Goal: Contribute content: Add original content to the website for others to see

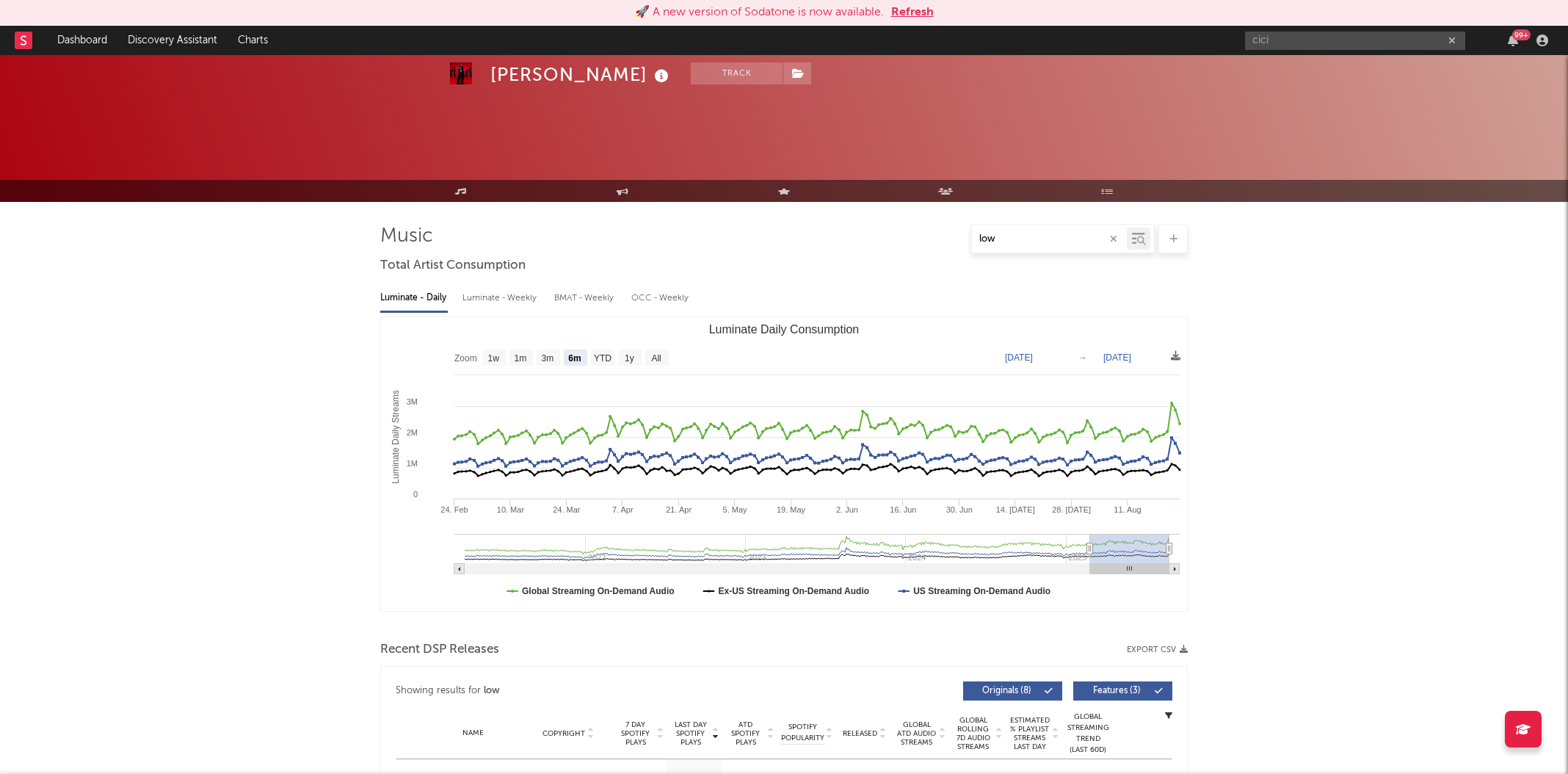
select select "6m"
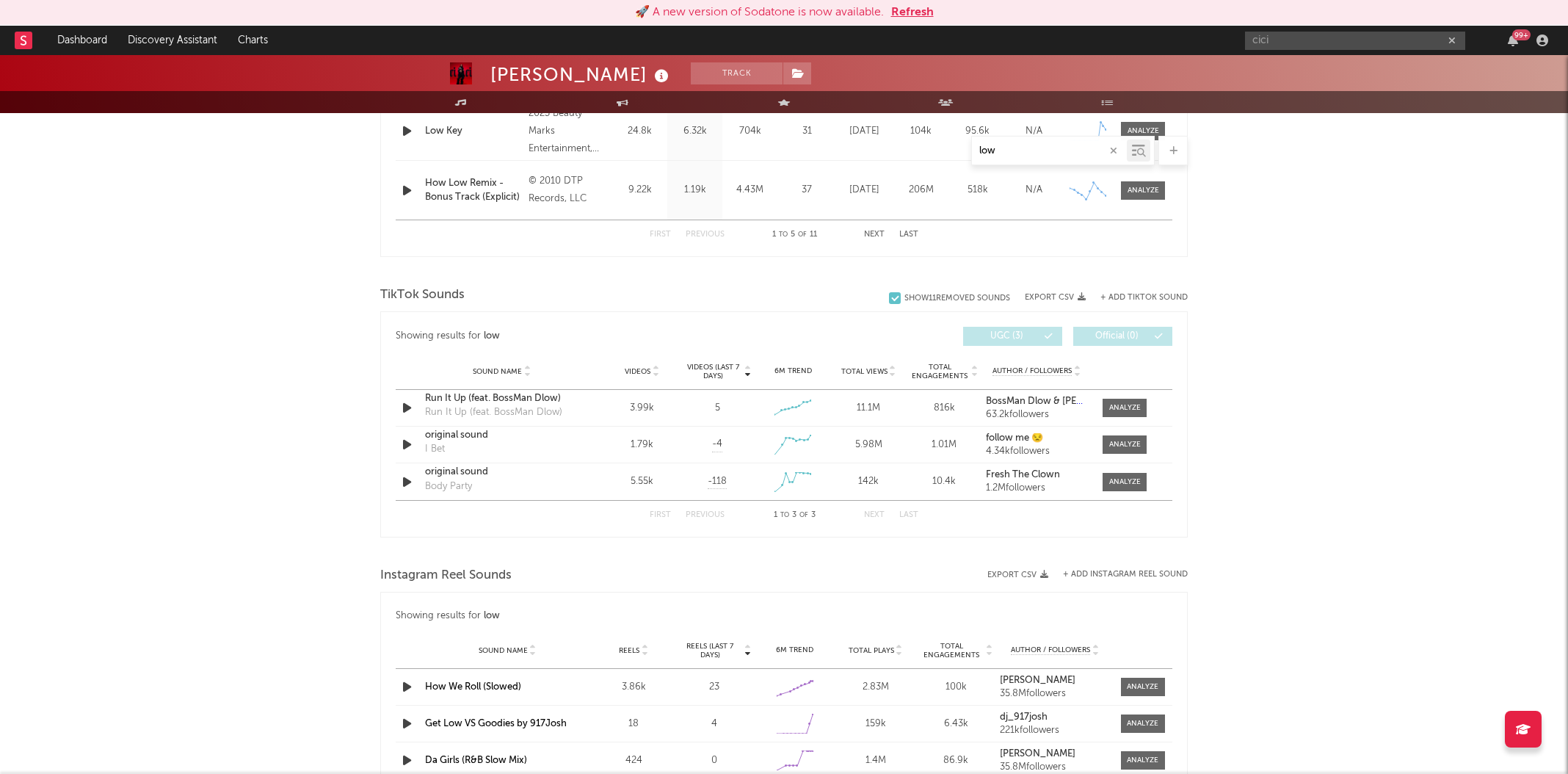
scroll to position [835, 0]
click at [1218, 312] on div "Ciara Track United States | R&B/Soul Edit Track Benchmark Summary 7,256,844 35,…" at bounding box center [784, 300] width 1568 height 2162
click at [1179, 303] on div "TikTok Sounds" at bounding box center [784, 293] width 808 height 25
click at [1177, 293] on button "+ Add TikTok Sound" at bounding box center [1144, 295] width 87 height 8
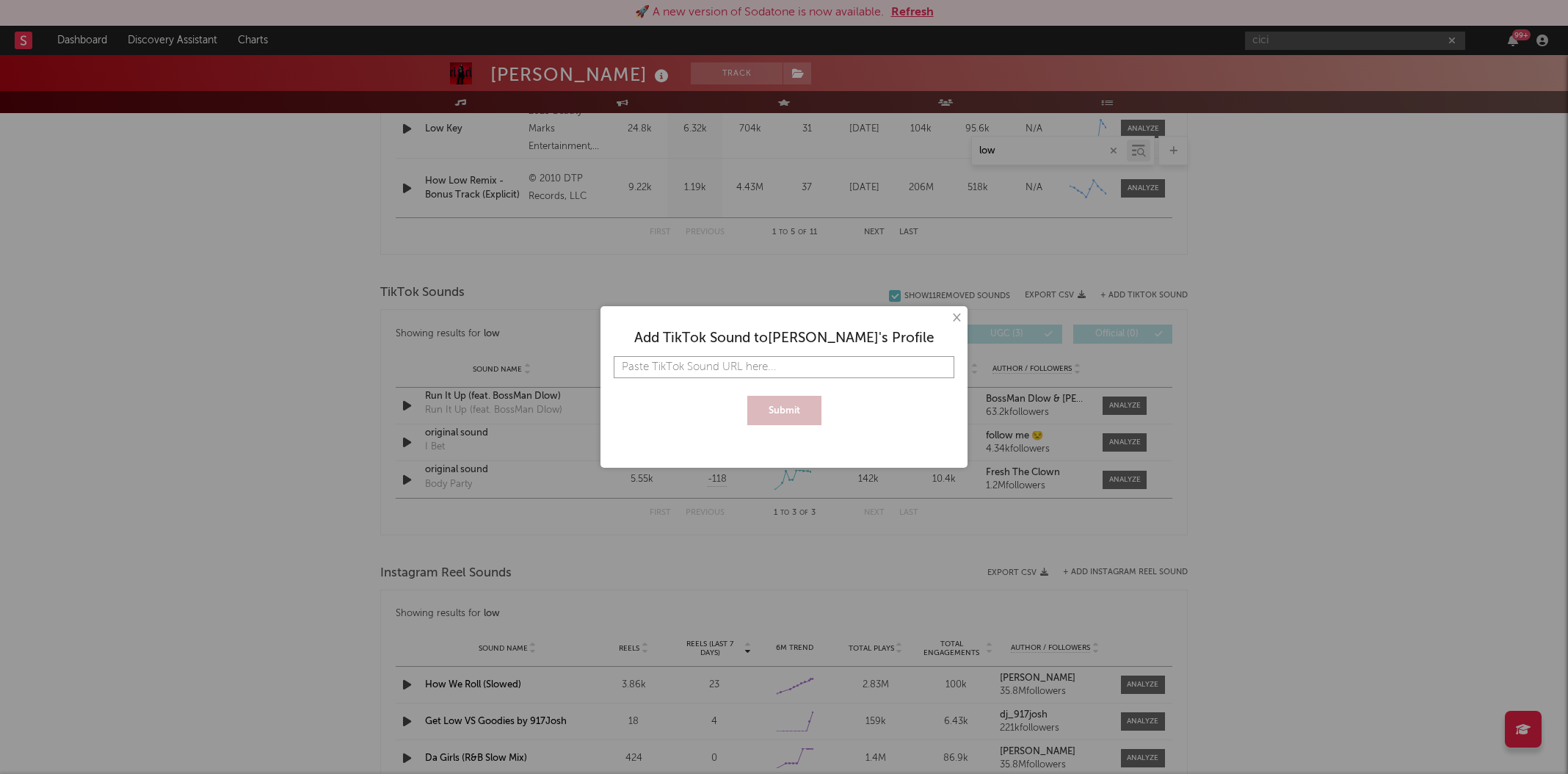
paste input "https://www.tiktok.com/music/original-sound-7542422625617382150?lang=en"
type input "https://www.tiktok.com/music/original-sound-7542422625617382150?lang=en"
click at [784, 398] on button "Submit" at bounding box center [784, 410] width 74 height 29
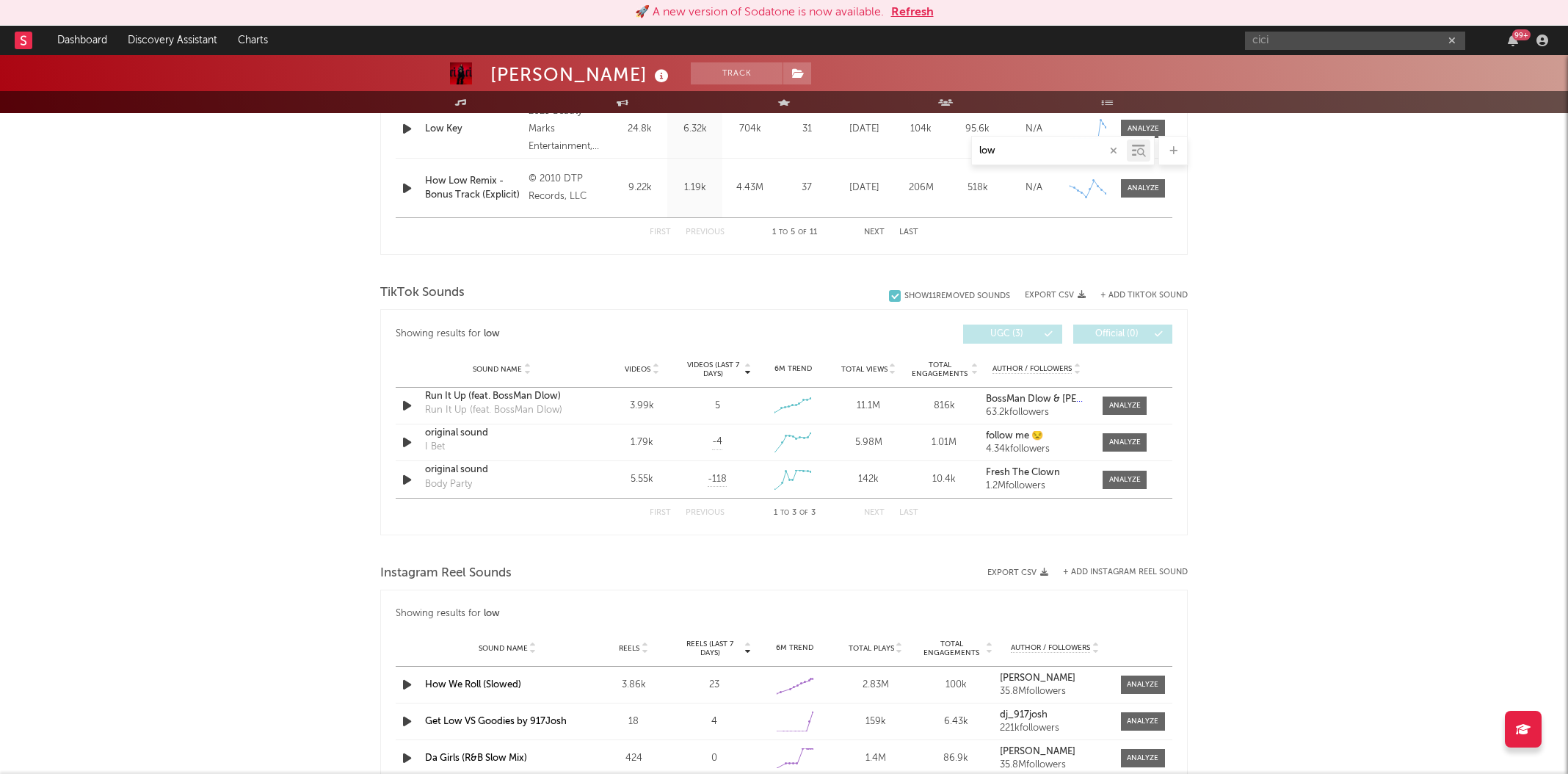
click at [1160, 291] on button "+ Add TikTok Sound" at bounding box center [1144, 295] width 87 height 8
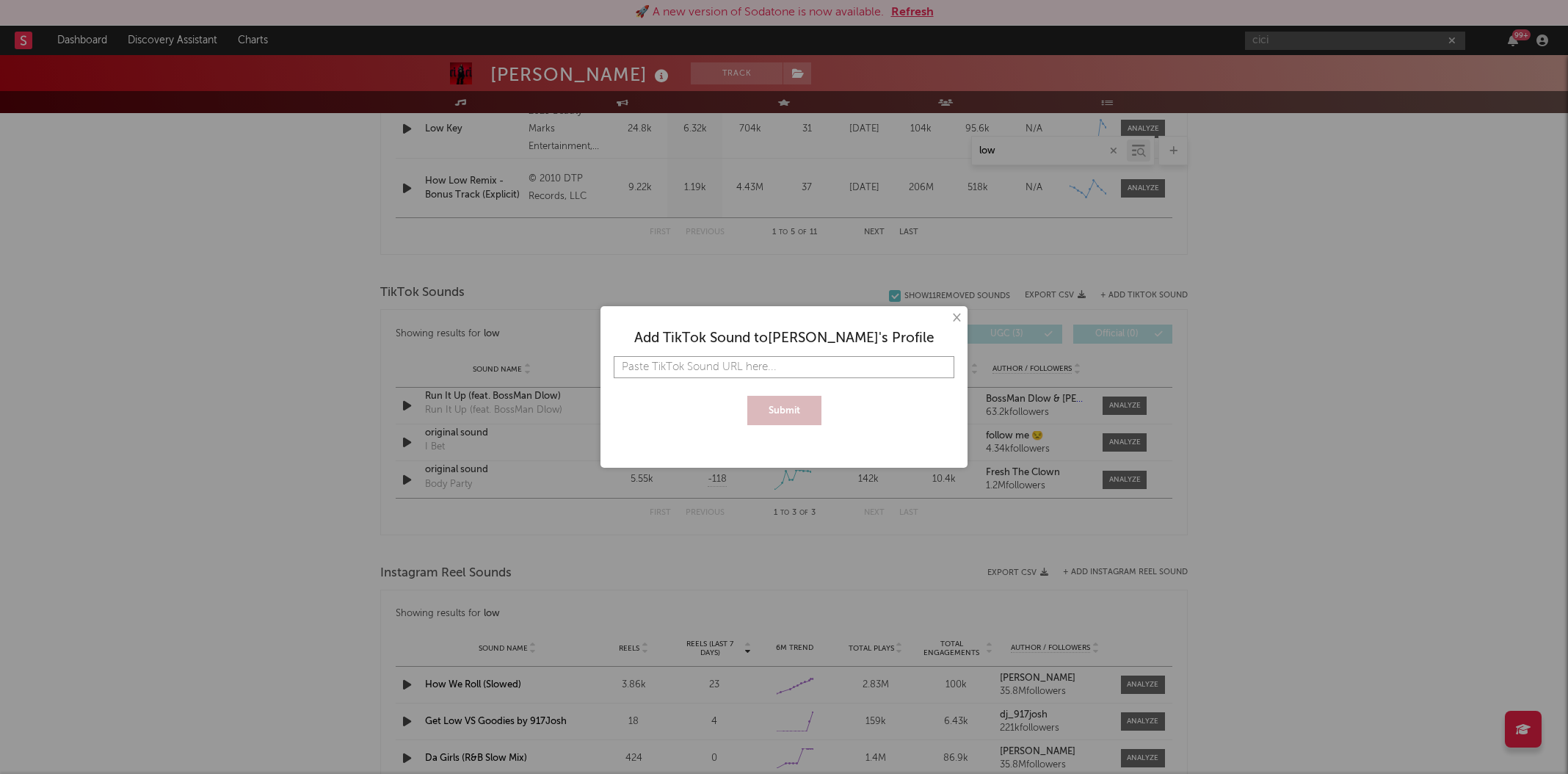
paste input "https://www.tiktok.com/music/original-sound-7542411625521859334"
click at [810, 415] on button "Submit" at bounding box center [784, 410] width 74 height 29
click at [891, 371] on input "https://www.tiktok.com/music/original-sound-7542411625521859334" at bounding box center [784, 367] width 341 height 22
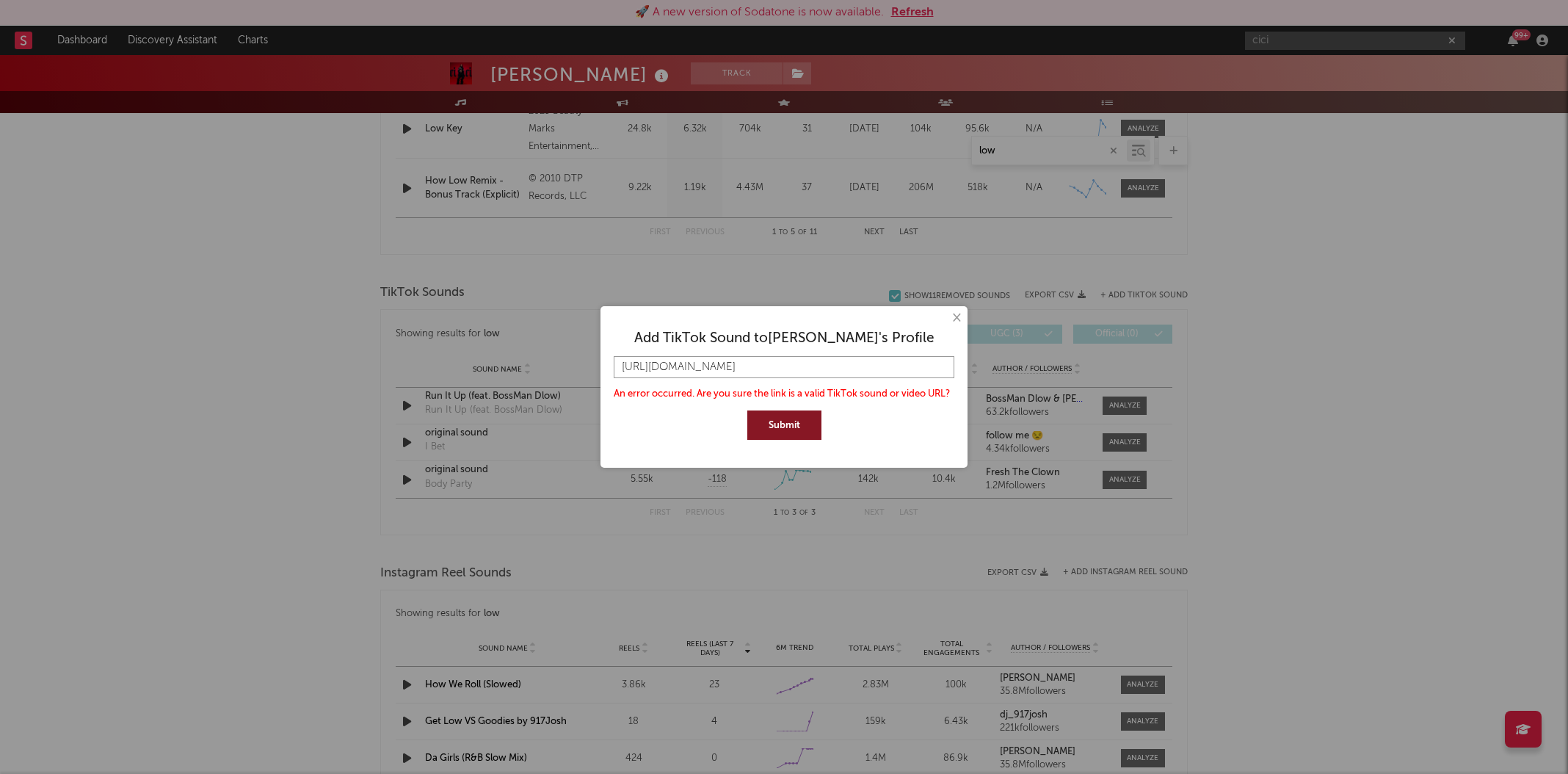
scroll to position [0, 23]
click at [939, 364] on input "https://www.tiktok.com/music/original-sound-7542411625521859334" at bounding box center [784, 367] width 341 height 22
click at [646, 368] on input "https://www.tiktok.com/music/original-sound-7542411625521859334" at bounding box center [784, 367] width 341 height 22
drag, startPoint x: 652, startPoint y: 368, endPoint x: 578, endPoint y: 366, distance: 74.0
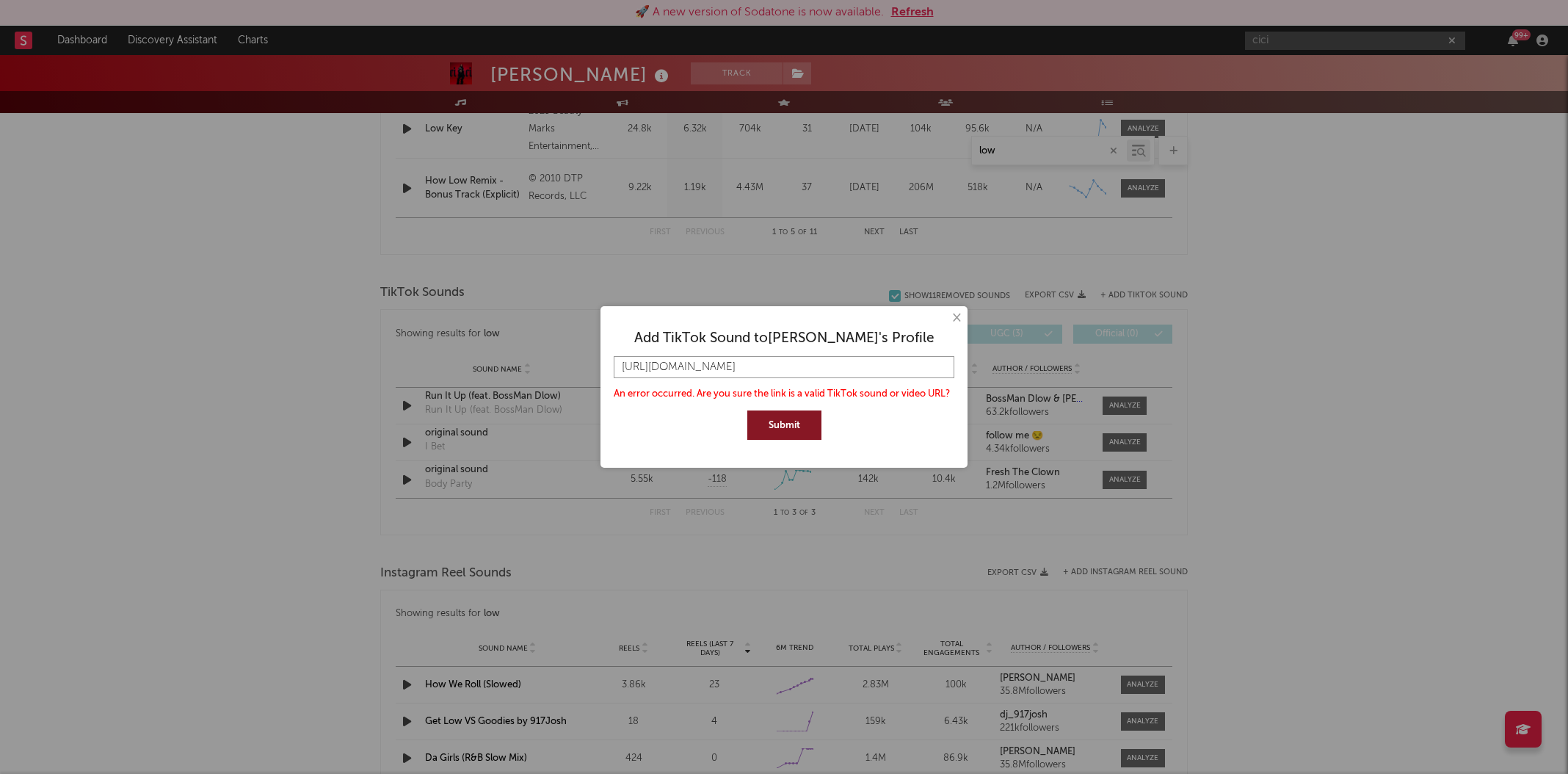
click at [578, 366] on div "× Add TikTok Sound to Ciara 's Profile http://www.tiktok.com/music/original-sou…" at bounding box center [784, 387] width 1568 height 774
type input "www.tiktok.com/music/original-sound-7542411625521859334"
click at [783, 427] on button "Submit" at bounding box center [784, 425] width 74 height 29
click at [835, 363] on input "www.tiktok.com/music/original-sound-7542411625521859334" at bounding box center [784, 367] width 341 height 22
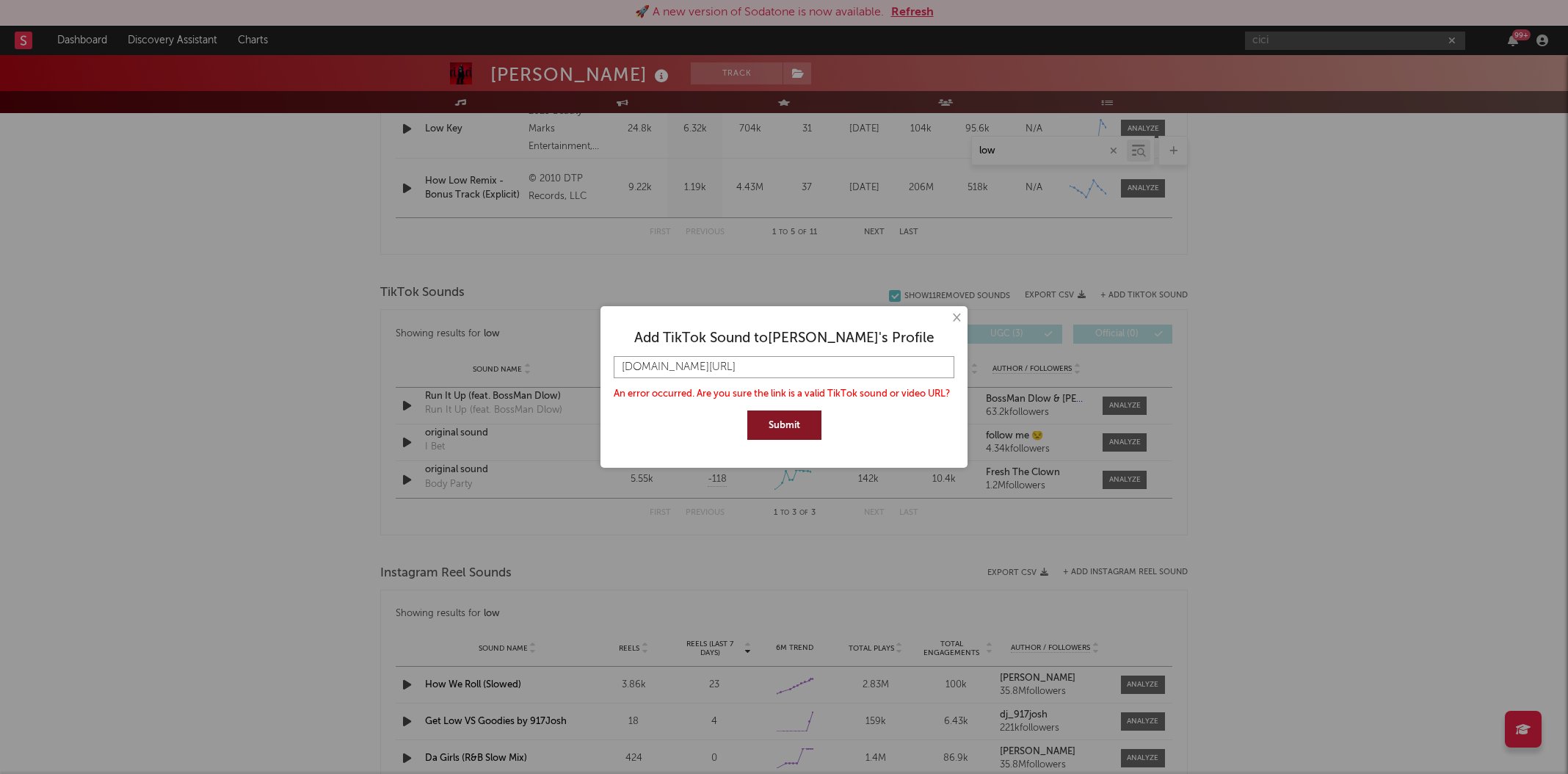
click at [835, 363] on input "www.tiktok.com/music/original-sound-7542411625521859334" at bounding box center [784, 367] width 341 height 22
paste input "https://www.tiktok.com/music/original-sound-7542411625521859334"
type input "https://www.tiktok.com/music/original-sound-7542411625521859334"
click at [747, 411] on button "Submit" at bounding box center [784, 425] width 74 height 29
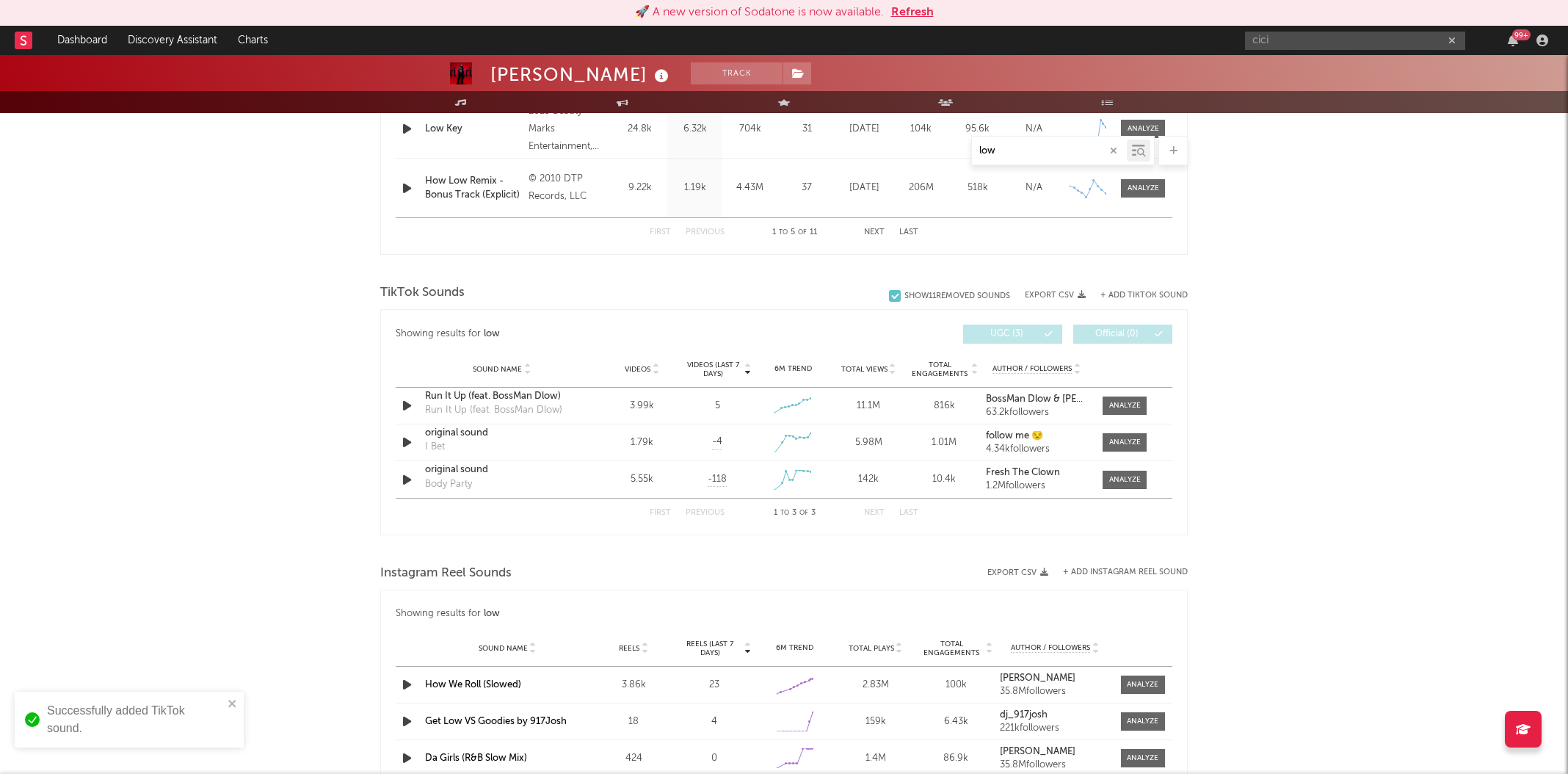
scroll to position [0, 0]
click at [1144, 298] on div "+ Add TikTok Sound" at bounding box center [1137, 295] width 102 height 15
click at [1144, 293] on button "+ Add TikTok Sound" at bounding box center [1144, 295] width 87 height 8
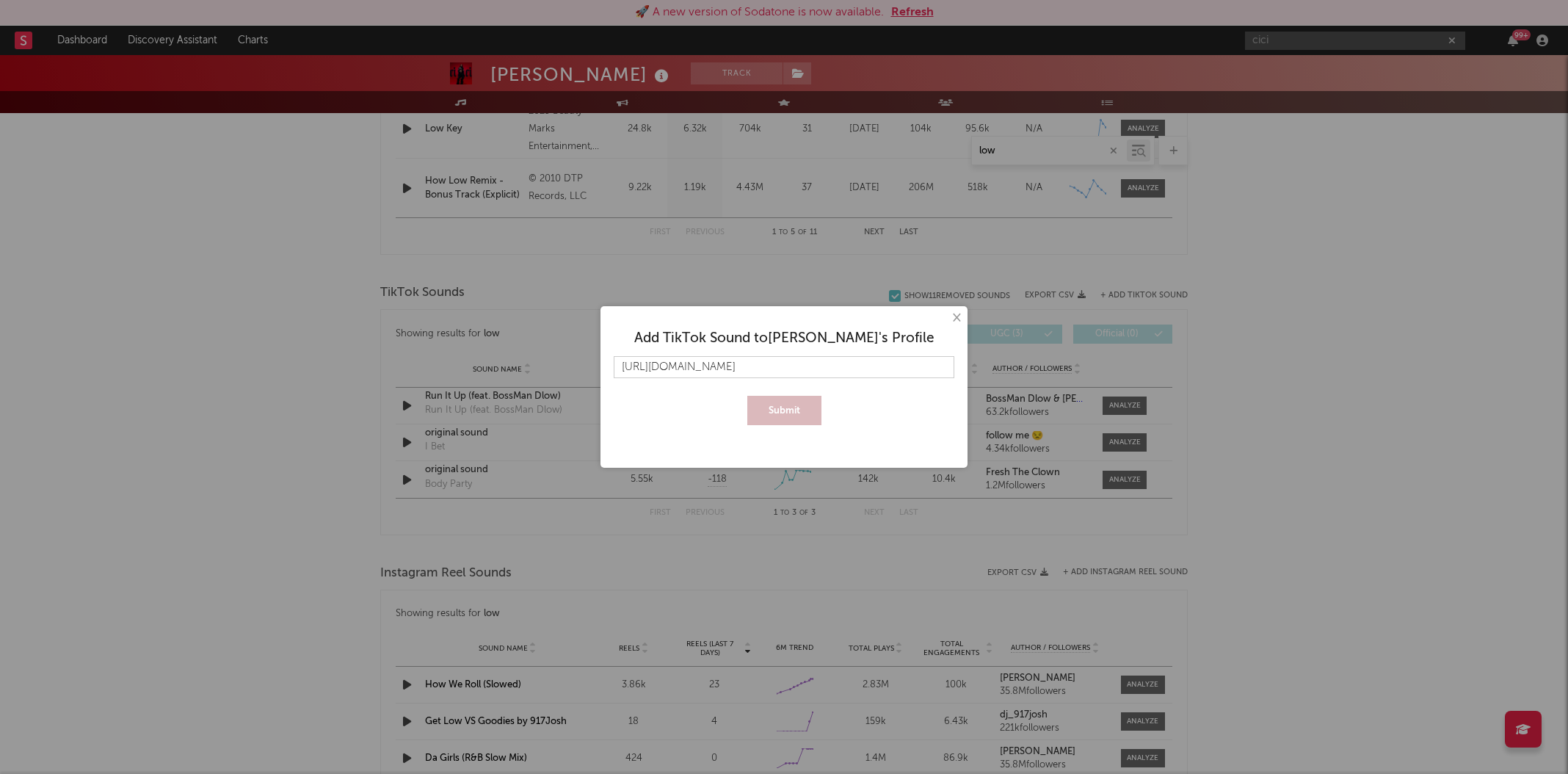
scroll to position [0, 69]
type input "https://www.tiktok.com/music/original-sound-7542568753498819333?lang=en"
click at [773, 403] on button "Submit" at bounding box center [784, 410] width 74 height 29
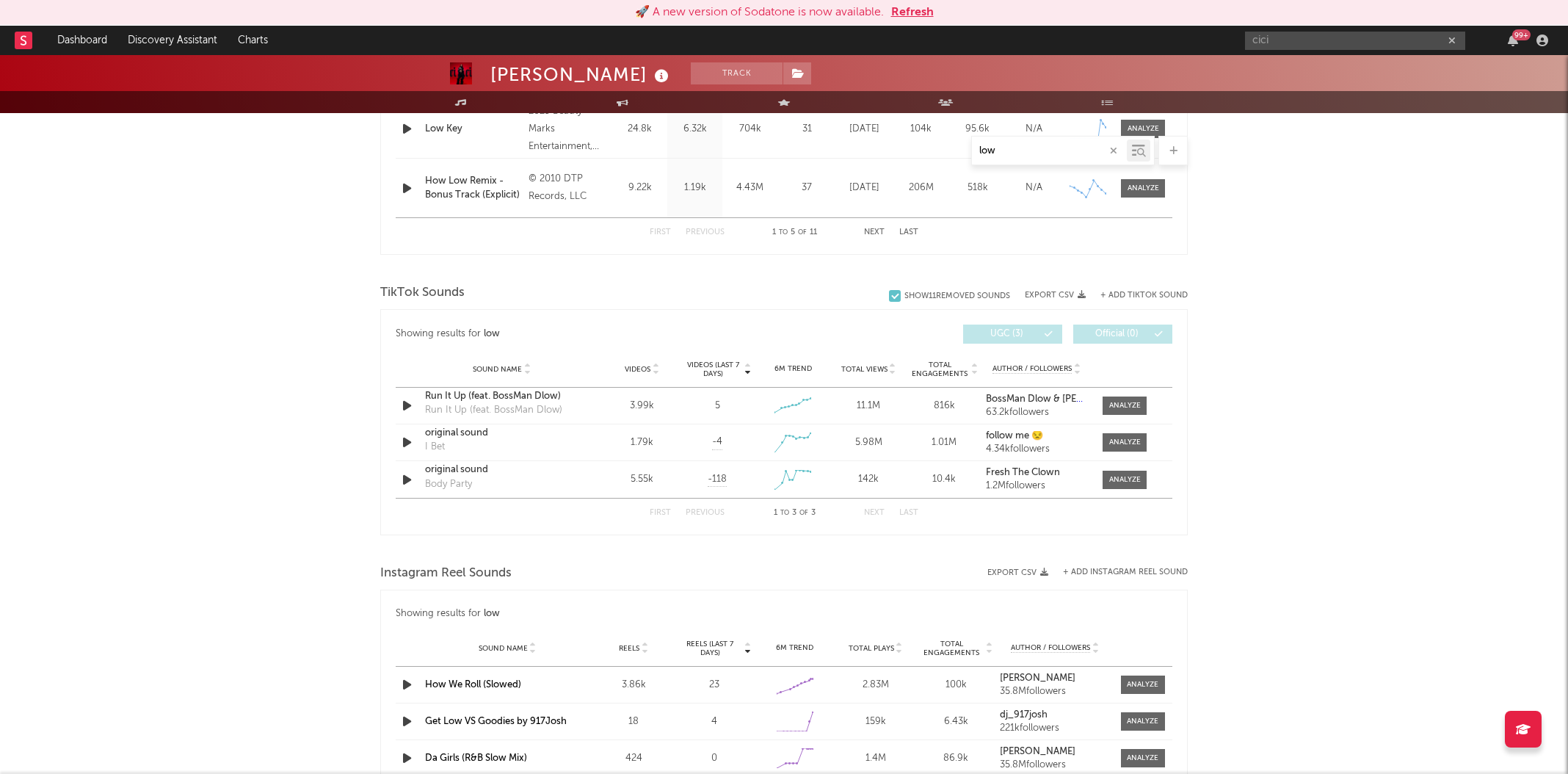
click at [1166, 285] on div "TikTok Sounds" at bounding box center [784, 293] width 808 height 25
click at [1157, 298] on div "+ Add TikTok Sound" at bounding box center [1137, 295] width 102 height 15
click at [1156, 291] on button "+ Add TikTok Sound" at bounding box center [1144, 295] width 87 height 8
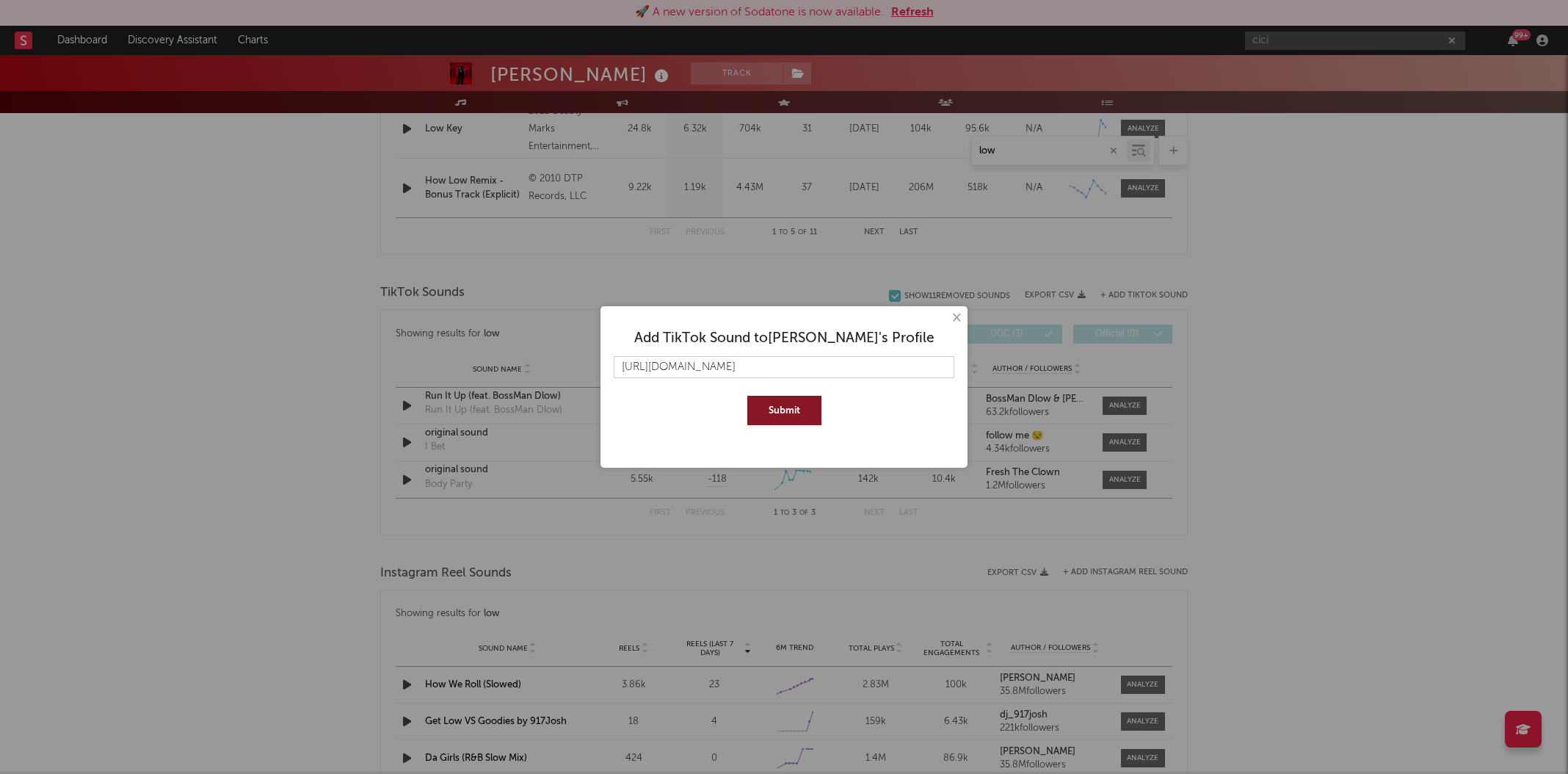
scroll to position [0, 67]
type input "https://www.tiktok.com/music/original-sound-7542679552938527519?lang=en"
click at [805, 412] on button "Submit" at bounding box center [784, 410] width 74 height 29
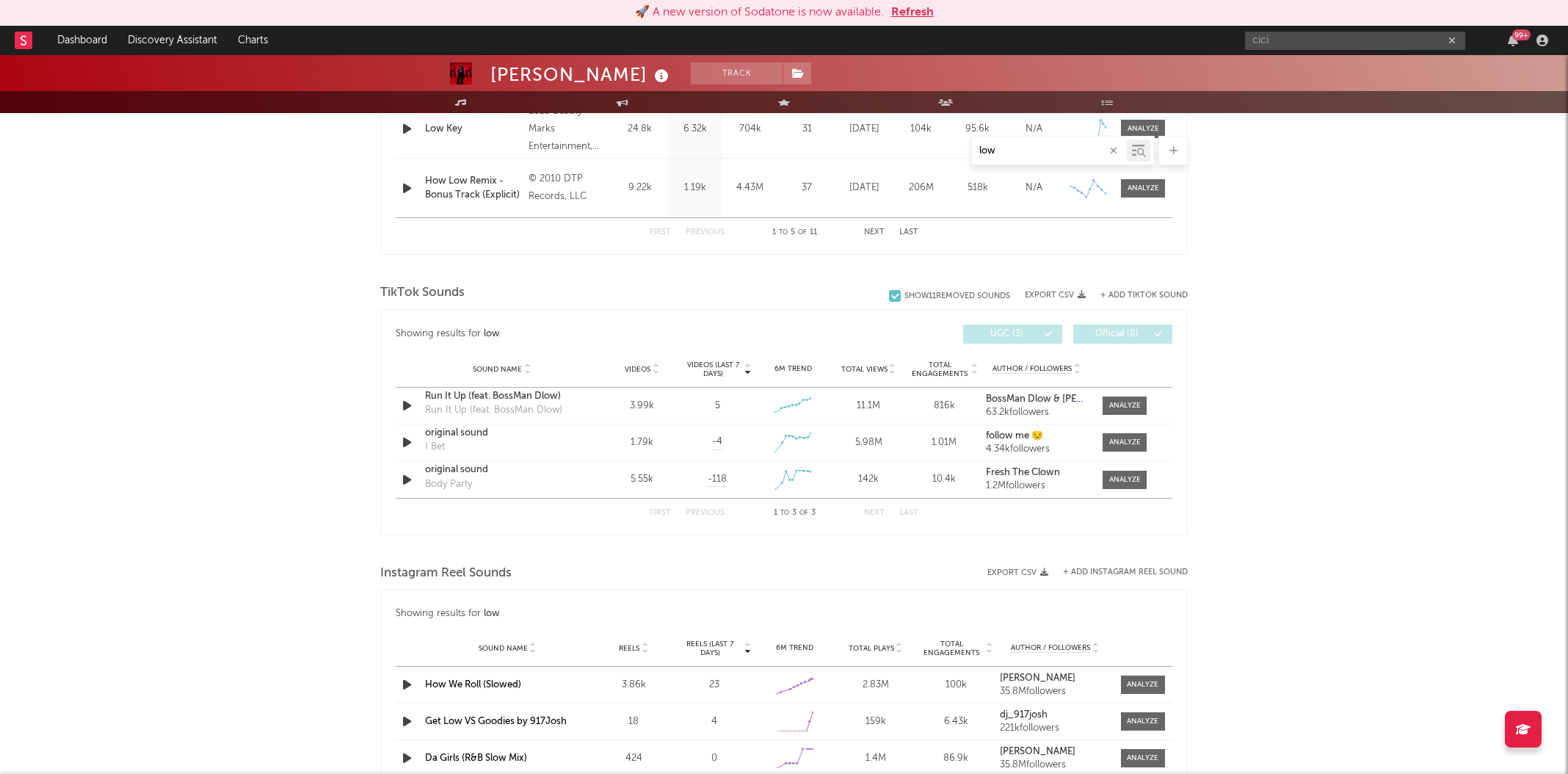
click at [1131, 291] on button "+ Add TikTok Sound" at bounding box center [1144, 295] width 87 height 8
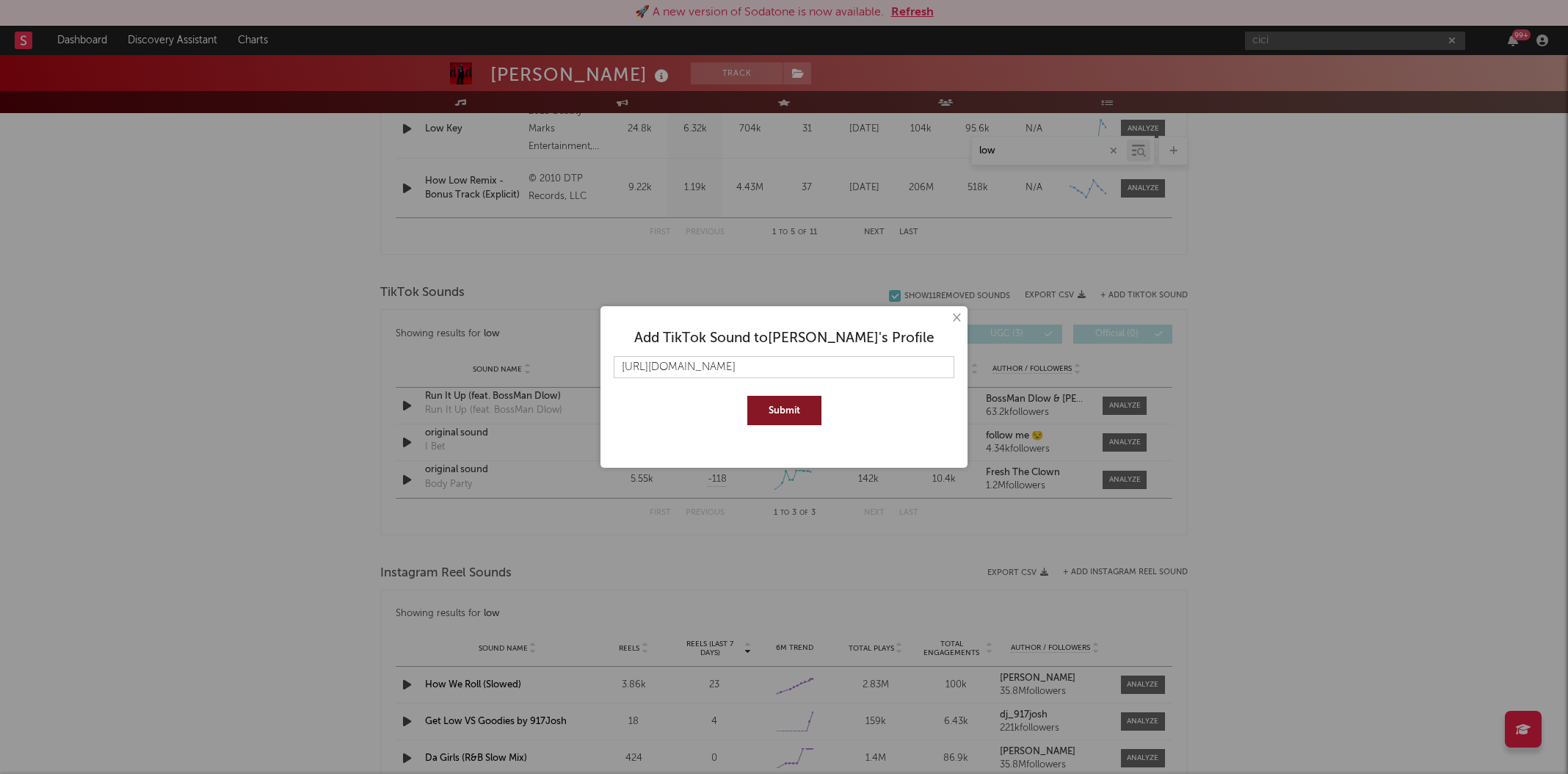
scroll to position [0, 68]
type input "https://www.tiktok.com/music/original-sound-7542590251065641733?lang=en"
click at [790, 411] on button "Submit" at bounding box center [784, 410] width 74 height 29
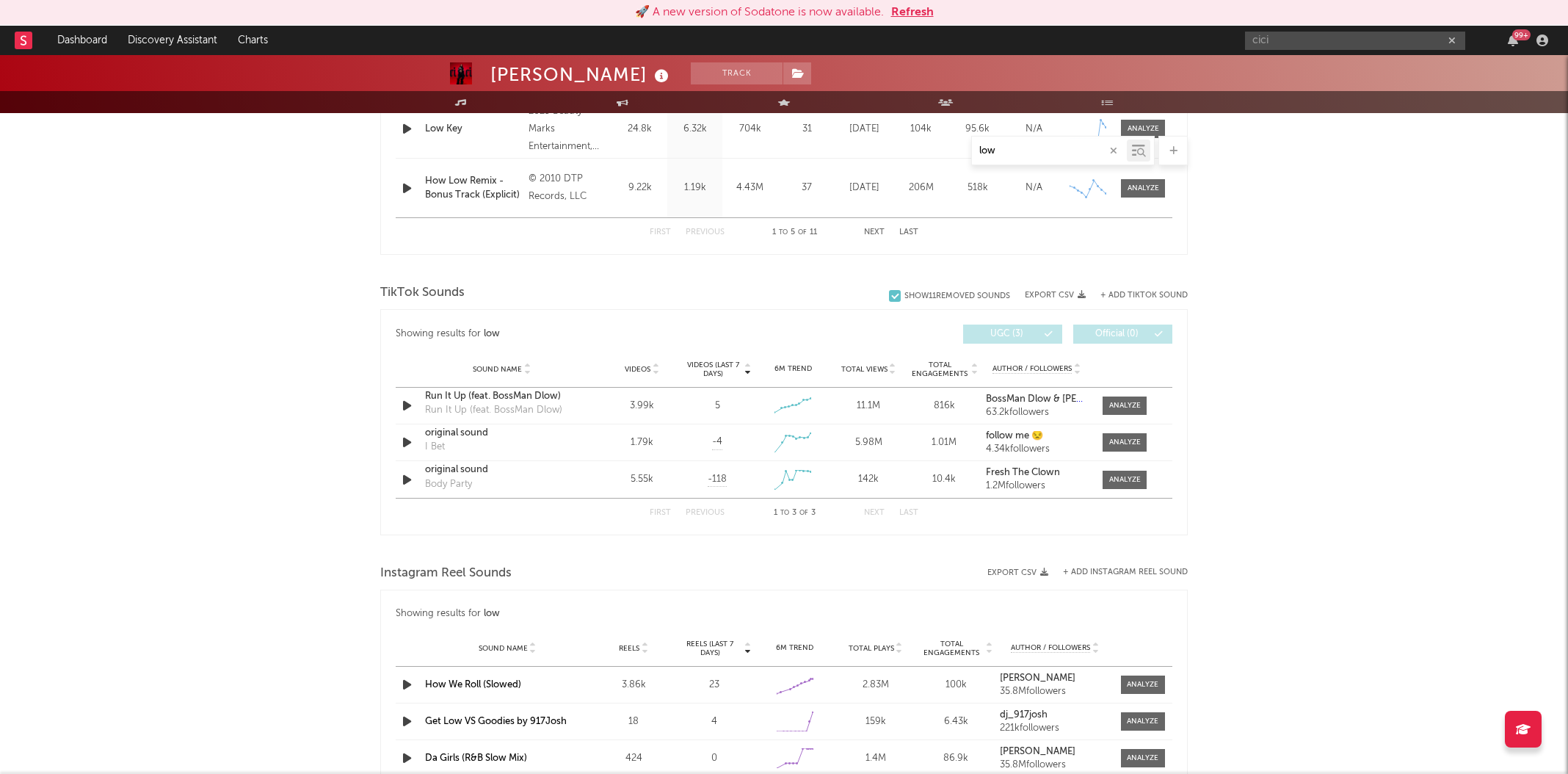
click at [1158, 297] on button "+ Add TikTok Sound" at bounding box center [1144, 295] width 87 height 8
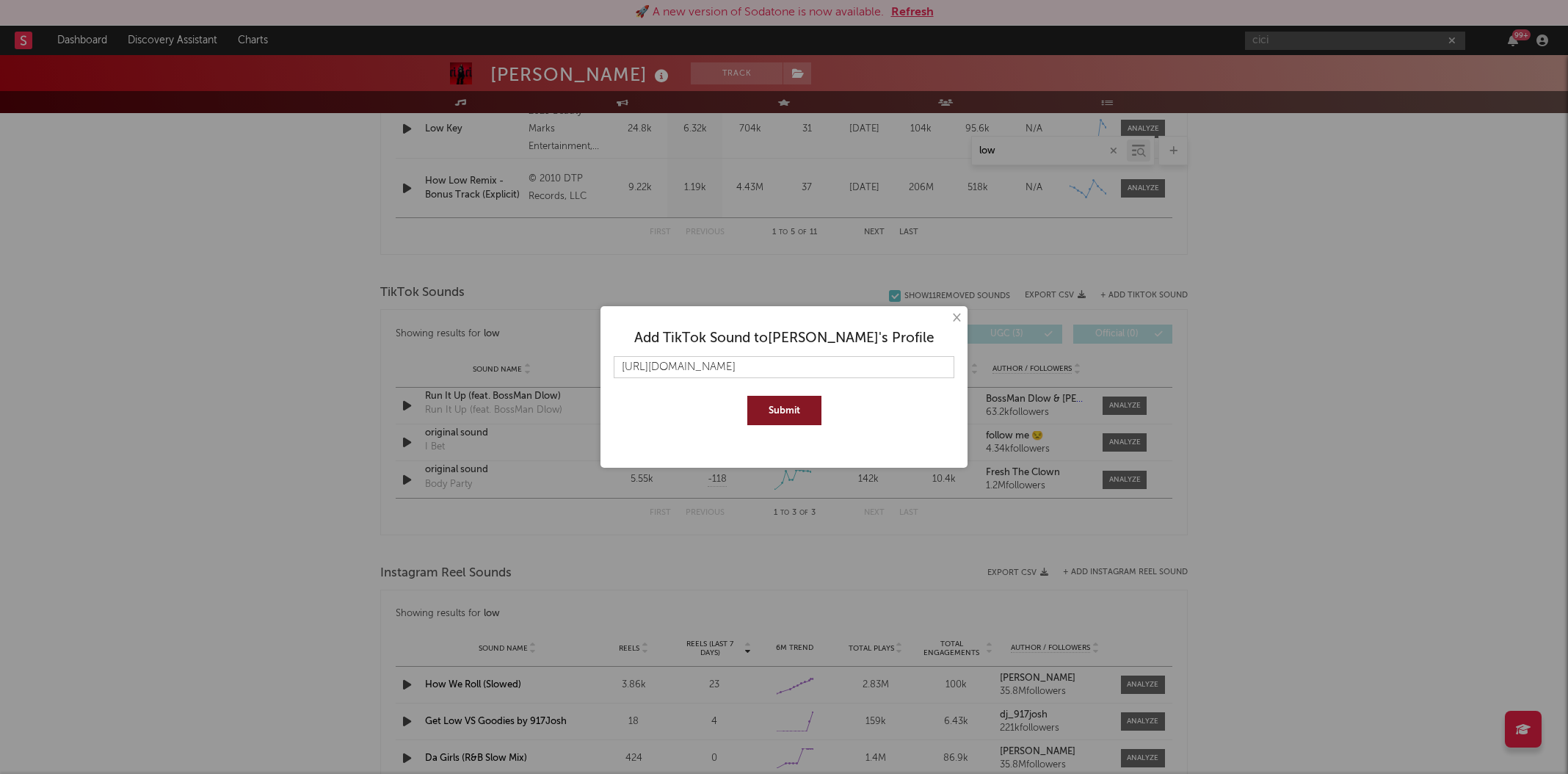
scroll to position [0, 73]
type input "https://www.tiktok.com/music/original-sound-7542500096483658552?lang=en"
click at [812, 402] on button "Submit" at bounding box center [784, 410] width 74 height 29
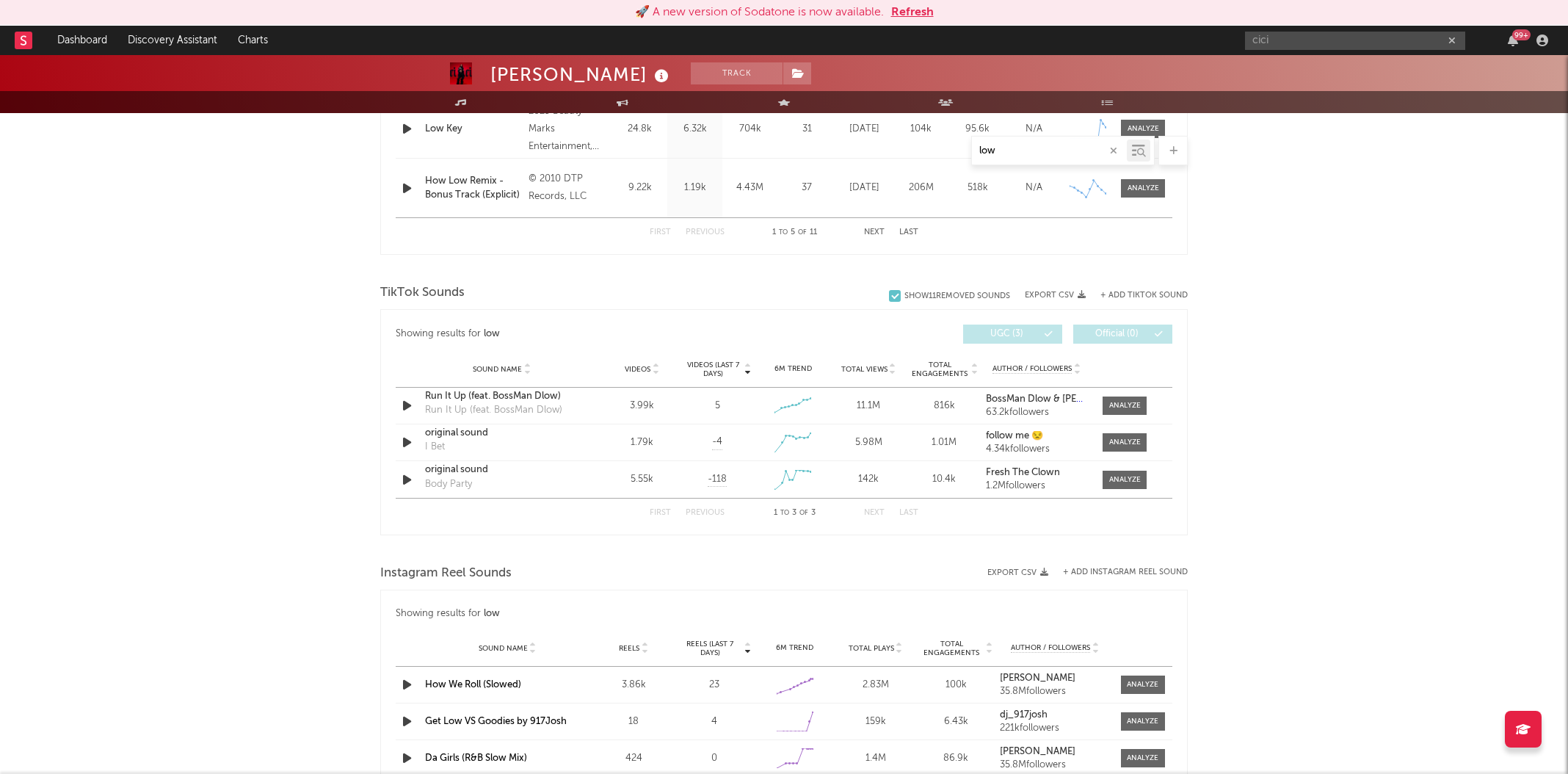
click at [1160, 286] on div "TikTok Sounds" at bounding box center [784, 293] width 808 height 25
click at [1153, 295] on button "+ Add TikTok Sound" at bounding box center [1144, 295] width 87 height 8
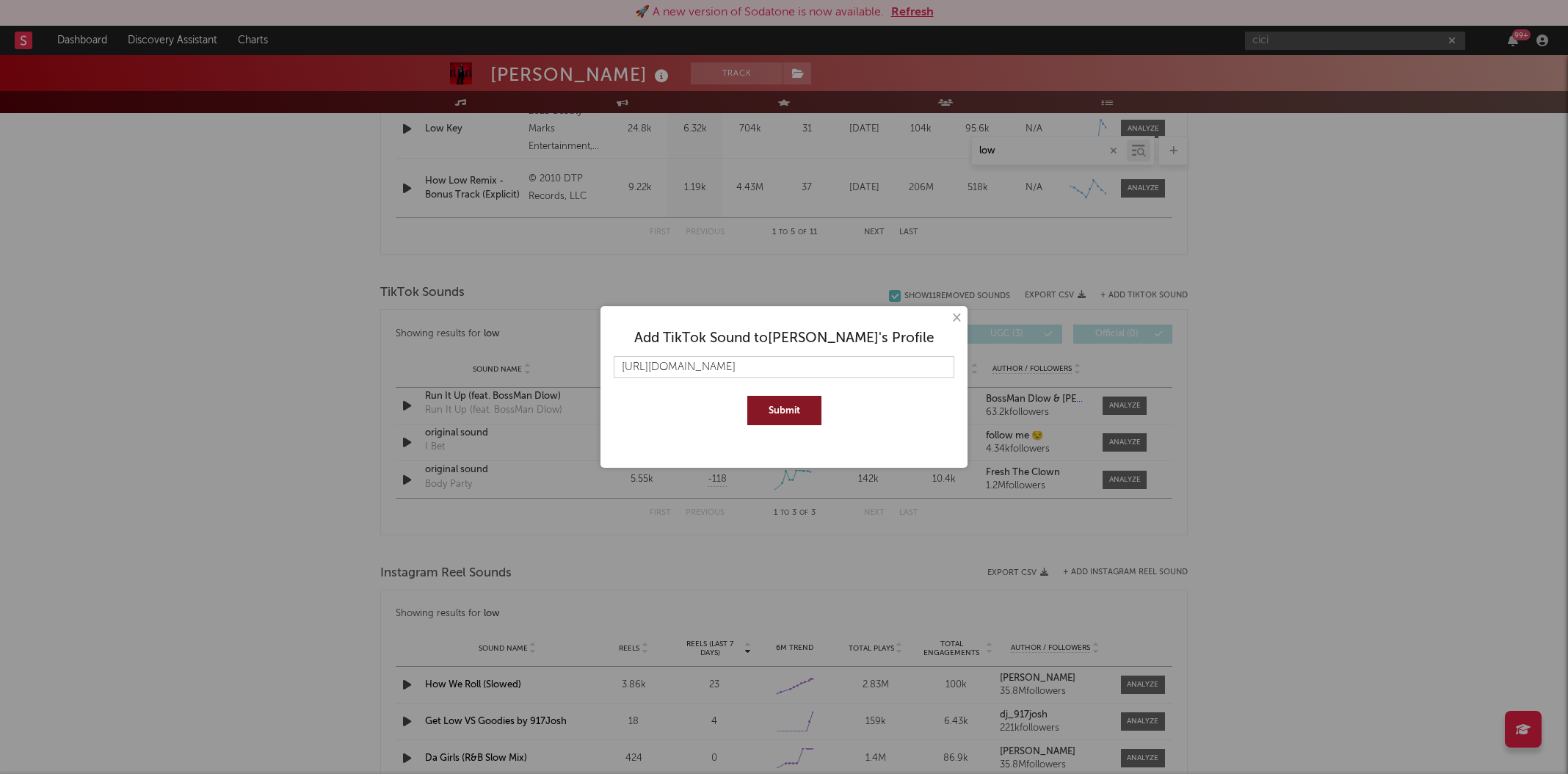
scroll to position [0, 68]
type input "https://www.tiktok.com/music/original-sound-7542942388177947448?lang=en"
click at [786, 411] on button "Submit" at bounding box center [784, 410] width 74 height 29
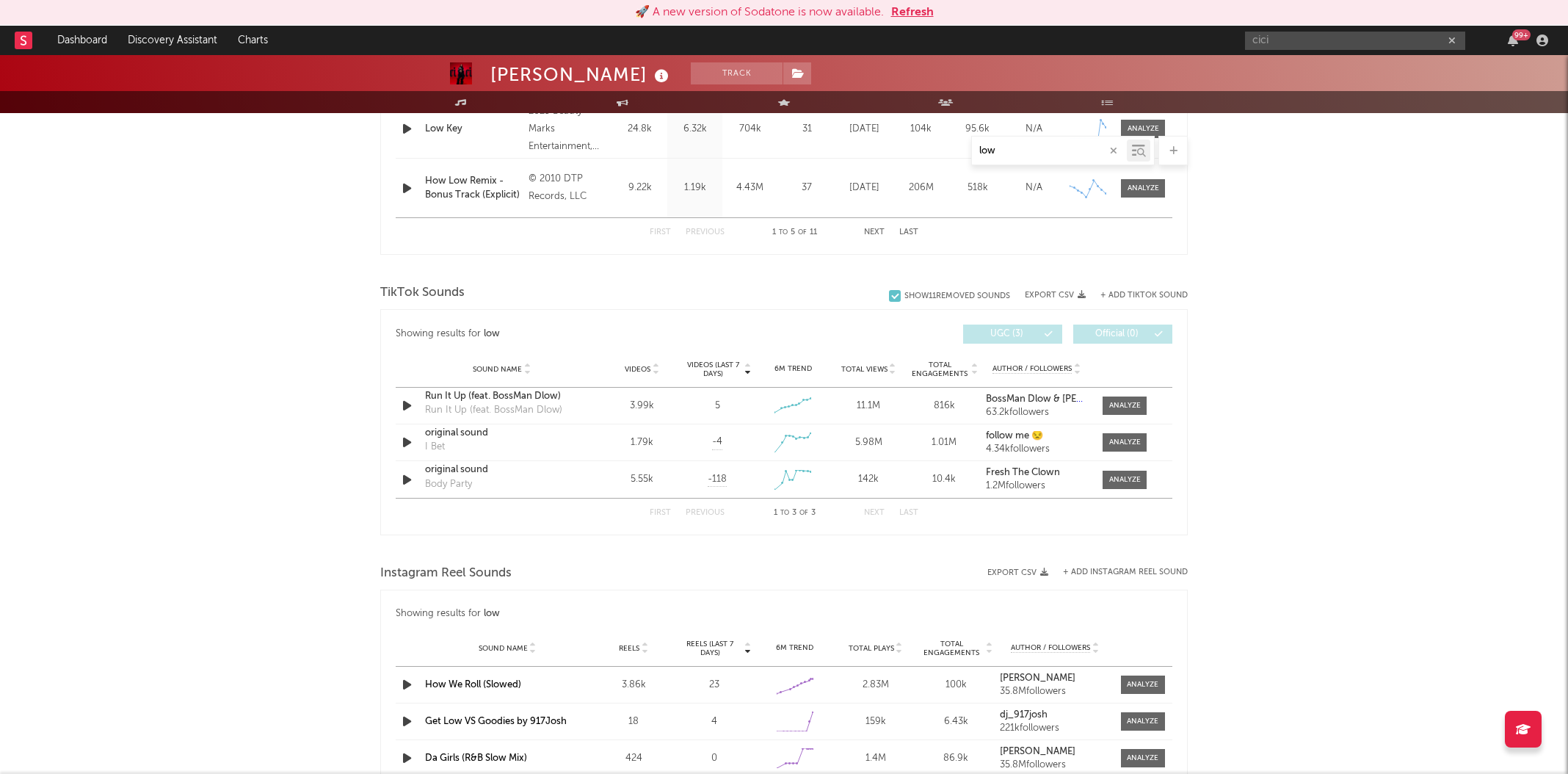
click at [1156, 292] on button "+ Add TikTok Sound" at bounding box center [1144, 295] width 87 height 8
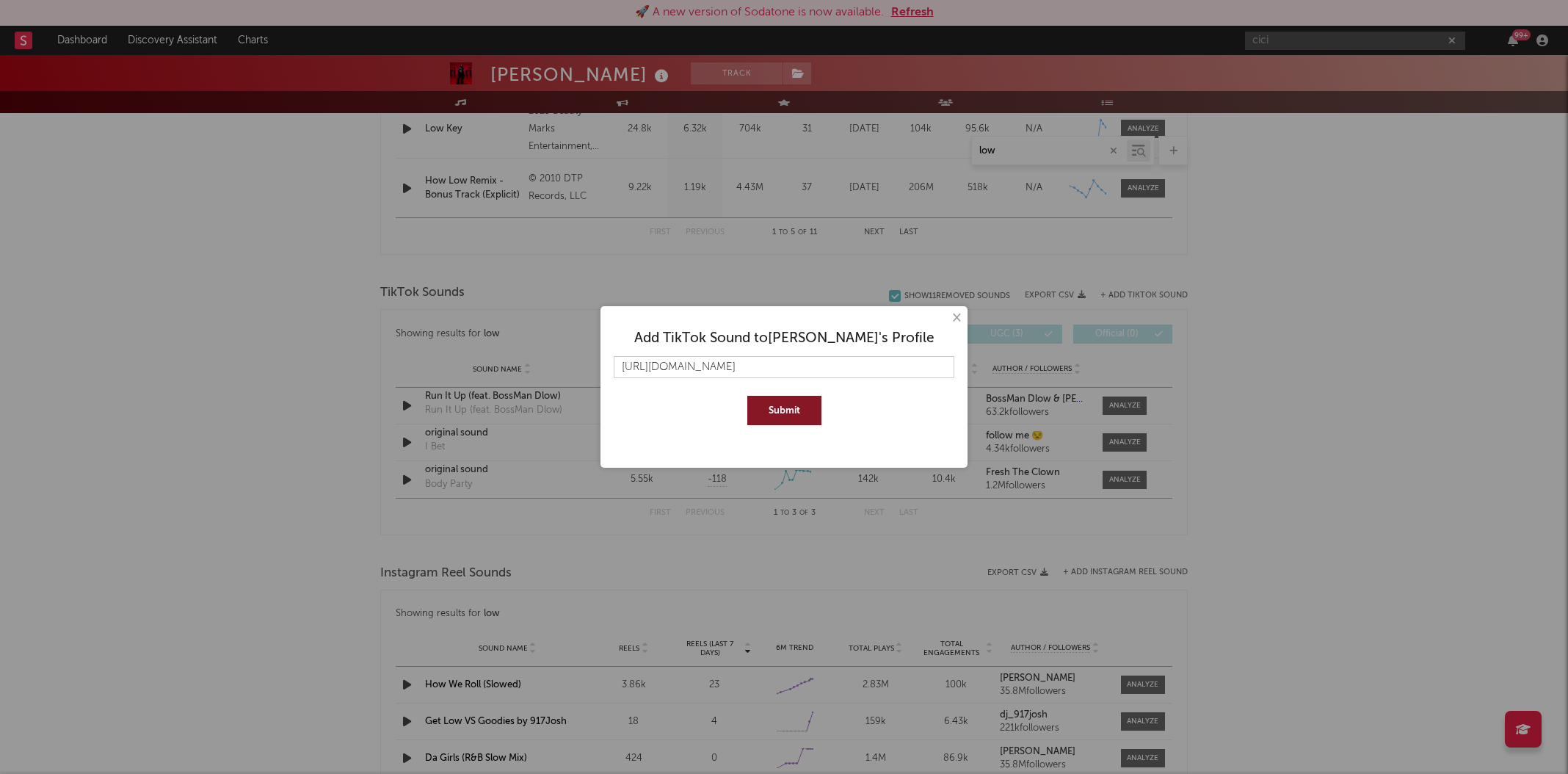
scroll to position [0, 62]
type input "https://www.tiktok.com/music/original-sound-7537121715798297375?lang=en"
click at [786, 411] on button "Submit" at bounding box center [784, 410] width 74 height 29
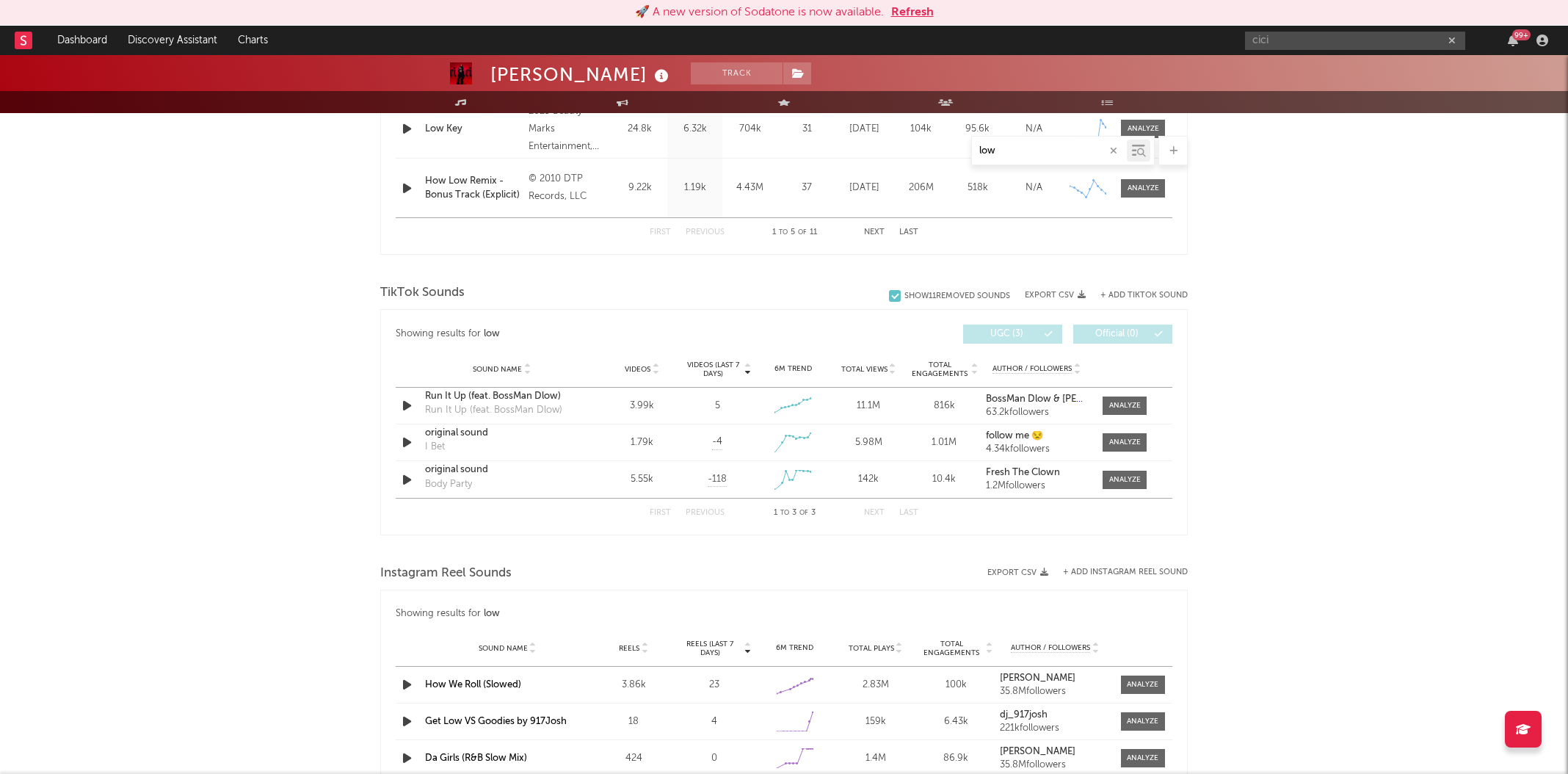
click at [1169, 289] on div "+ Add TikTok Sound" at bounding box center [1137, 295] width 102 height 15
click at [1143, 289] on div "+ Add TikTok Sound" at bounding box center [1137, 295] width 102 height 15
click at [1111, 294] on button "+ Add TikTok Sound" at bounding box center [1144, 295] width 87 height 8
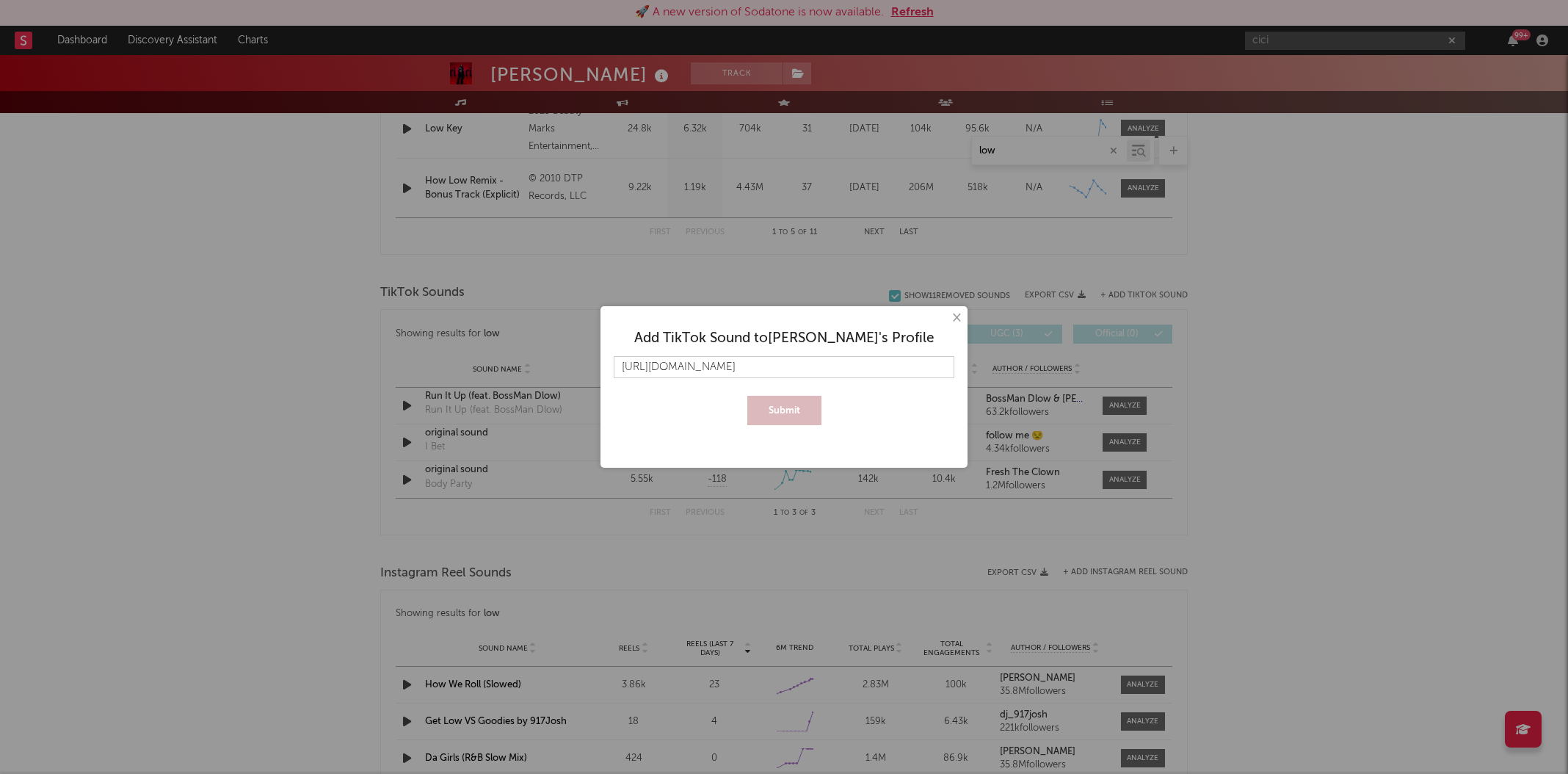
scroll to position [0, 71]
type input "https://www.tiktok.com/music/original-sound-7538093666431257400?lang=en"
click at [790, 407] on button "Submit" at bounding box center [784, 410] width 74 height 29
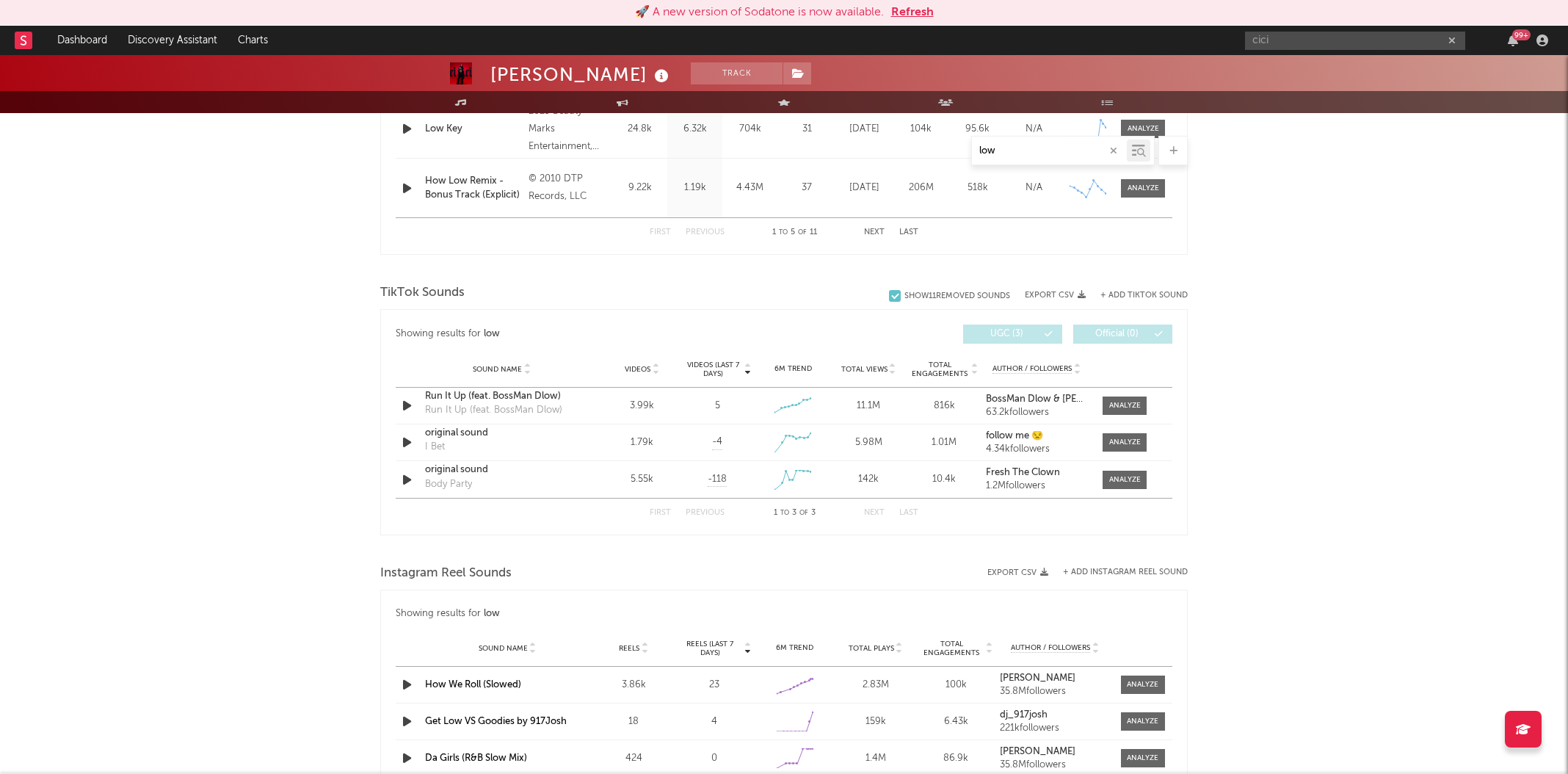
click at [1174, 296] on button "+ Add TikTok Sound" at bounding box center [1144, 295] width 87 height 8
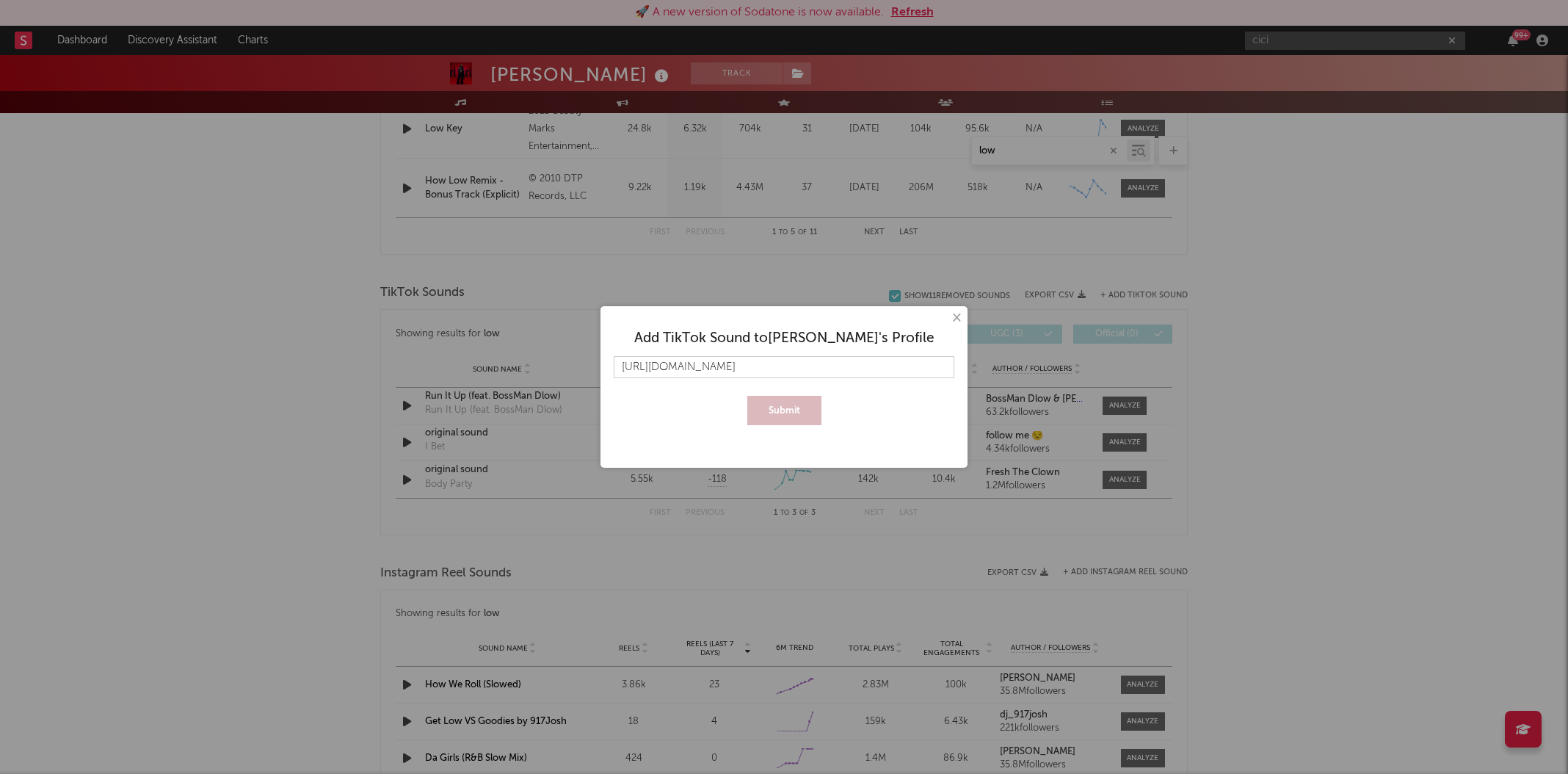
scroll to position [0, 67]
type input "https://www.tiktok.com/music/original-sound-7537705614290471685?lang=en"
click at [789, 409] on button "Submit" at bounding box center [784, 410] width 74 height 29
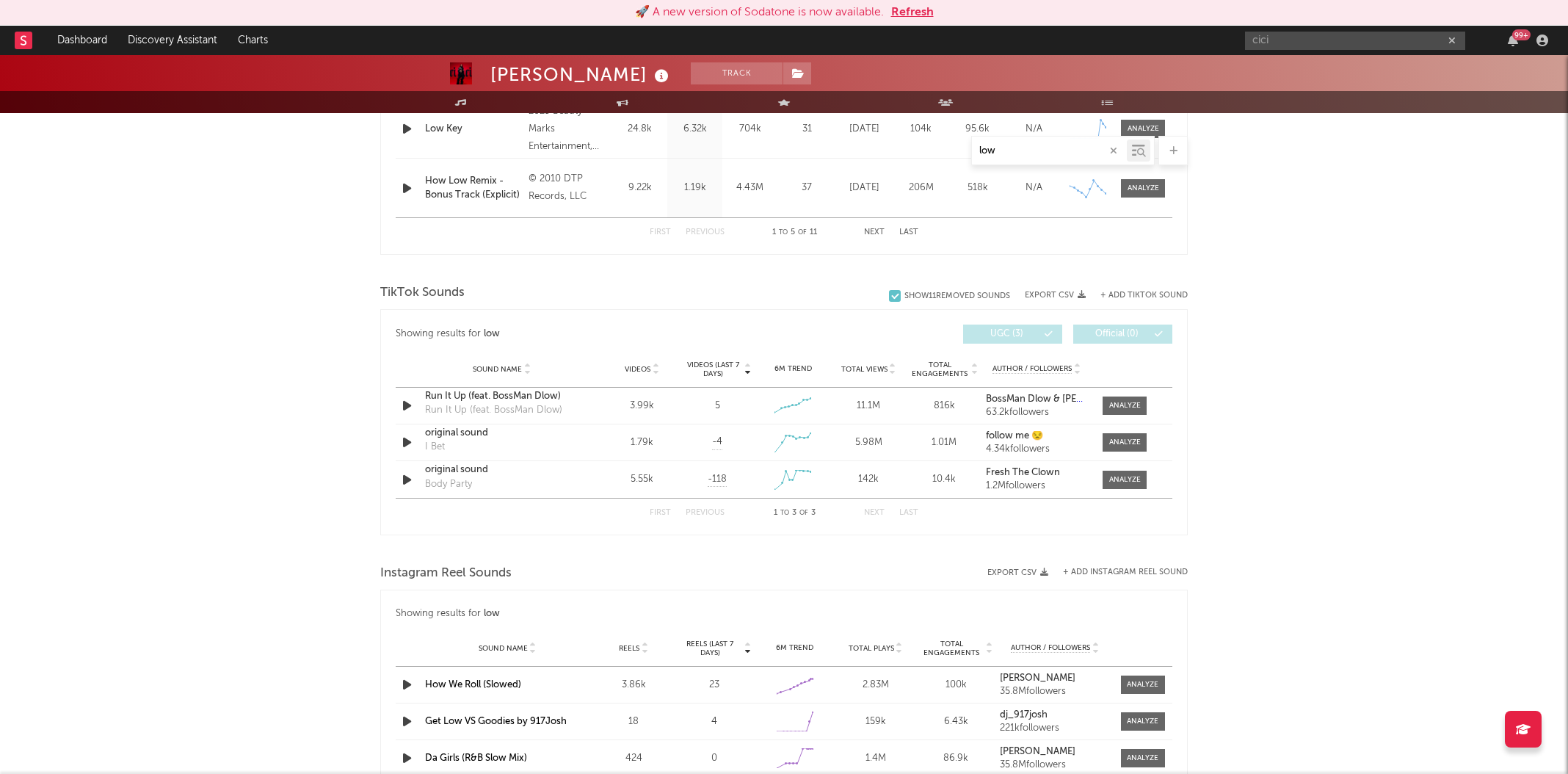
click at [1132, 295] on button "+ Add TikTok Sound" at bounding box center [1144, 295] width 87 height 8
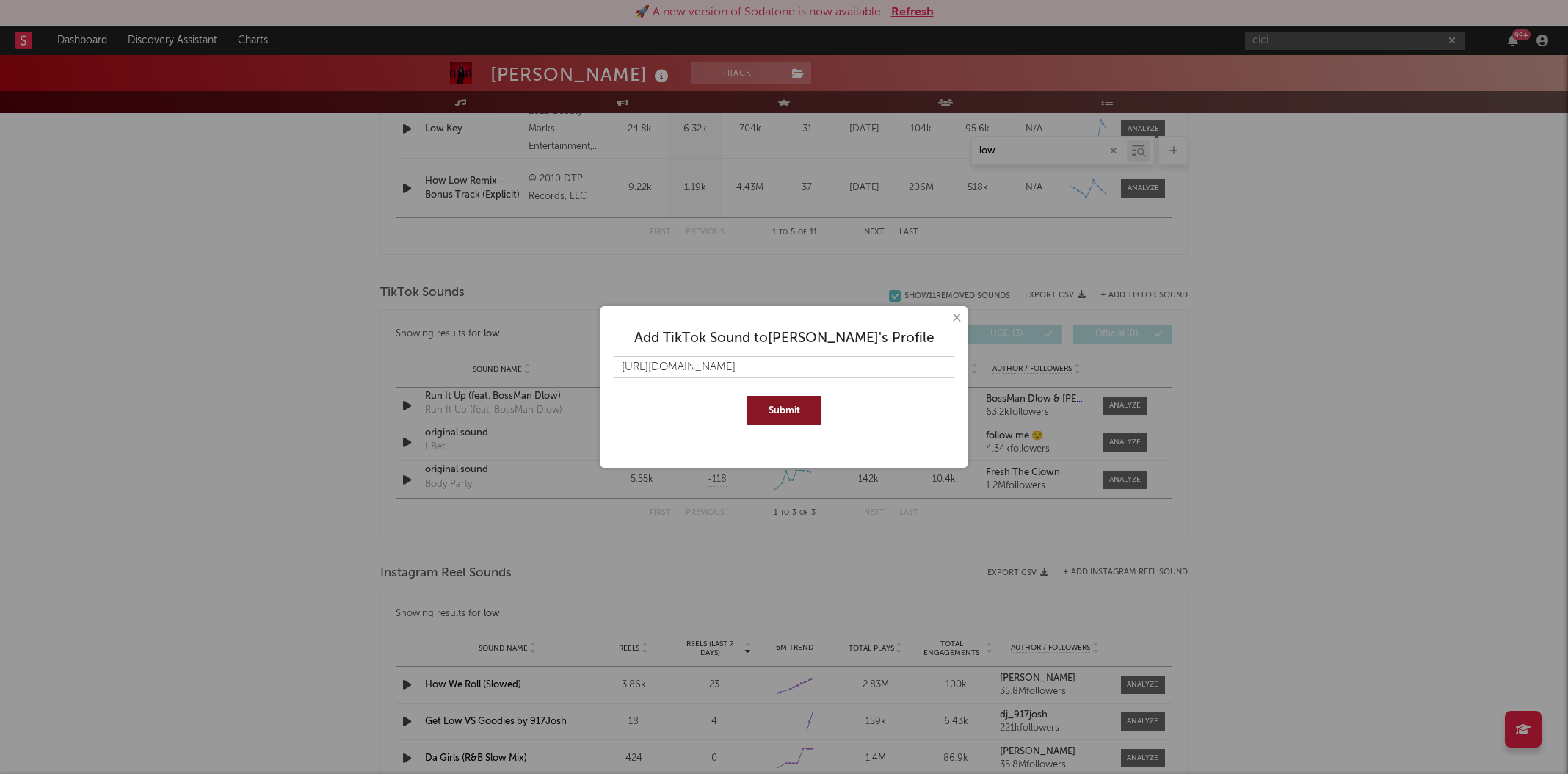
scroll to position [0, 70]
type input "https://www.tiktok.com/music/original-sound-7542456477673458488?lang=en"
click at [810, 421] on button "Submit" at bounding box center [784, 410] width 74 height 29
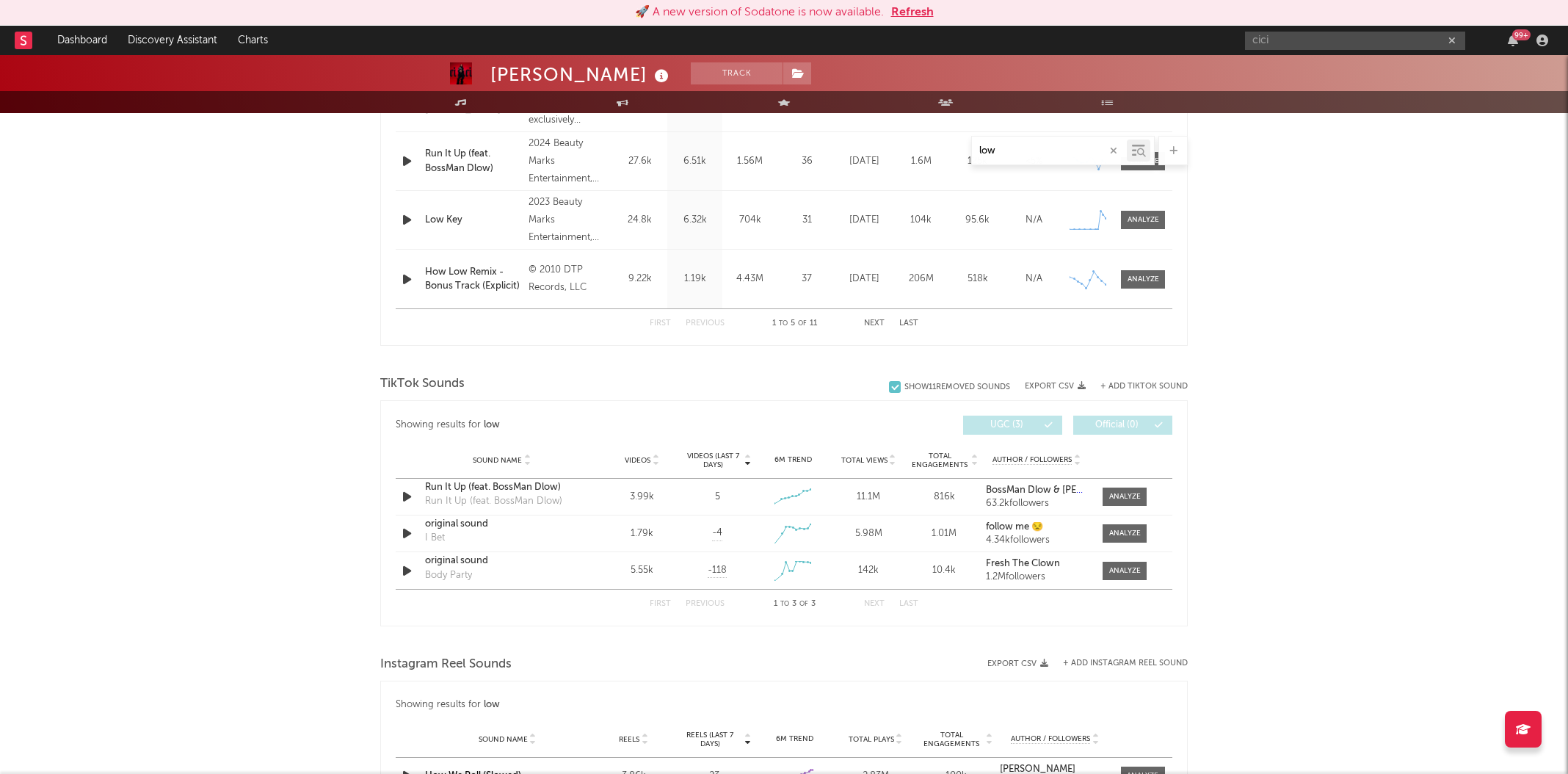
scroll to position [738, 0]
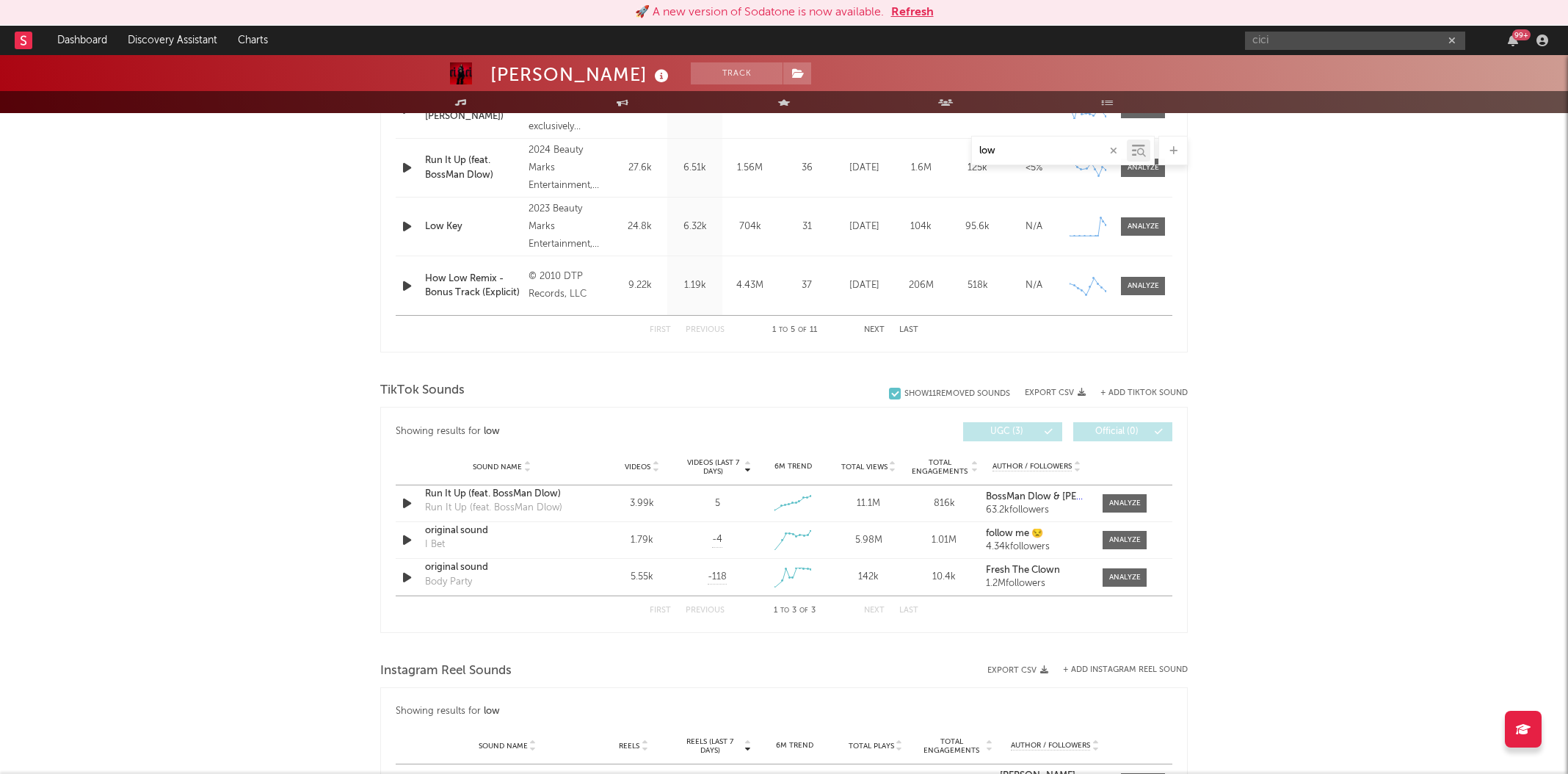
click at [1081, 352] on div "Music low Total Artist Consumption Luminate - Daily Luminate - Weekly BMAT - We…" at bounding box center [784, 427] width 808 height 1883
click at [1045, 150] on input "low" at bounding box center [1049, 151] width 155 height 11
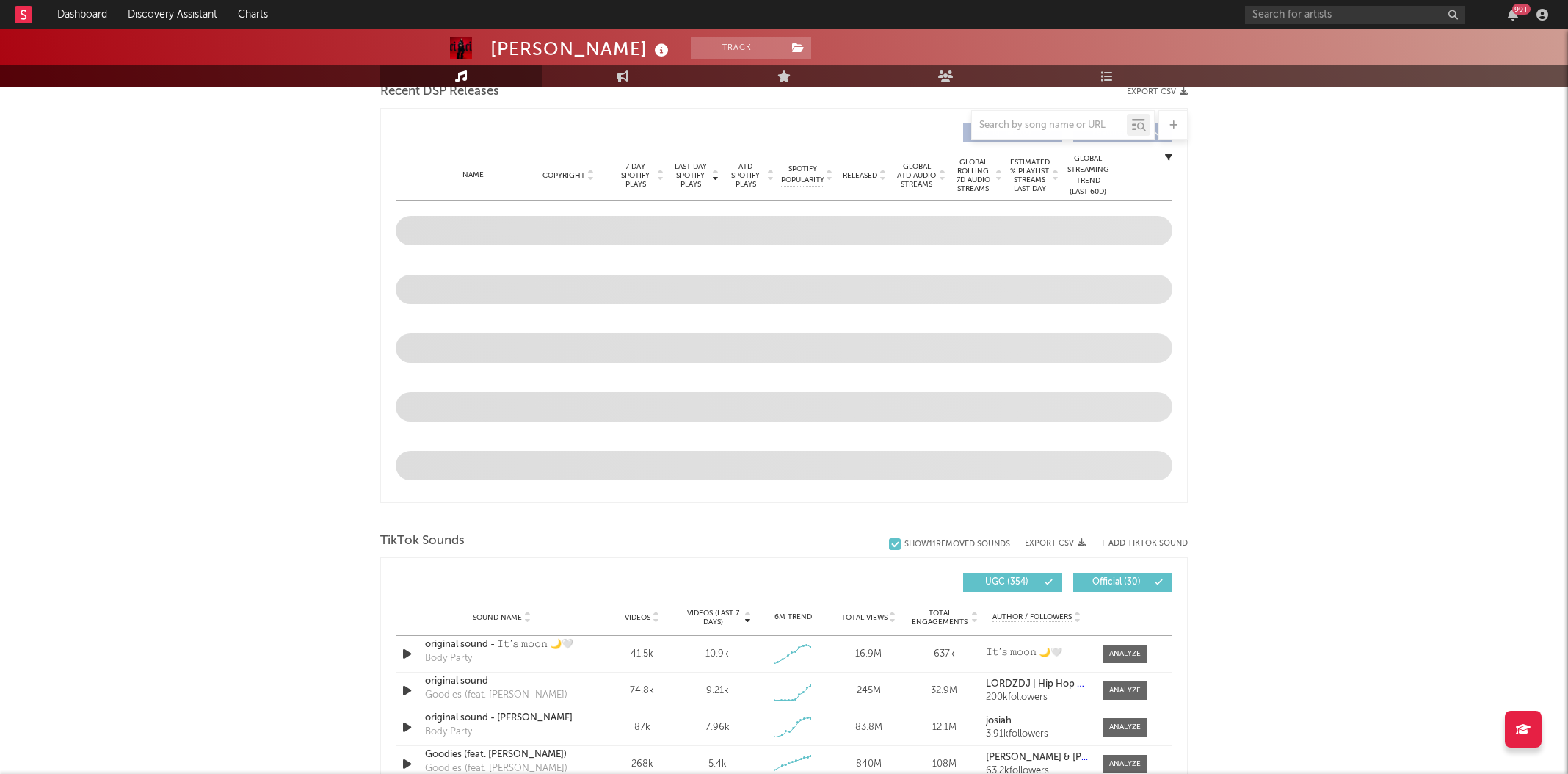
select select "6m"
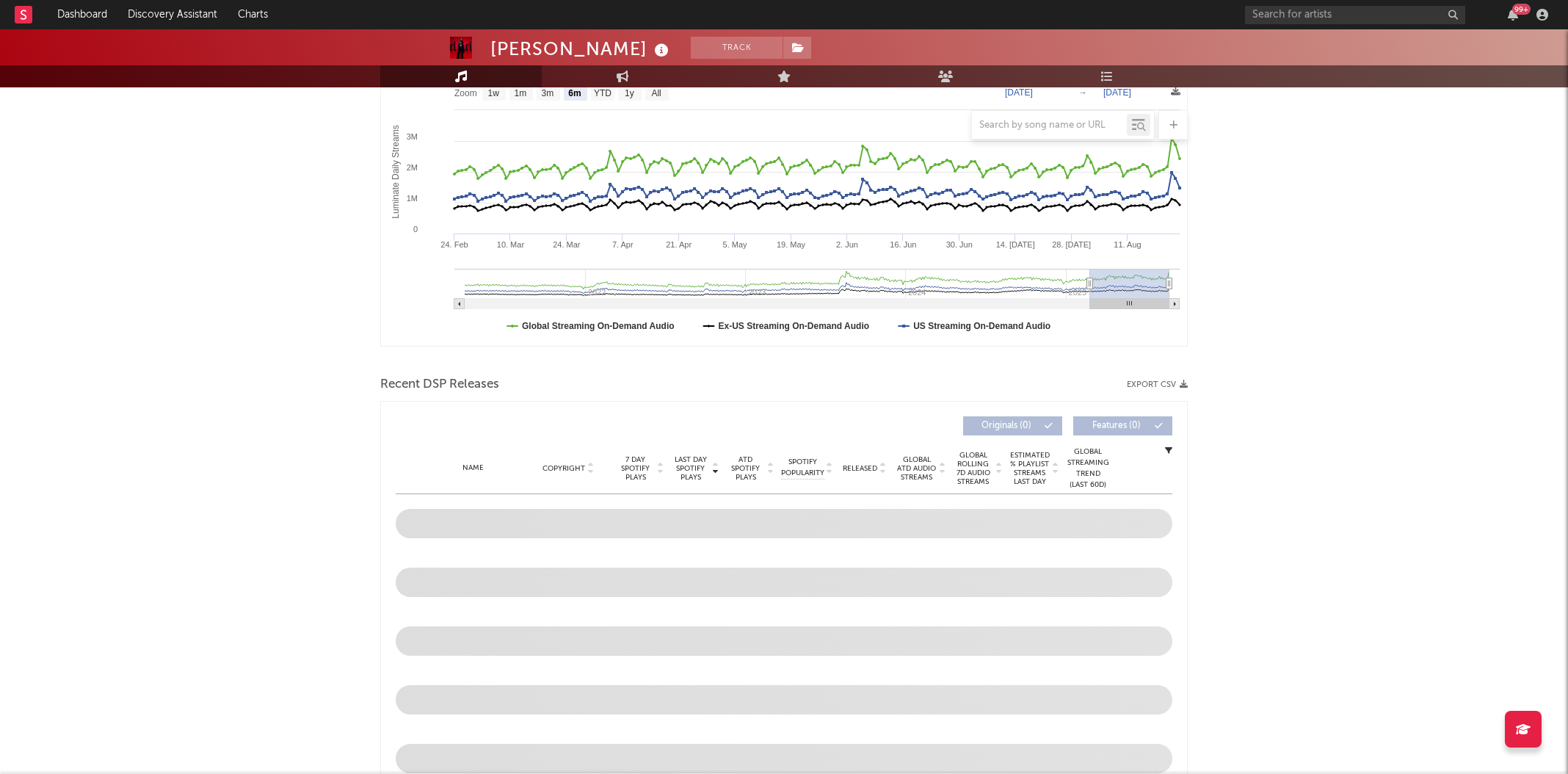
scroll to position [713, 0]
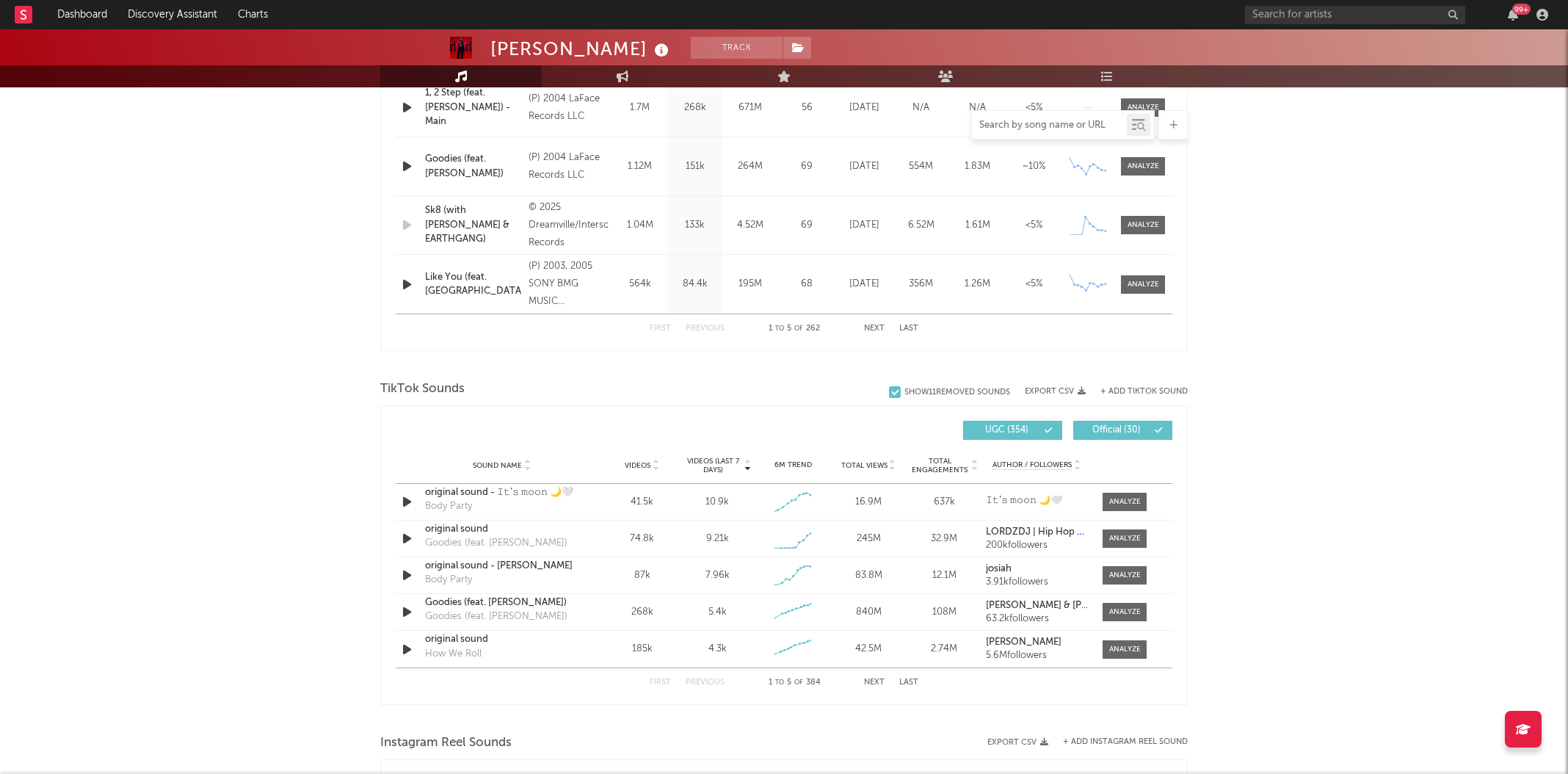
click at [1068, 125] on input "text" at bounding box center [1049, 125] width 155 height 11
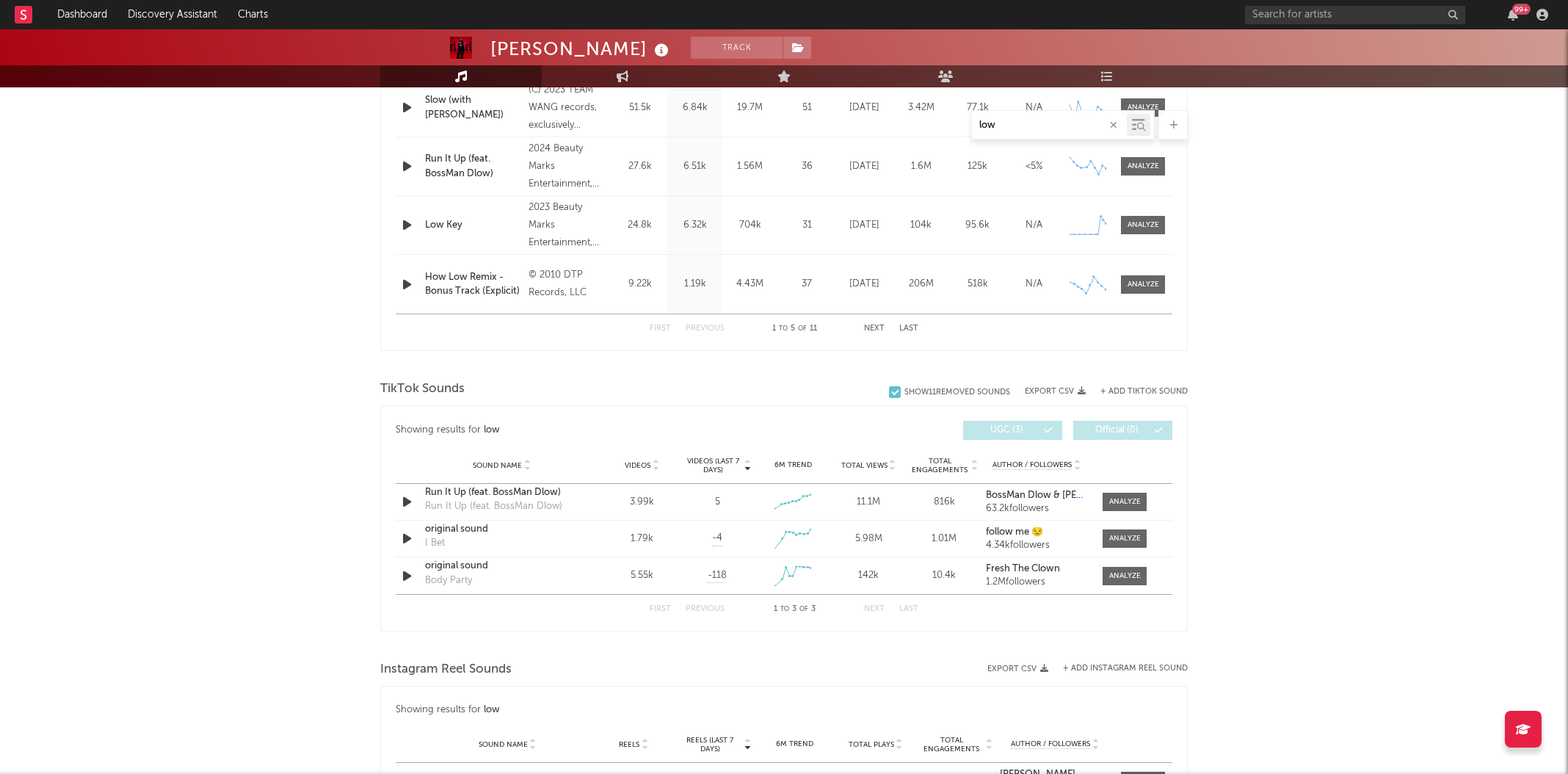
click at [883, 605] on button "Next" at bounding box center [874, 608] width 21 height 8
type input "low"
click at [884, 612] on div "First Previous 1 to 3 of 3 Next Last" at bounding box center [784, 608] width 269 height 28
click at [874, 608] on button "Next" at bounding box center [874, 608] width 21 height 8
click at [422, 572] on div "Sound Name original sound Body Party" at bounding box center [502, 576] width 161 height 34
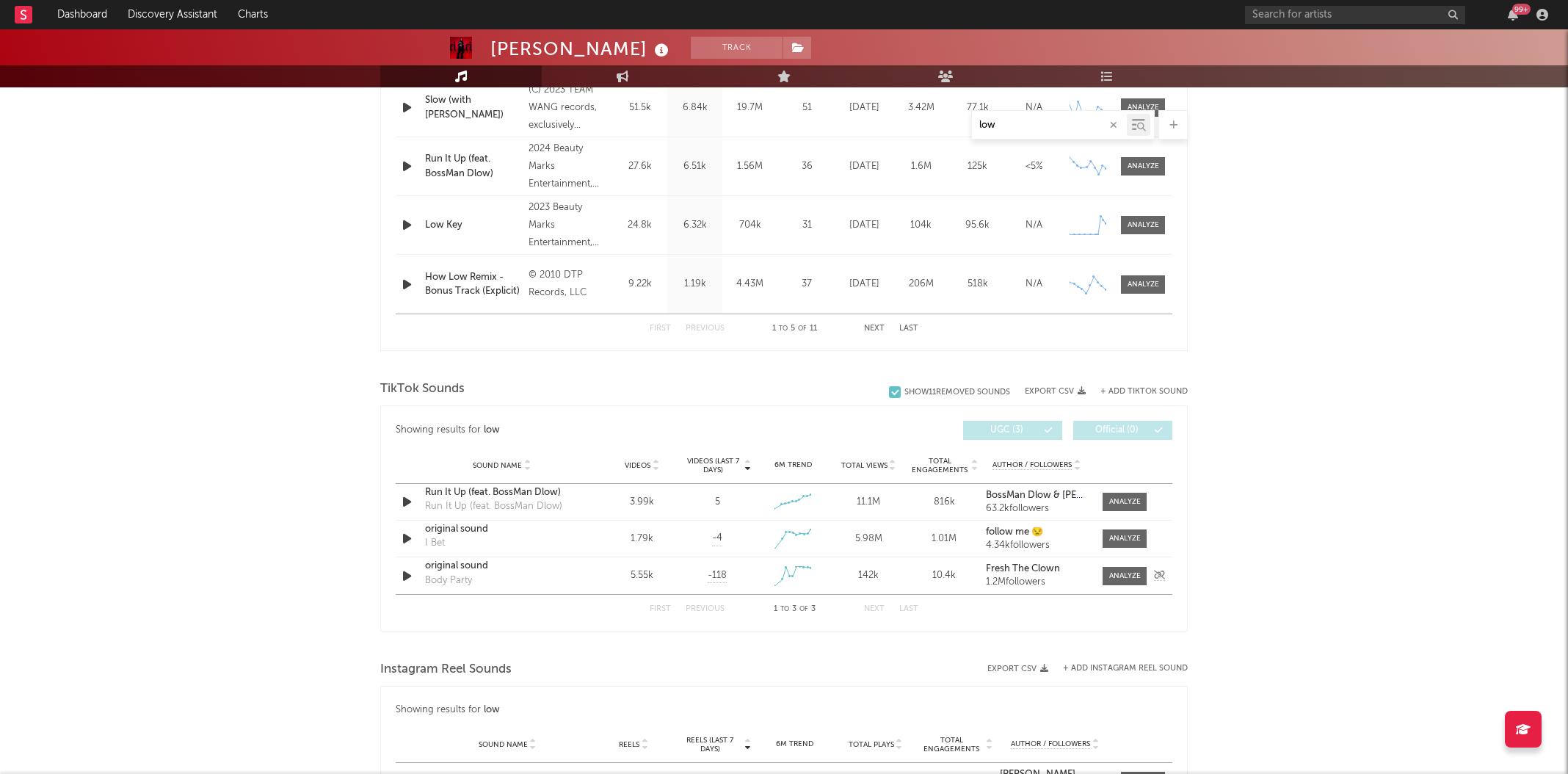
click at [403, 572] on icon "button" at bounding box center [407, 576] width 15 height 18
click at [406, 536] on icon "button" at bounding box center [407, 539] width 15 height 18
click at [402, 500] on icon "button" at bounding box center [407, 502] width 15 height 18
click at [402, 500] on icon "button" at bounding box center [406, 502] width 14 height 18
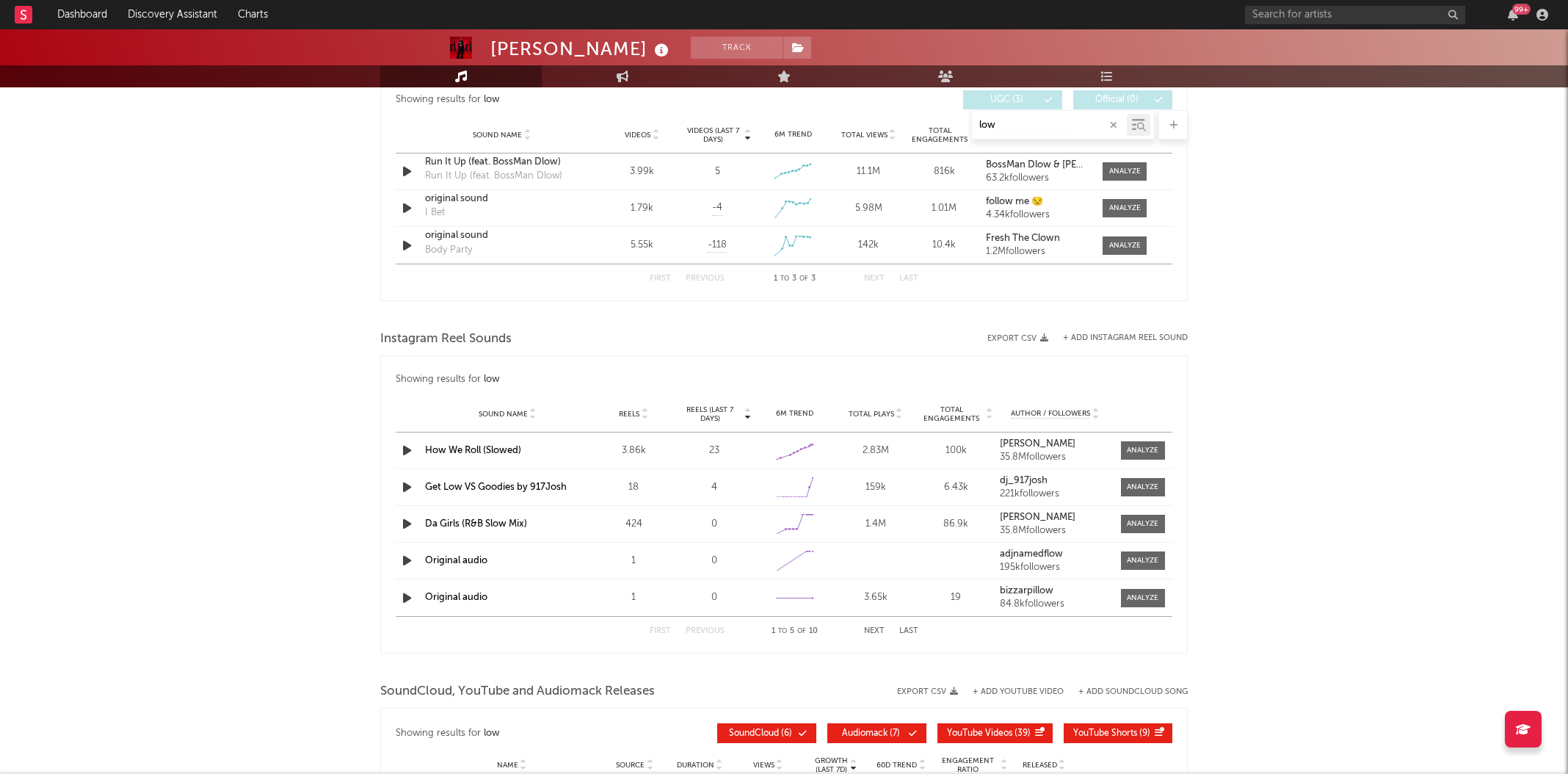
scroll to position [1046, 0]
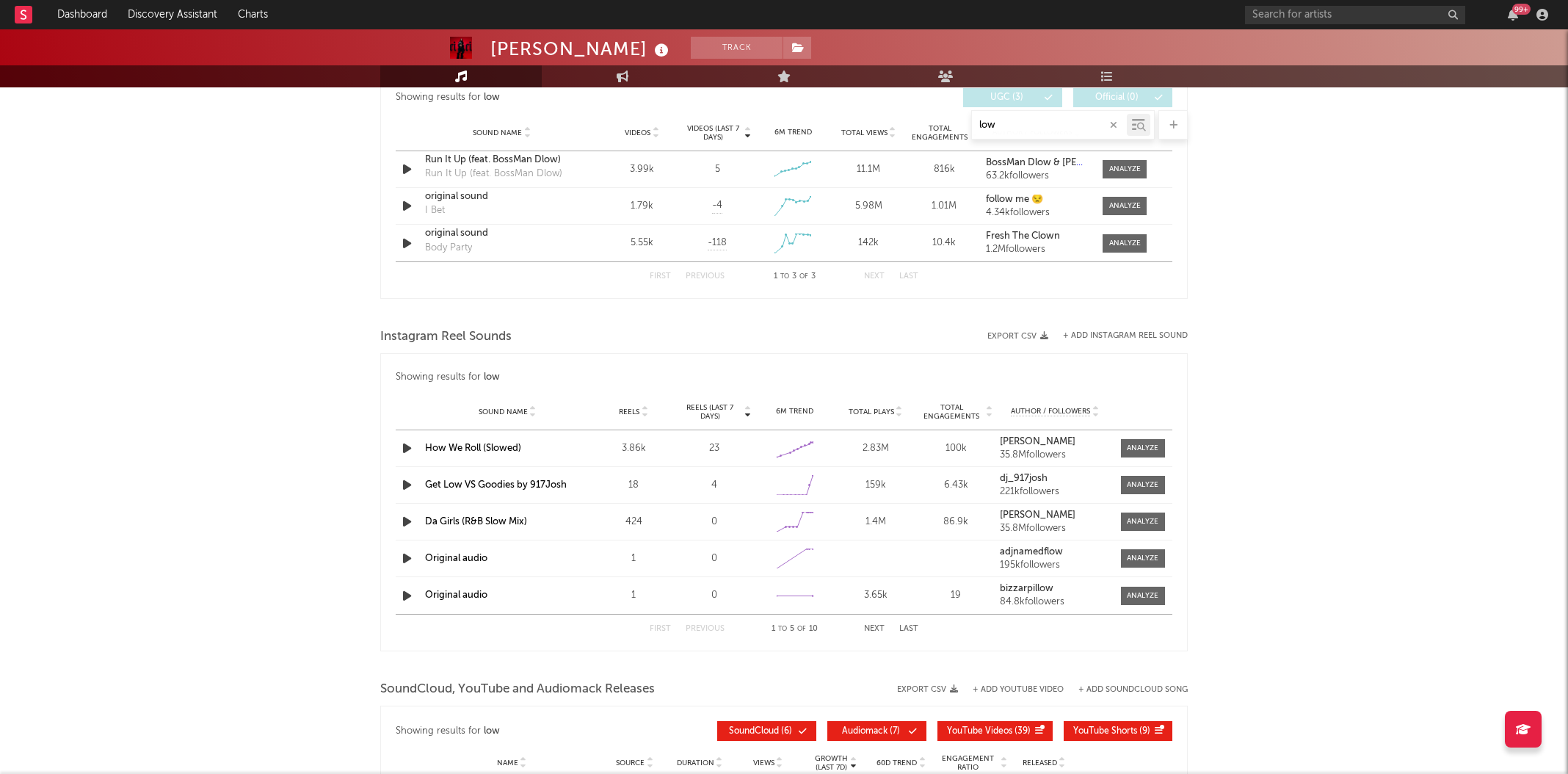
click at [413, 551] on icon "button" at bounding box center [407, 559] width 15 height 18
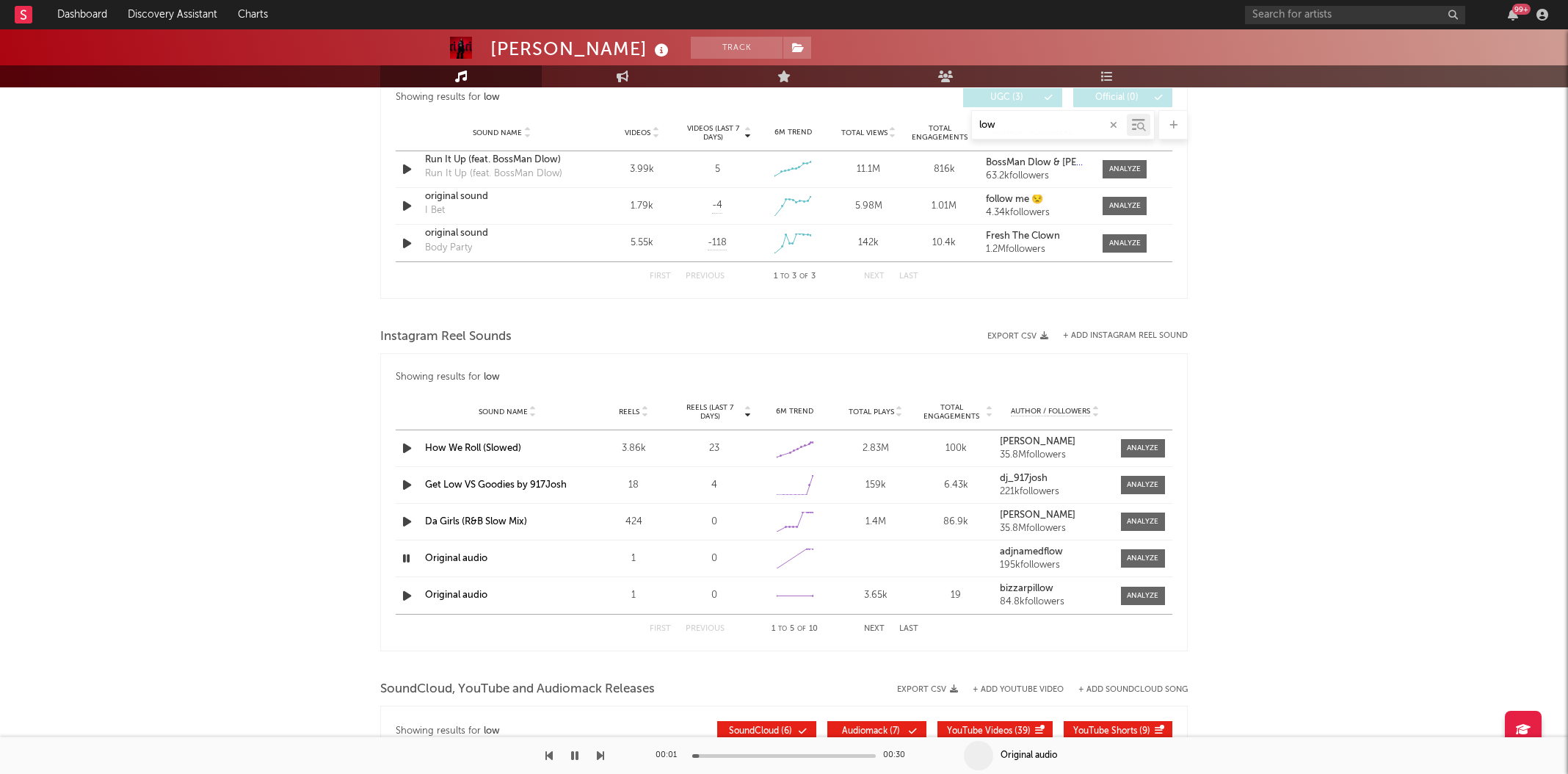
click at [408, 597] on icon "button" at bounding box center [407, 595] width 15 height 18
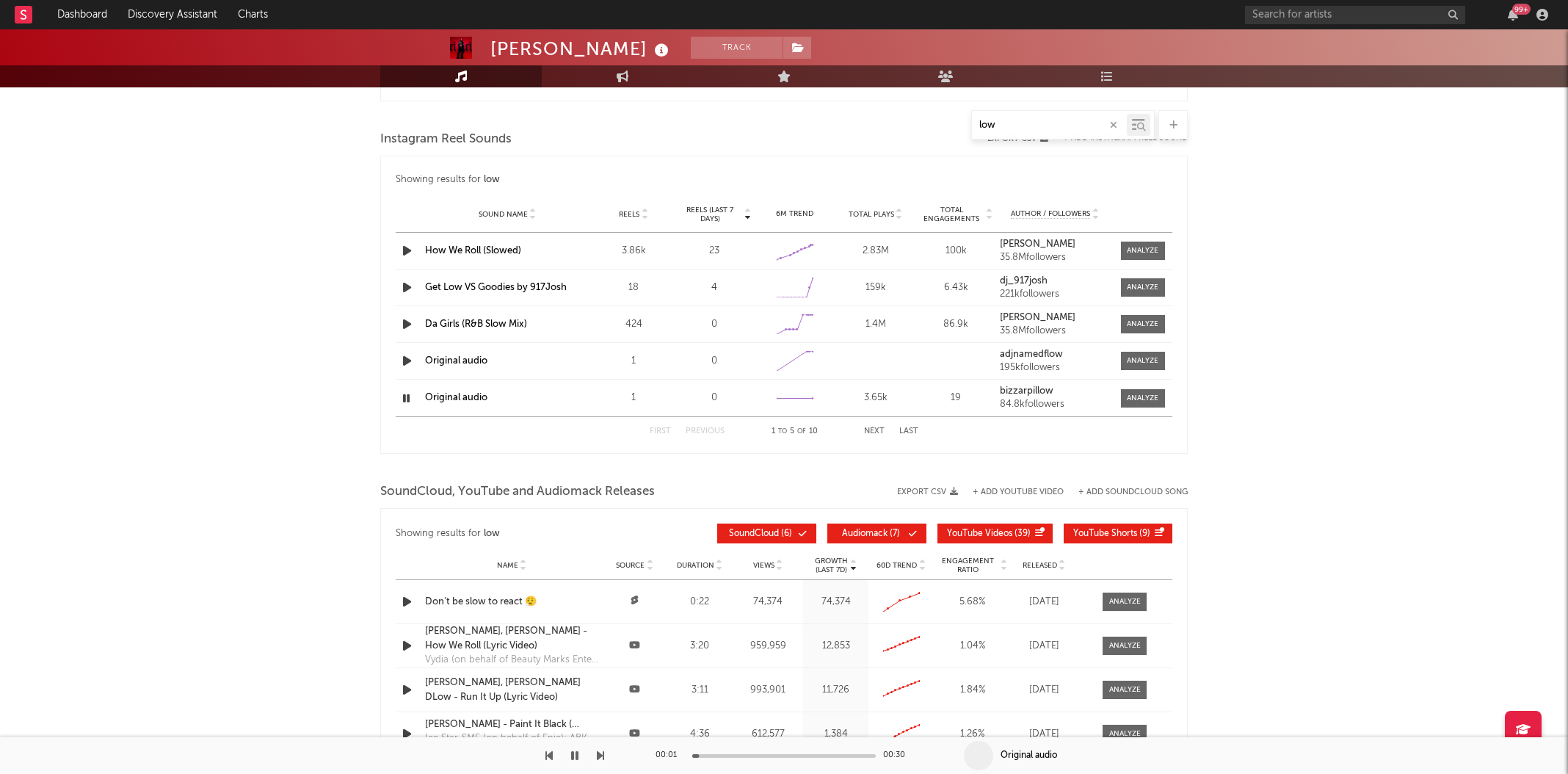
scroll to position [1245, 0]
click at [408, 400] on icon "button" at bounding box center [406, 398] width 14 height 18
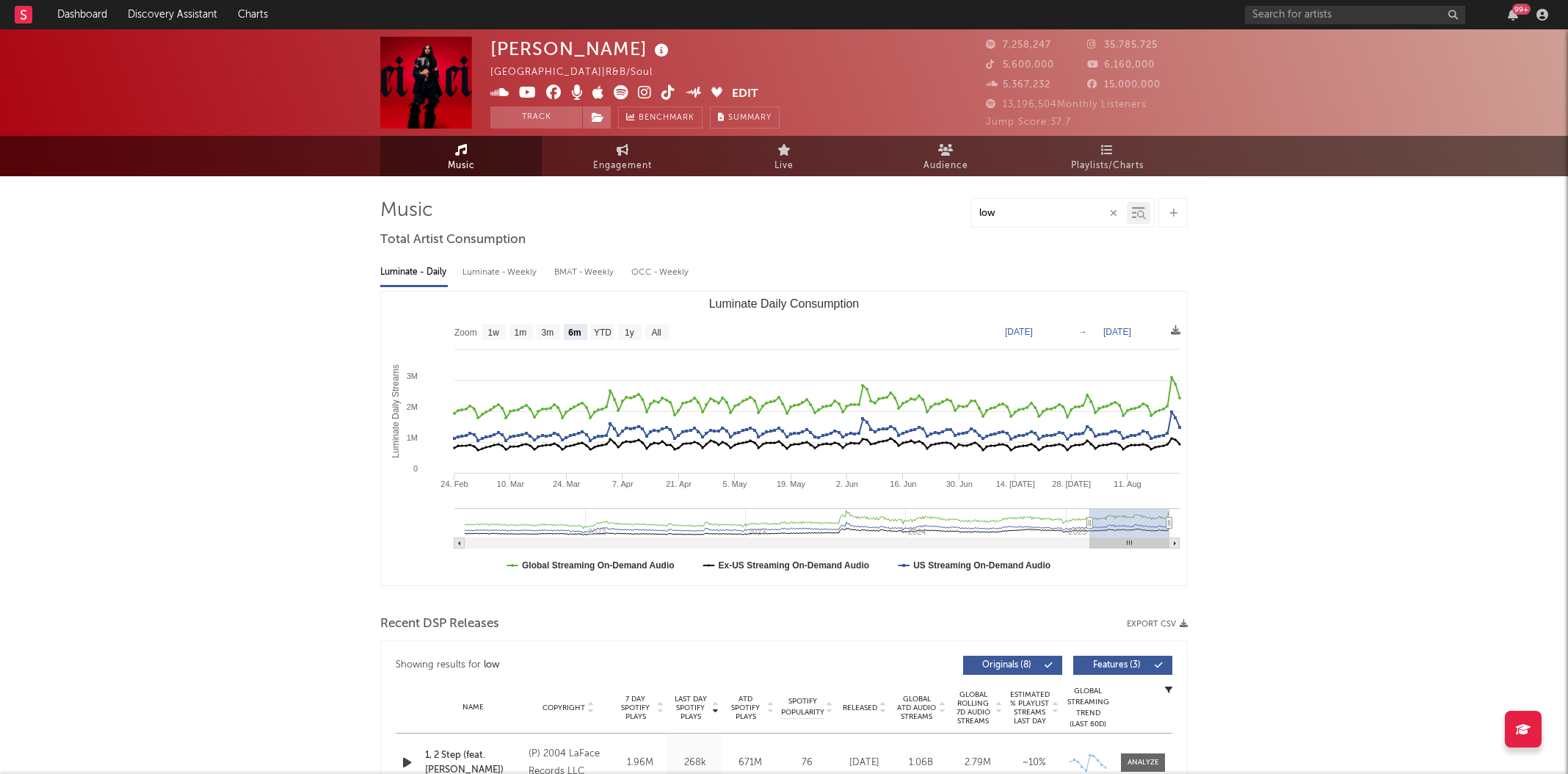
scroll to position [474, 0]
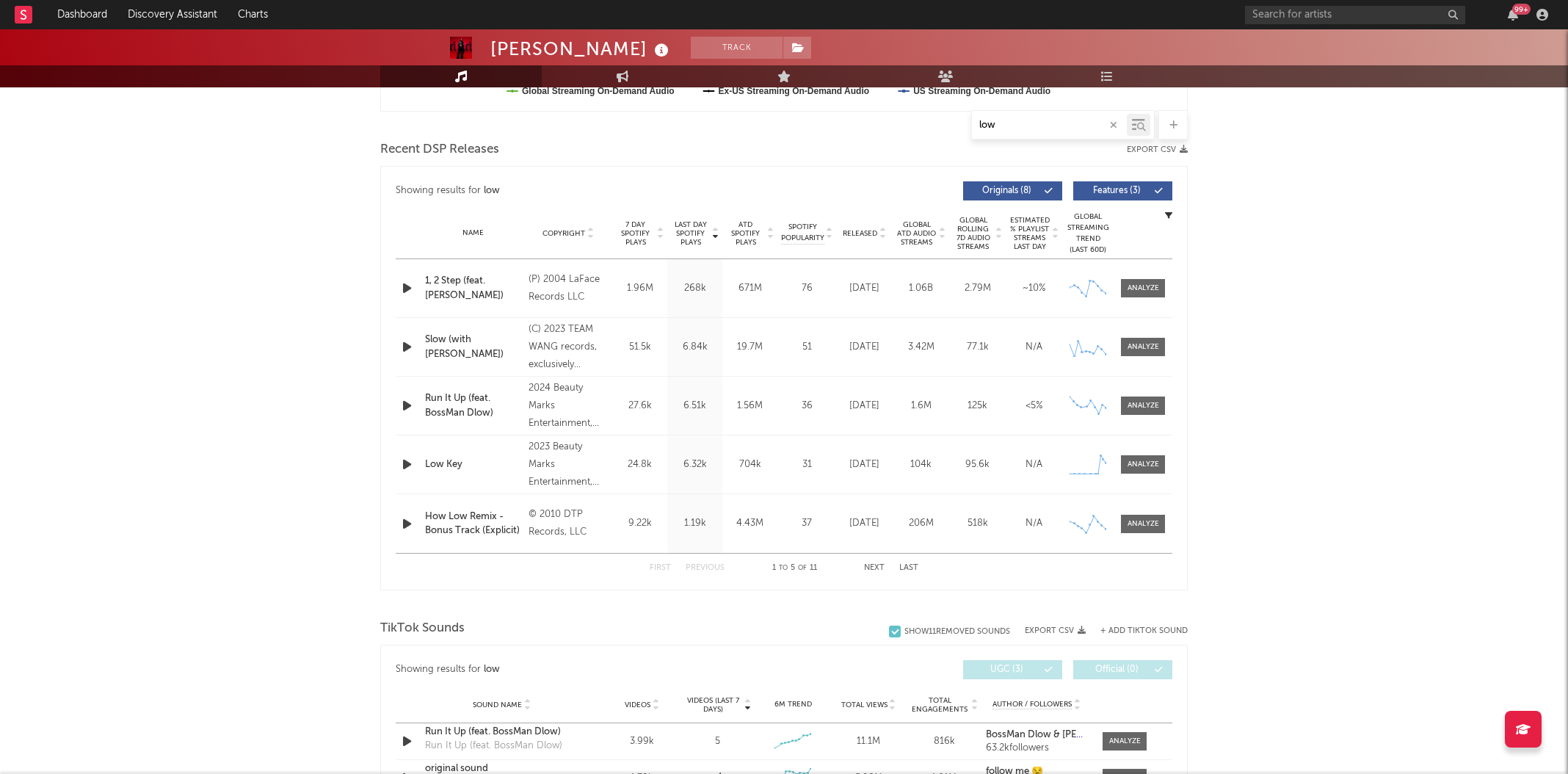
click at [1112, 122] on icon "button" at bounding box center [1114, 125] width 8 height 9
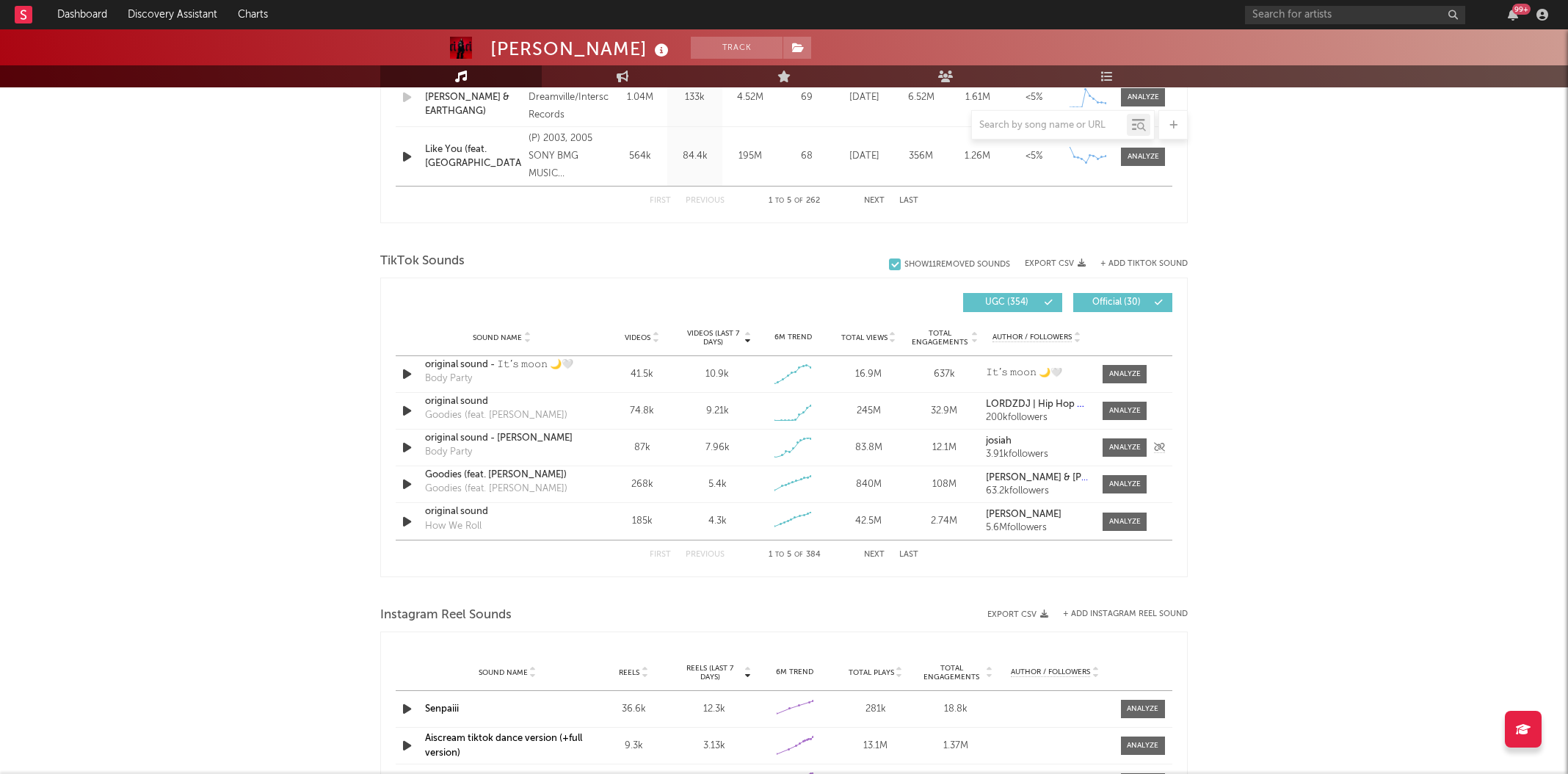
scroll to position [839, 0]
click at [713, 328] on div "Sound Name Videos Videos (last 7 days) Weekly Growth % 6M Trend Total Views Tot…" at bounding box center [784, 340] width 777 height 37
click at [713, 336] on span "Videos (last 7 days)" at bounding box center [713, 339] width 60 height 18
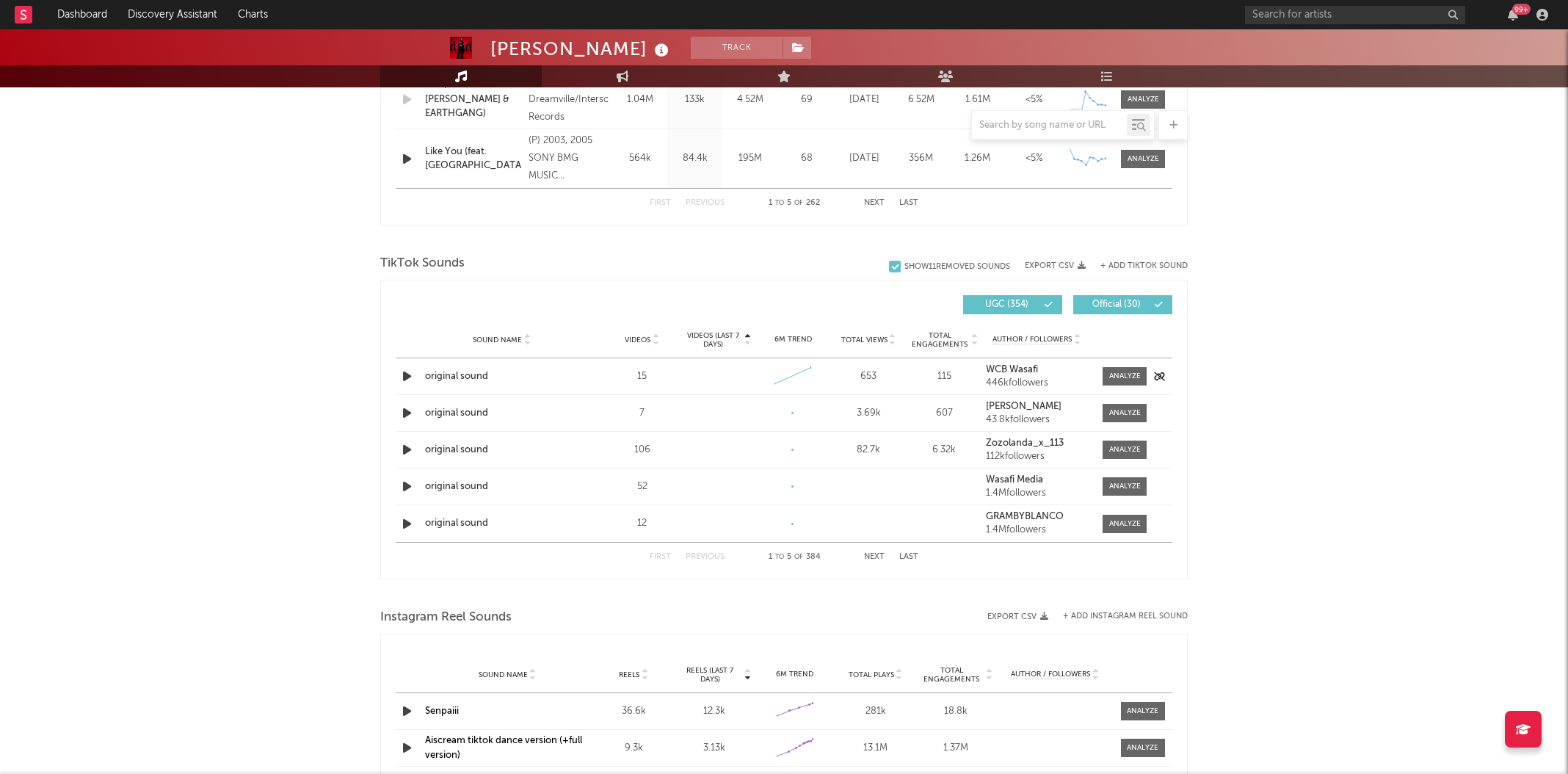
click at [409, 372] on icon "button" at bounding box center [407, 376] width 15 height 18
click at [407, 372] on icon "button" at bounding box center [406, 376] width 14 height 18
click at [402, 452] on icon "button" at bounding box center [407, 450] width 15 height 18
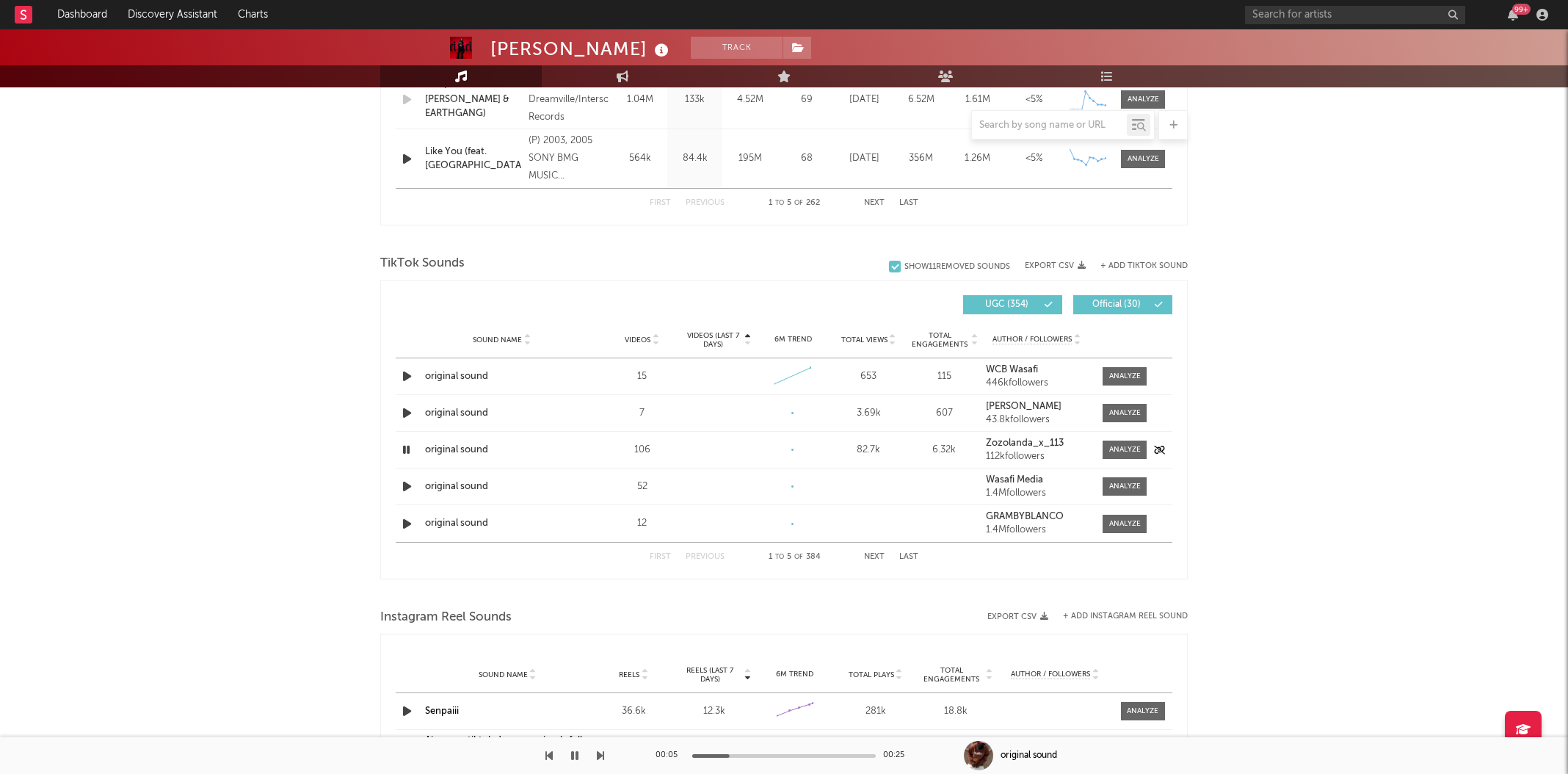
click at [403, 448] on icon "button" at bounding box center [406, 450] width 14 height 18
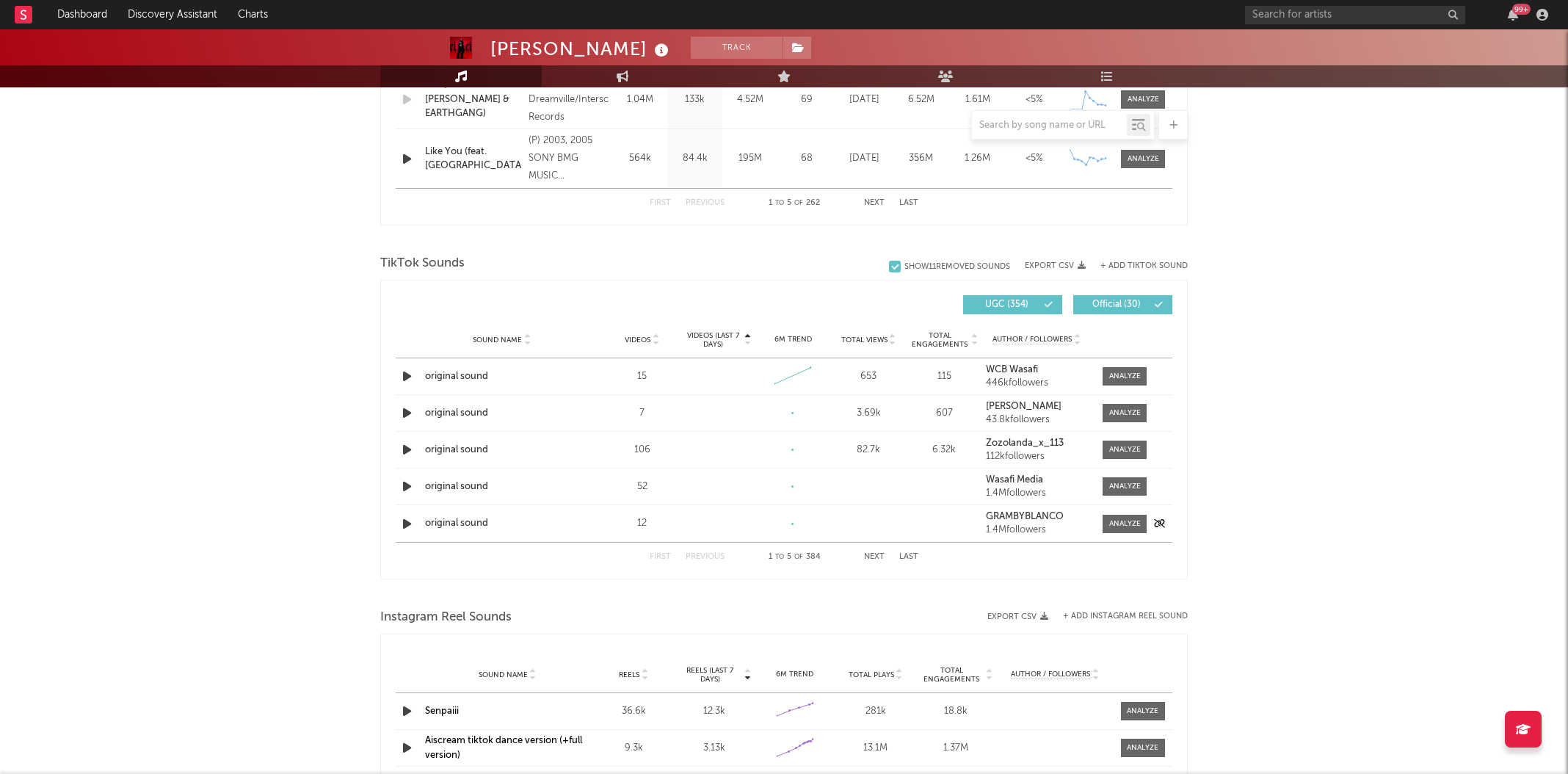
click at [404, 522] on icon "button" at bounding box center [407, 524] width 15 height 18
click at [404, 523] on icon "button" at bounding box center [406, 524] width 14 height 18
click at [879, 556] on button "Next" at bounding box center [874, 556] width 21 height 8
click at [407, 376] on icon "button" at bounding box center [407, 376] width 15 height 18
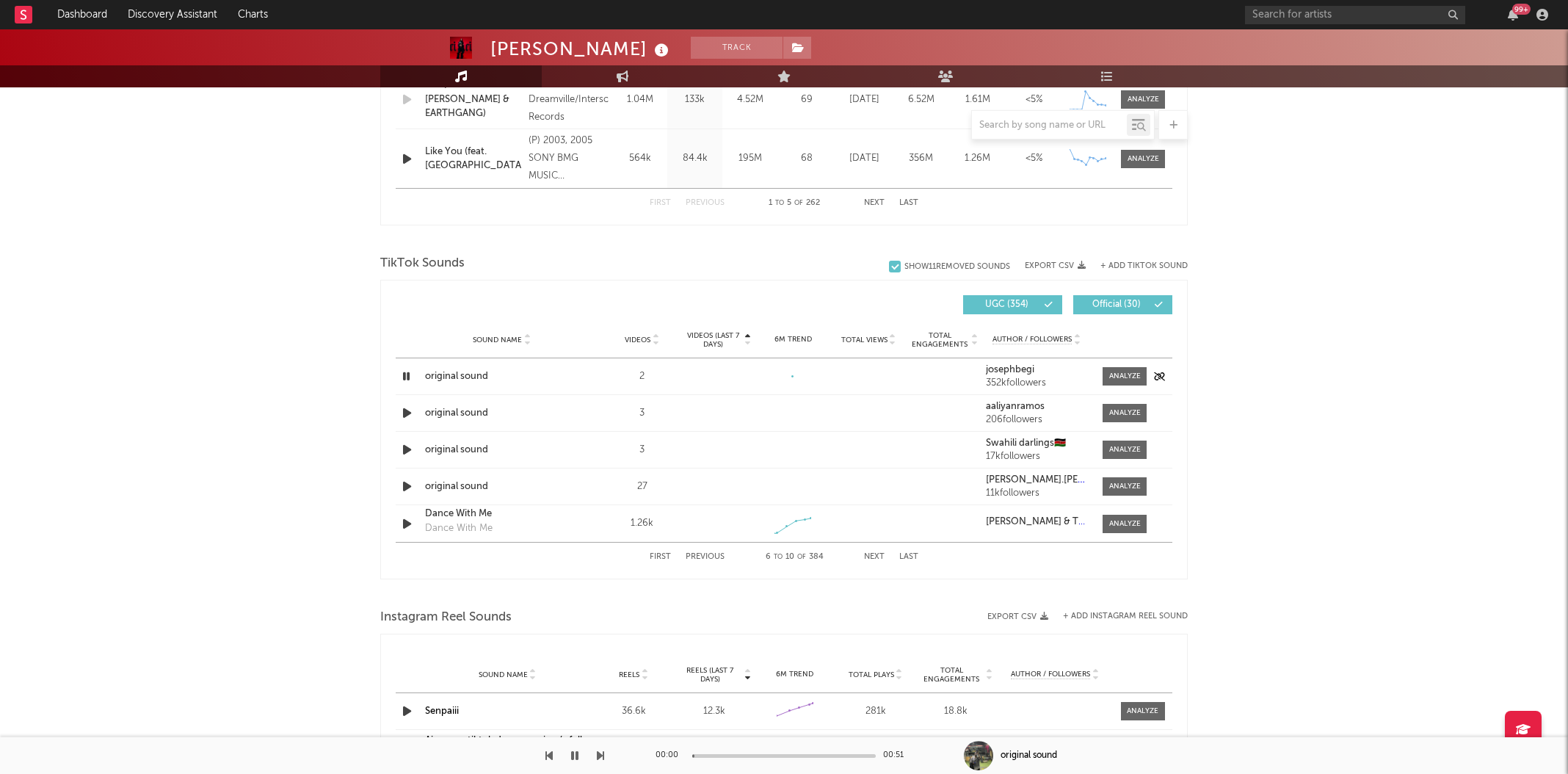
click at [407, 381] on icon "button" at bounding box center [406, 376] width 14 height 18
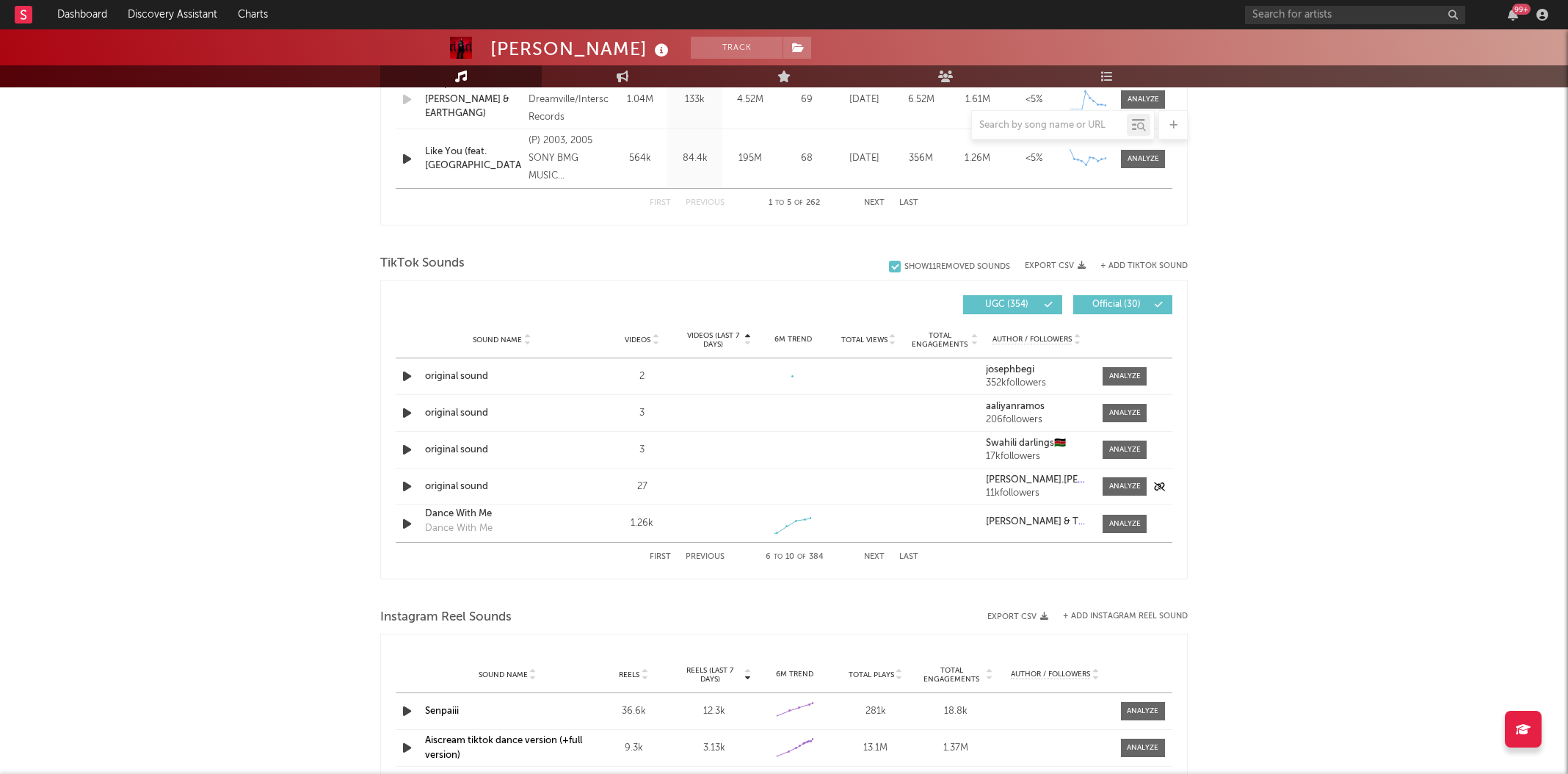
click at [404, 484] on icon "button" at bounding box center [407, 487] width 15 height 18
click at [405, 485] on icon "button" at bounding box center [406, 487] width 14 height 18
click at [407, 523] on icon "button" at bounding box center [407, 524] width 15 height 18
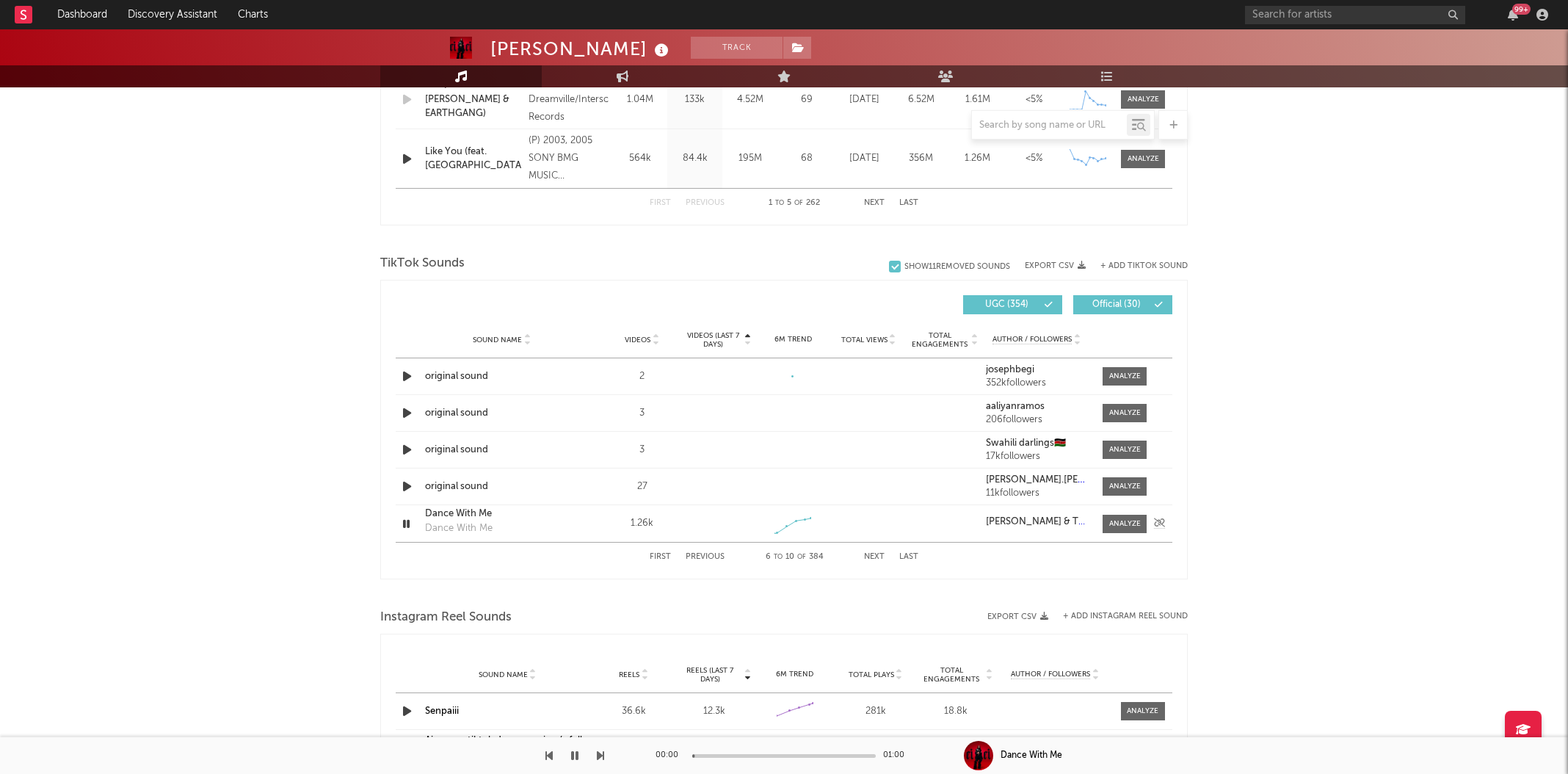
click at [408, 523] on icon "button" at bounding box center [406, 524] width 14 height 18
click at [881, 557] on button "Next" at bounding box center [874, 556] width 21 height 8
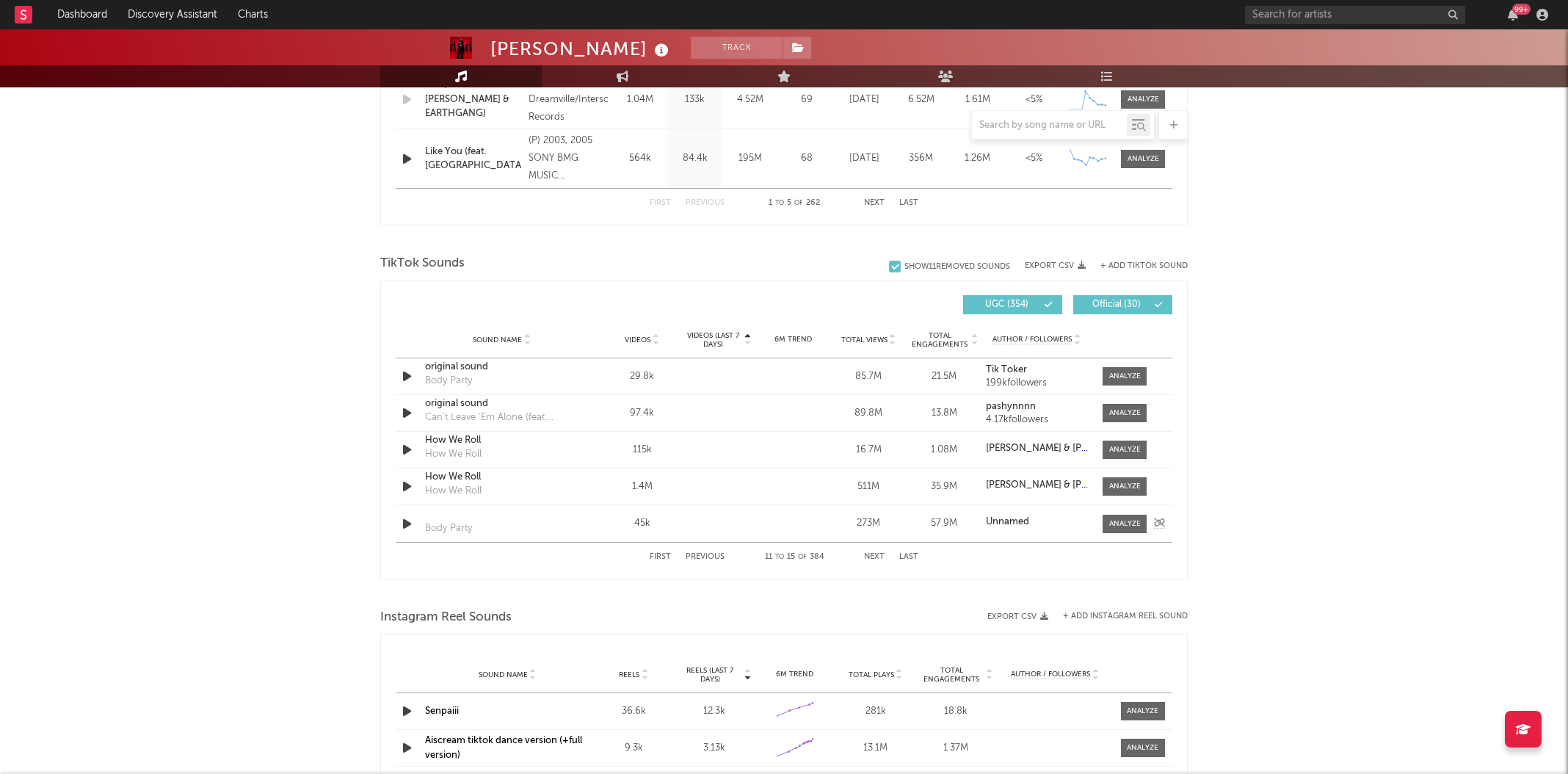
click at [401, 525] on icon "button" at bounding box center [407, 524] width 15 height 18
click at [402, 526] on icon "button" at bounding box center [406, 524] width 14 height 18
click at [874, 554] on button "Next" at bounding box center [874, 556] width 21 height 8
click at [874, 553] on button "Next" at bounding box center [874, 556] width 21 height 8
click at [876, 553] on button "Next" at bounding box center [874, 556] width 21 height 8
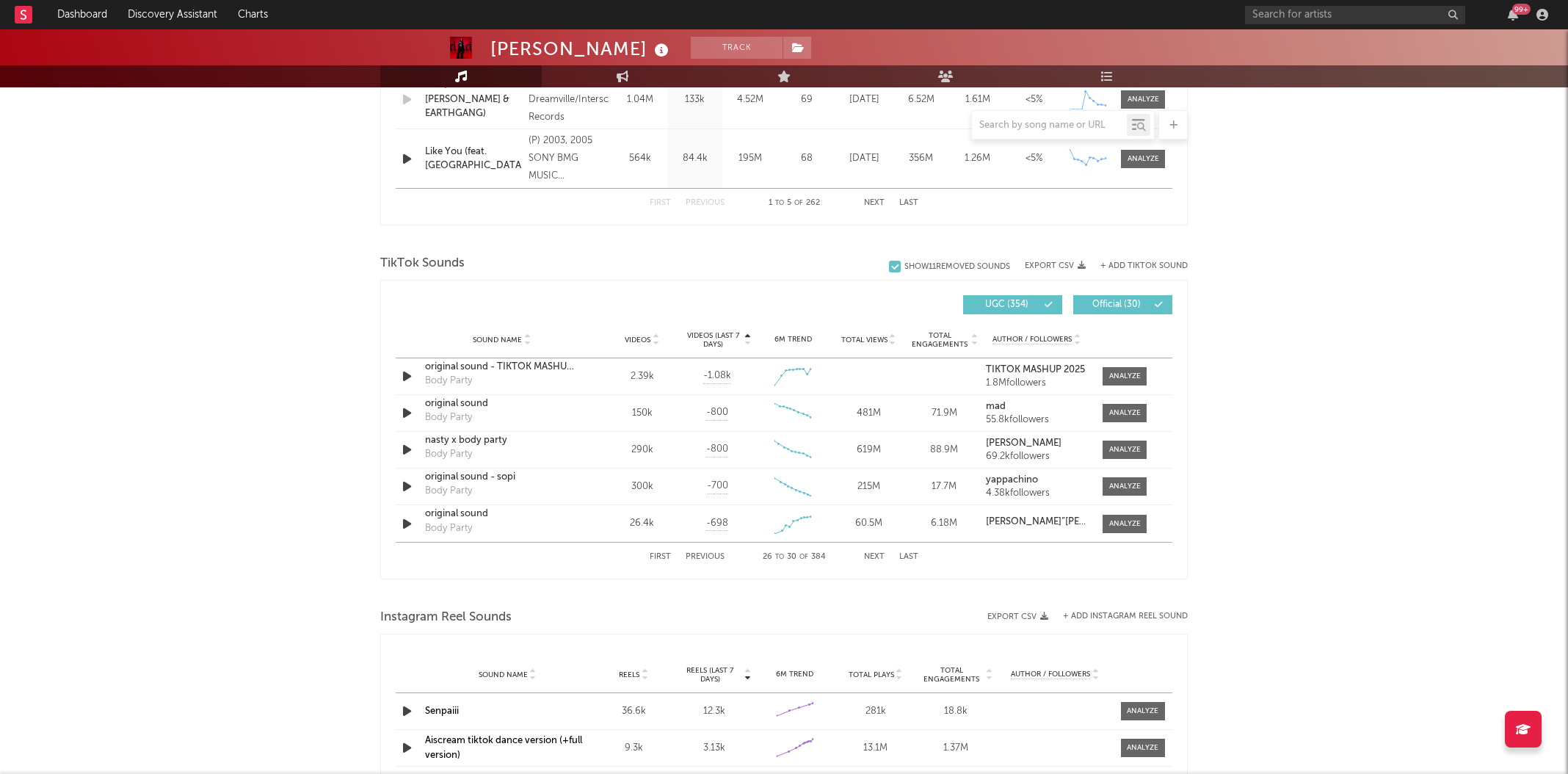
click at [876, 554] on button "Next" at bounding box center [874, 556] width 21 height 8
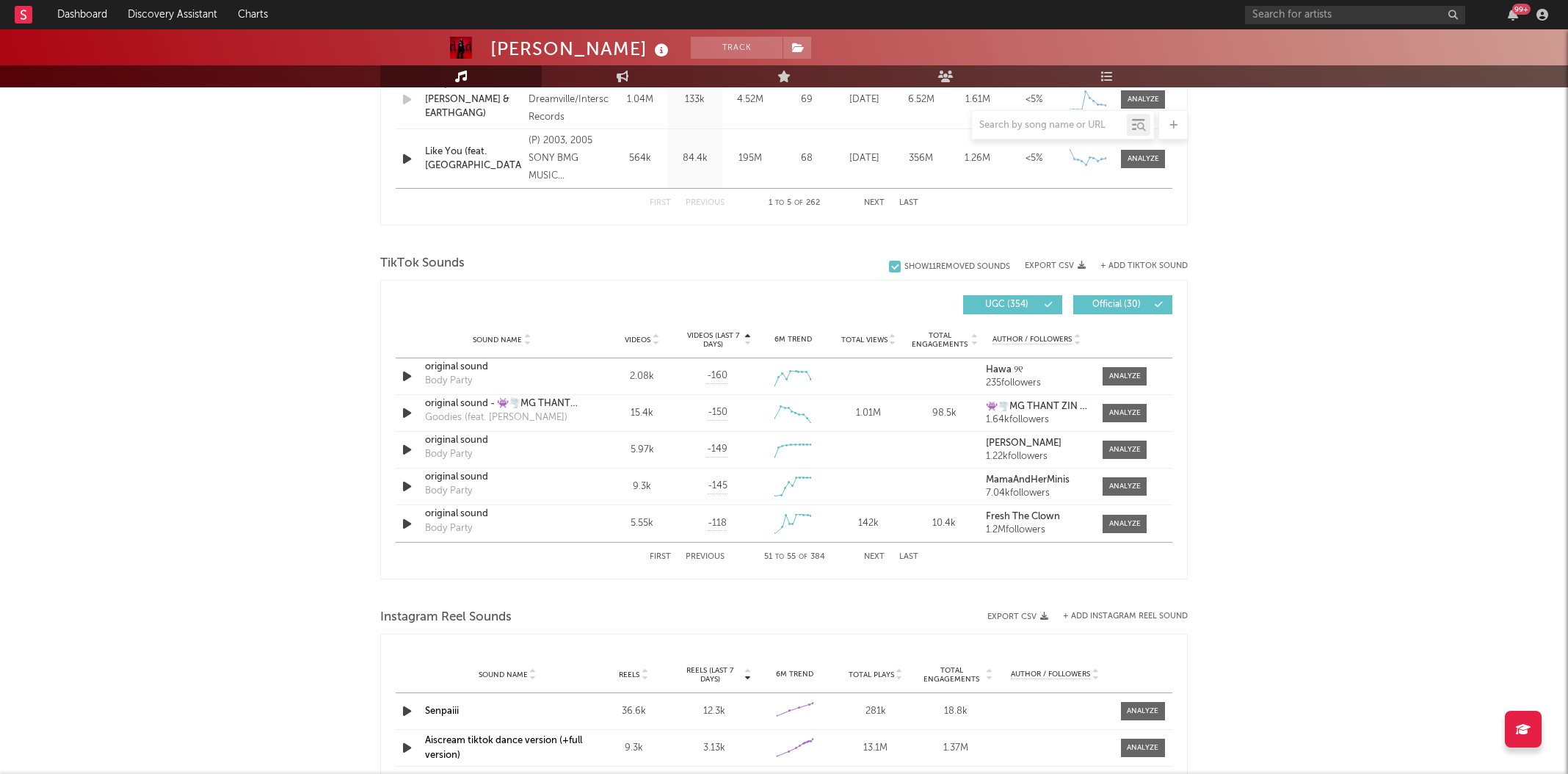
click at [876, 554] on button "Next" at bounding box center [874, 556] width 21 height 8
click at [402, 522] on icon "button" at bounding box center [407, 524] width 15 height 18
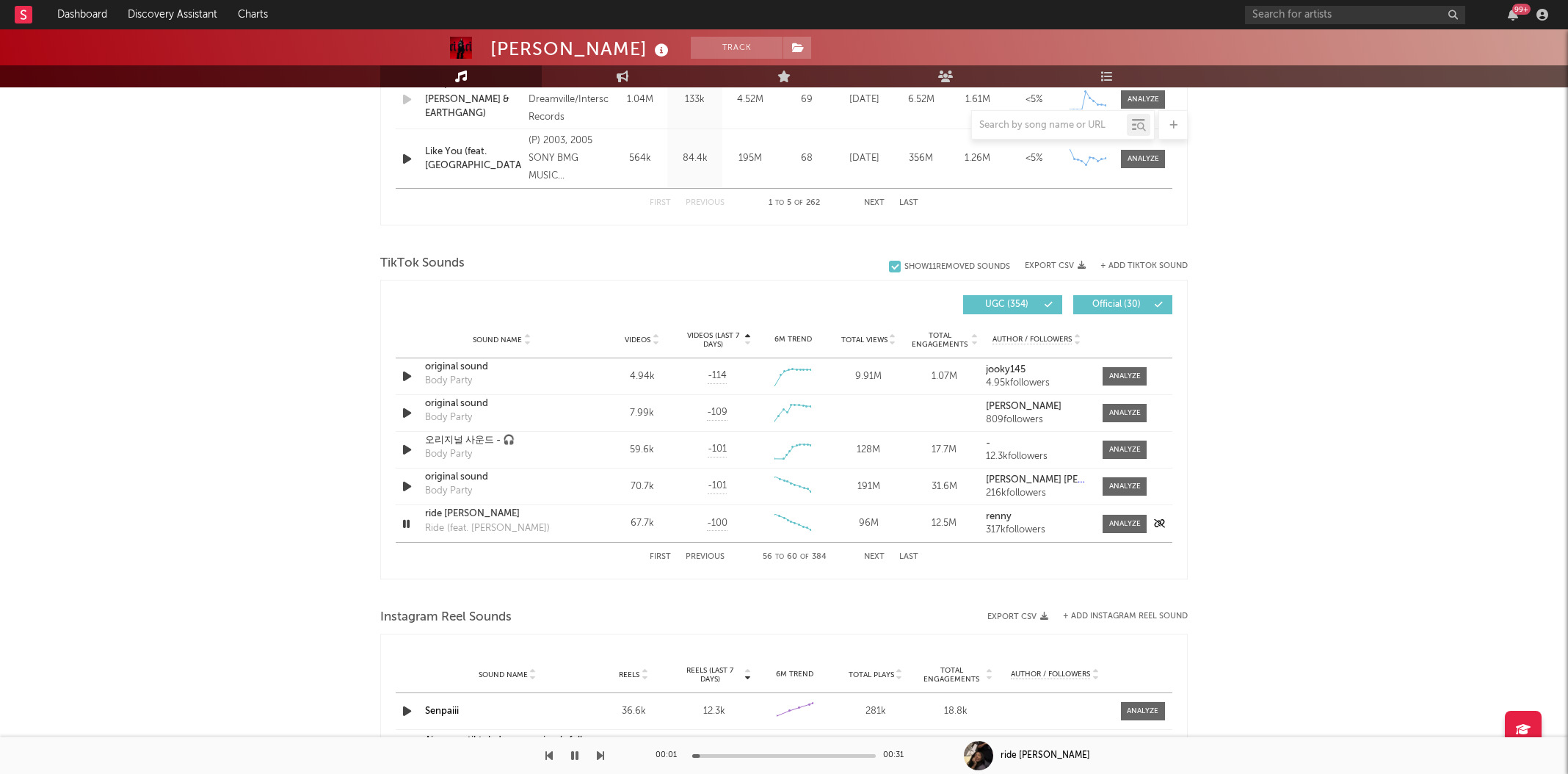
click at [405, 524] on icon "button" at bounding box center [406, 524] width 14 height 18
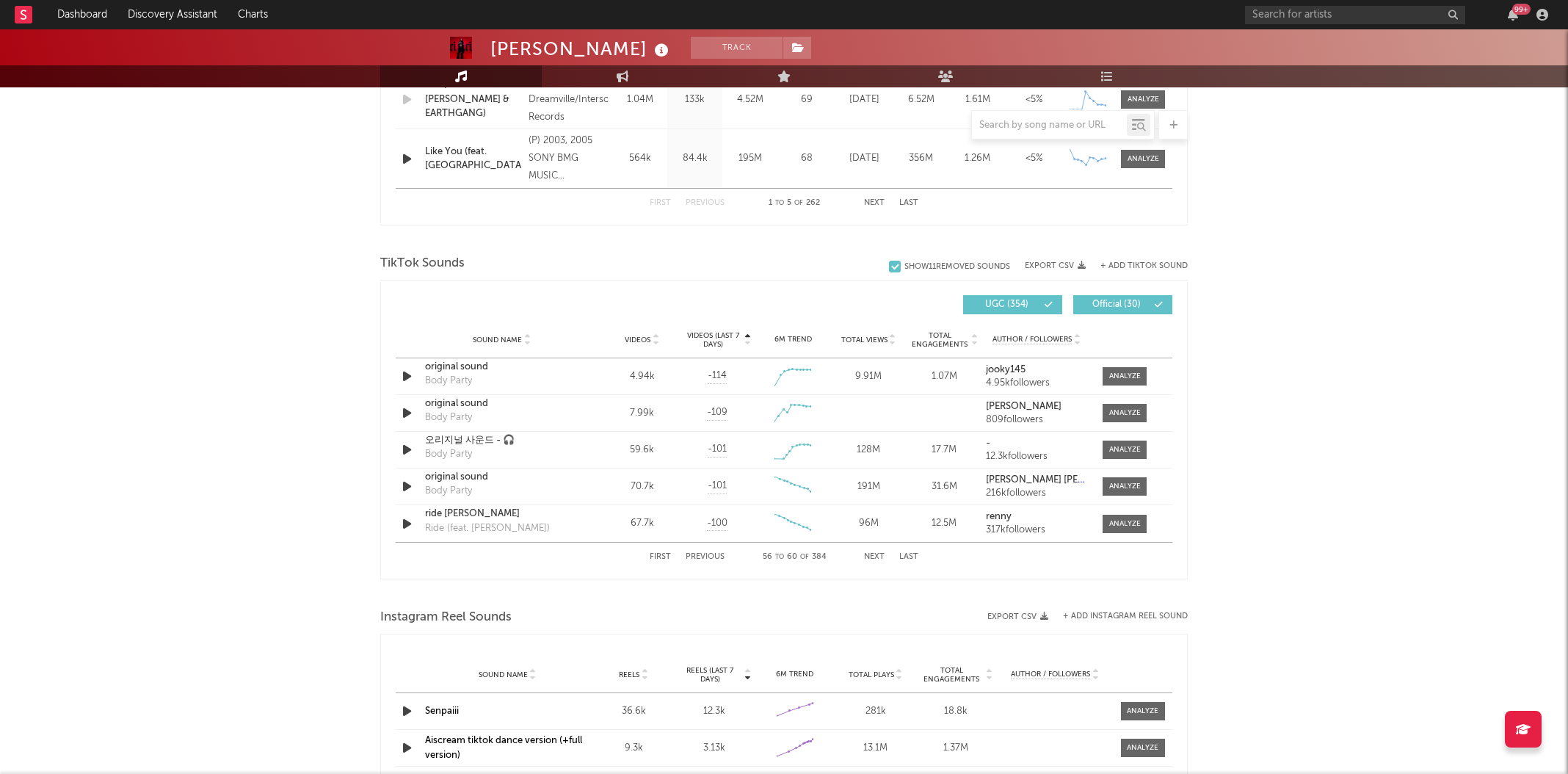
click at [876, 553] on button "Next" at bounding box center [874, 556] width 21 height 8
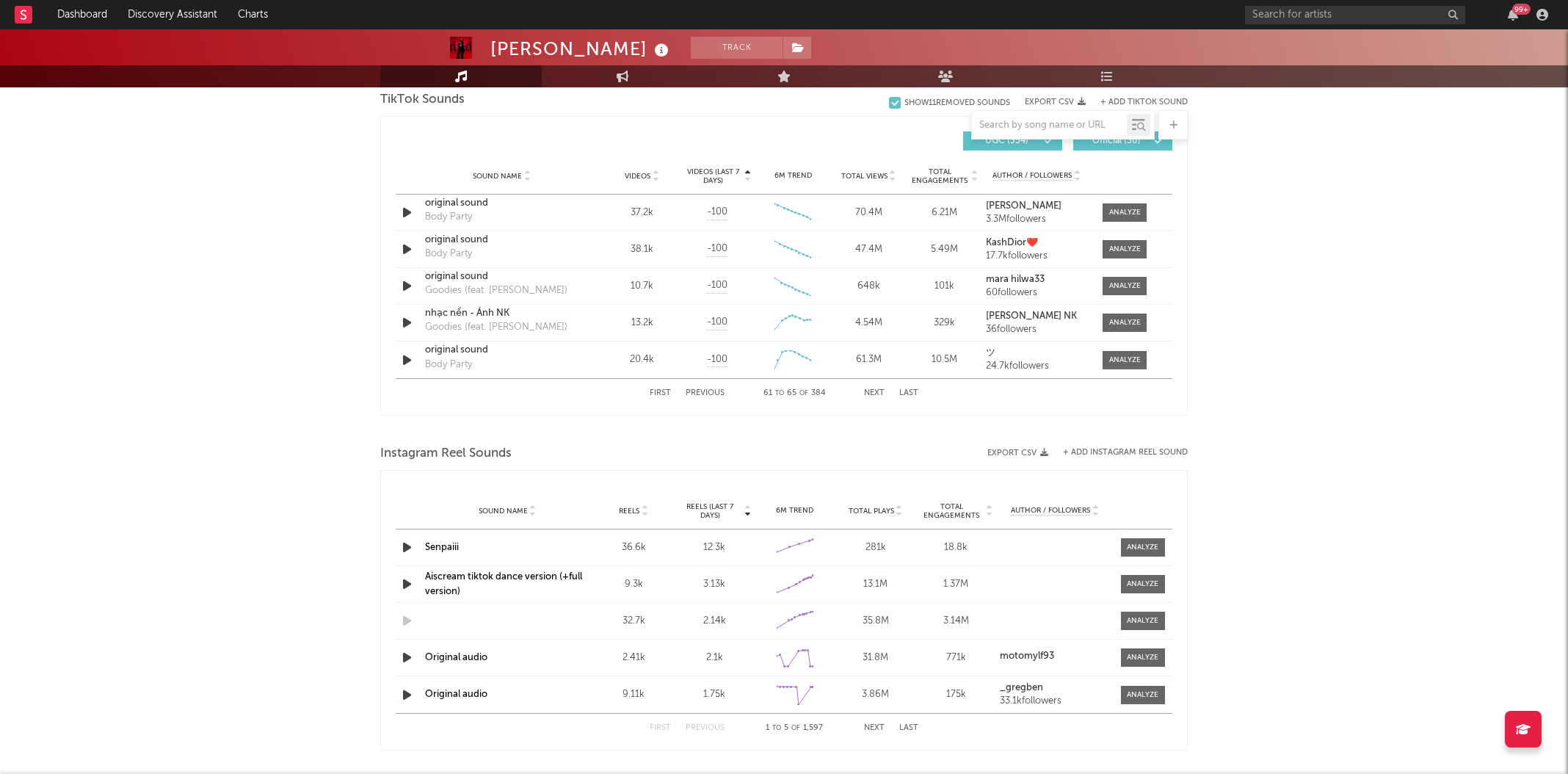
scroll to position [979, 0]
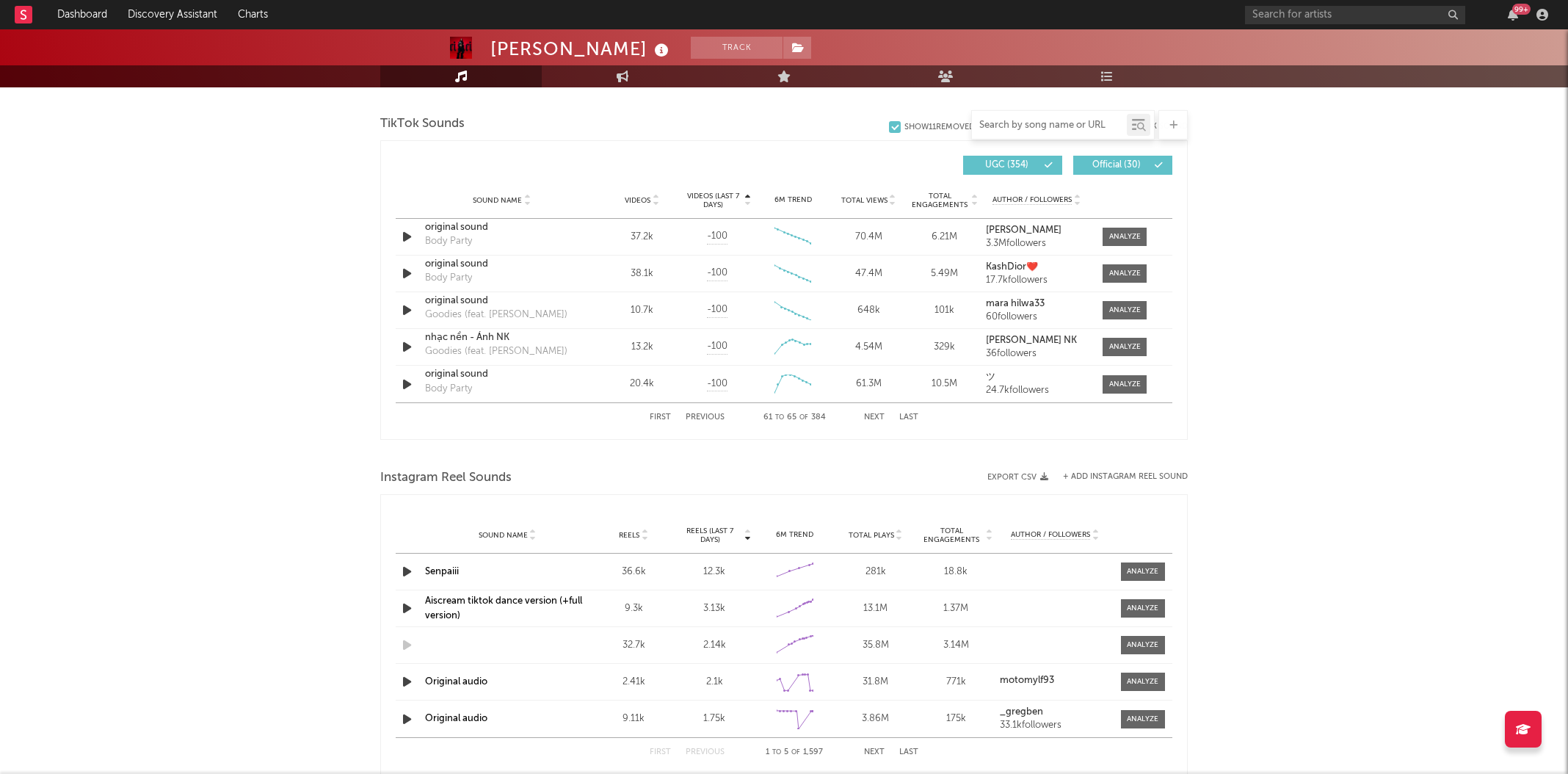
click at [1046, 126] on input "text" at bounding box center [1049, 125] width 155 height 11
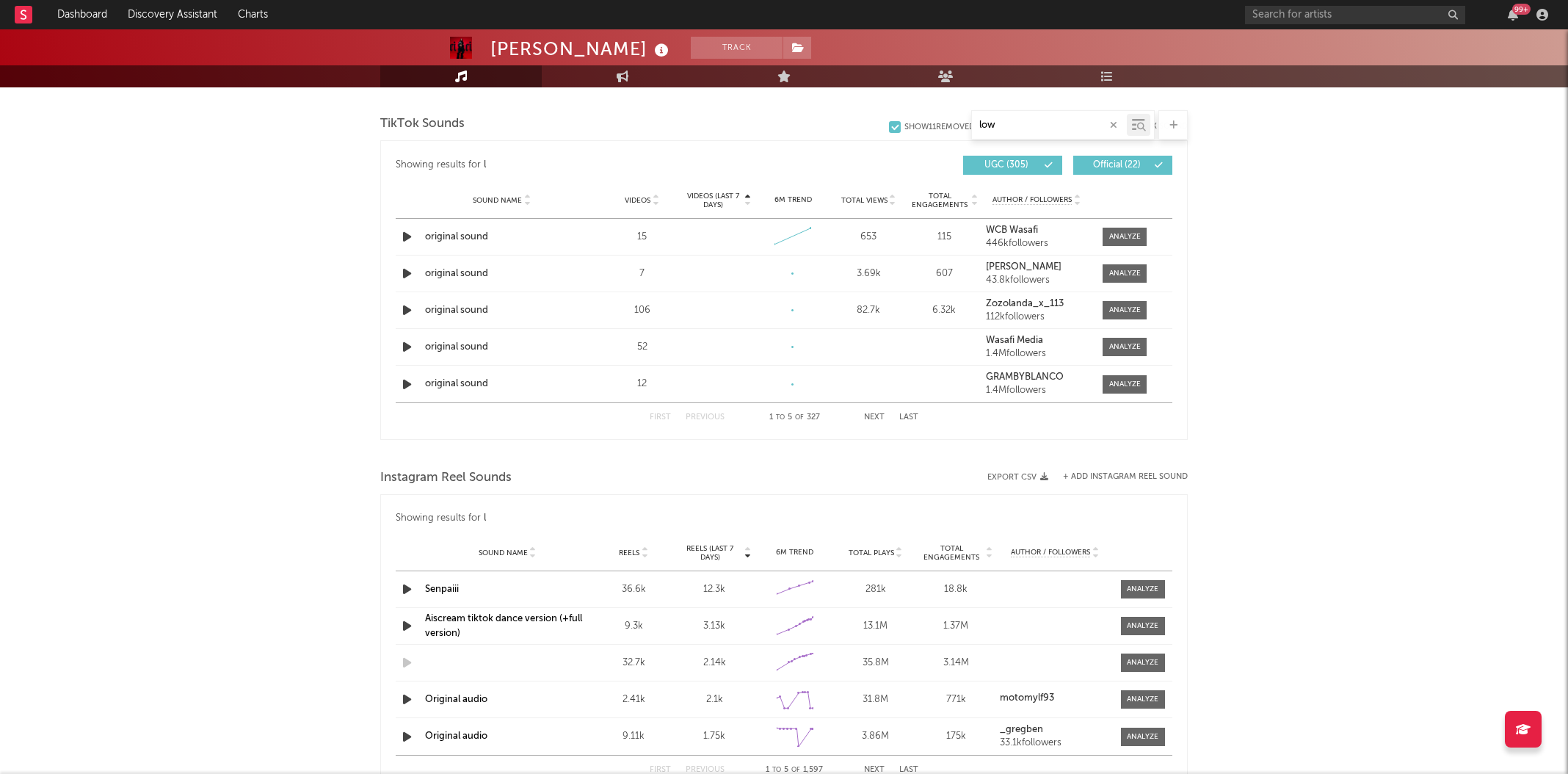
type input "low"
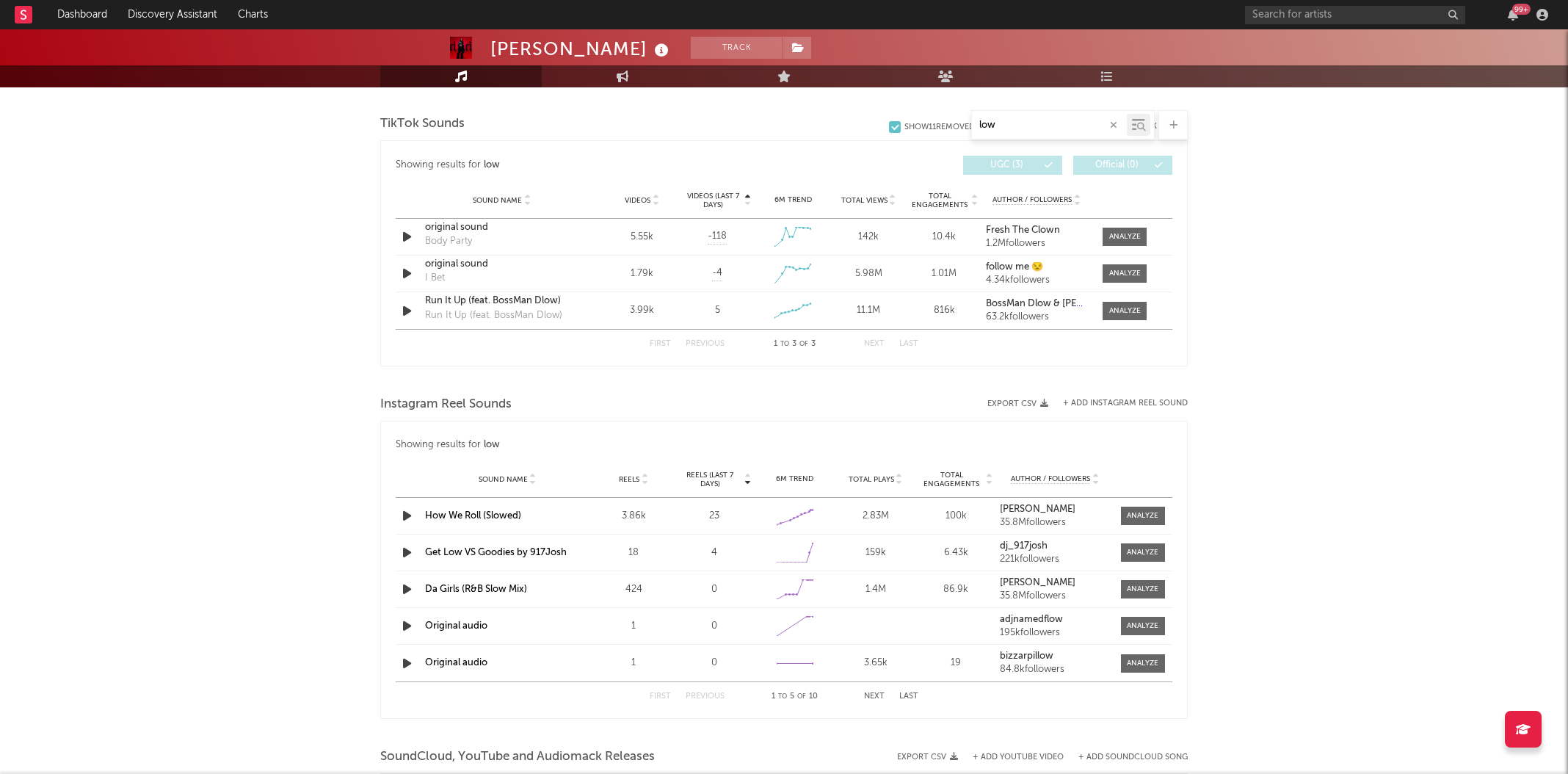
click at [1107, 125] on input "low" at bounding box center [1049, 125] width 155 height 11
click at [1110, 125] on icon "button" at bounding box center [1114, 125] width 8 height 9
click at [1264, 161] on div "[PERSON_NAME] Track [GEOGRAPHIC_DATA] | R&B/Soul Edit Track Benchmark Summary 7…" at bounding box center [784, 131] width 1568 height 2162
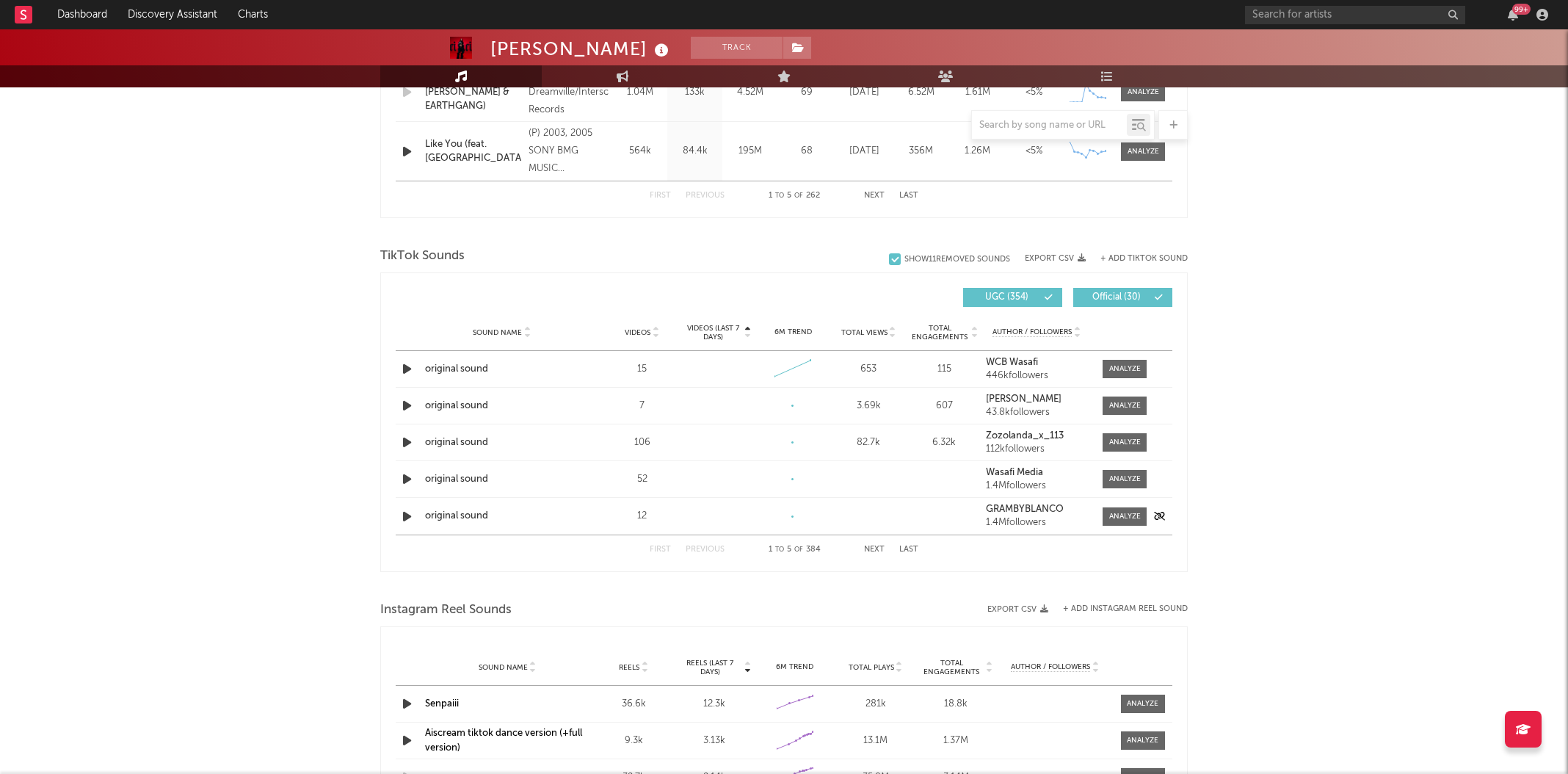
scroll to position [846, 0]
click at [642, 333] on span "Videos" at bounding box center [638, 333] width 26 height 8
click at [704, 325] on span "Videos (last 7 days)" at bounding box center [713, 333] width 60 height 18
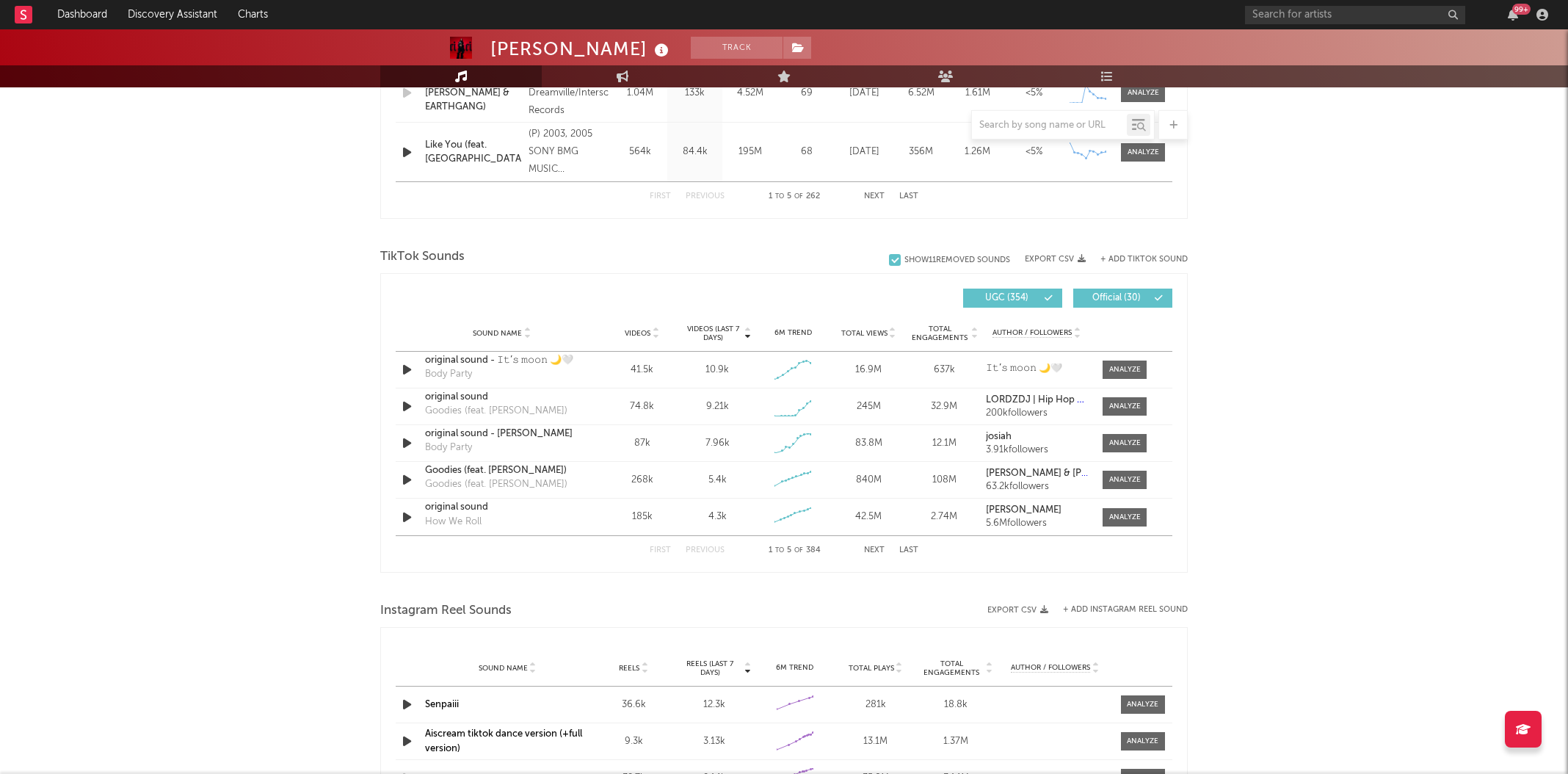
click at [870, 543] on div "First Previous 1 to 5 of 384 Next Last" at bounding box center [784, 549] width 269 height 28
click at [874, 541] on div "First Previous 1 to 5 of 384 Next Last" at bounding box center [784, 549] width 269 height 28
click at [868, 551] on button "Next" at bounding box center [874, 550] width 21 height 8
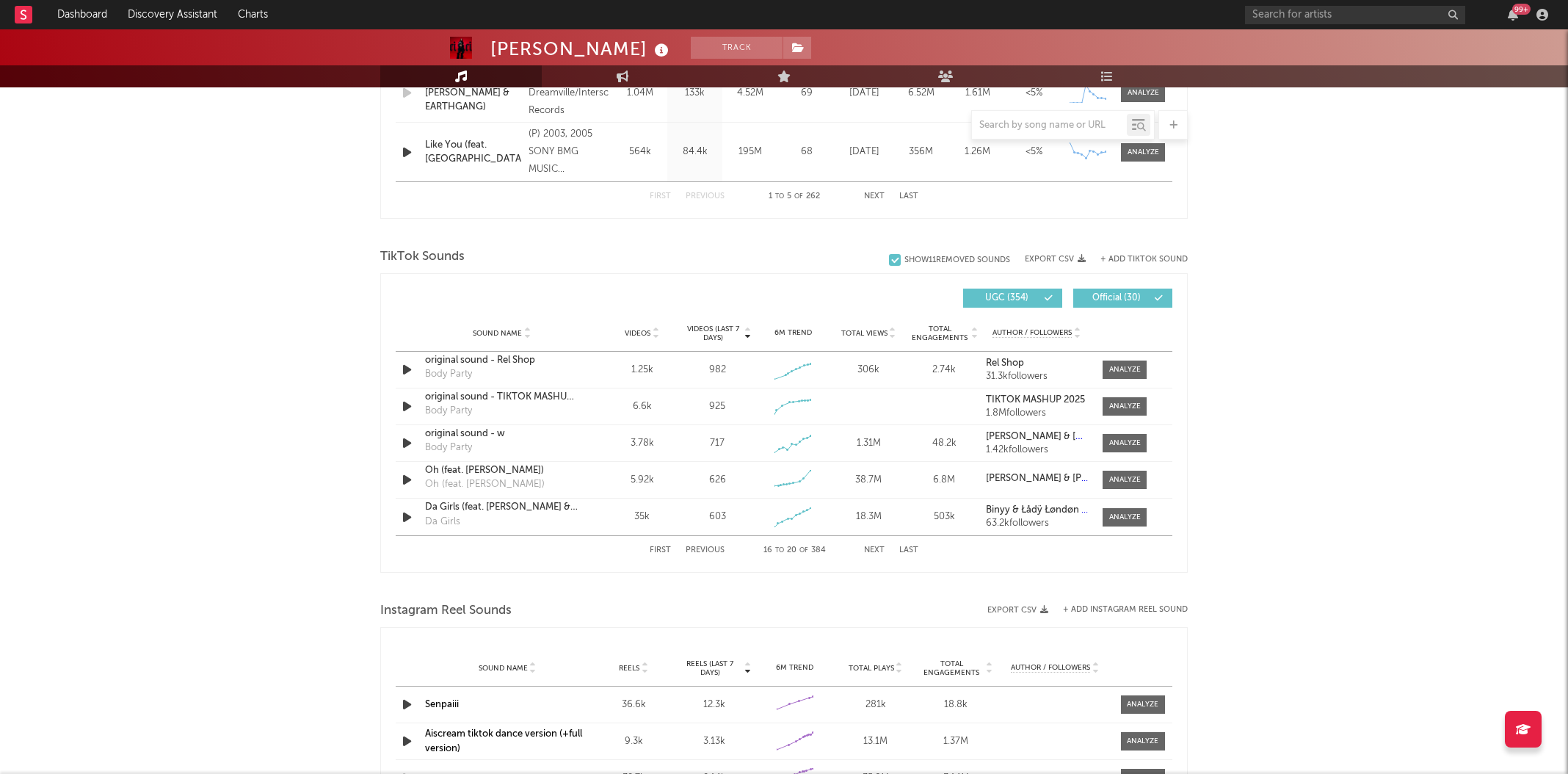
click at [868, 551] on button "Next" at bounding box center [874, 550] width 21 height 8
click at [868, 550] on button "Next" at bounding box center [874, 550] width 21 height 8
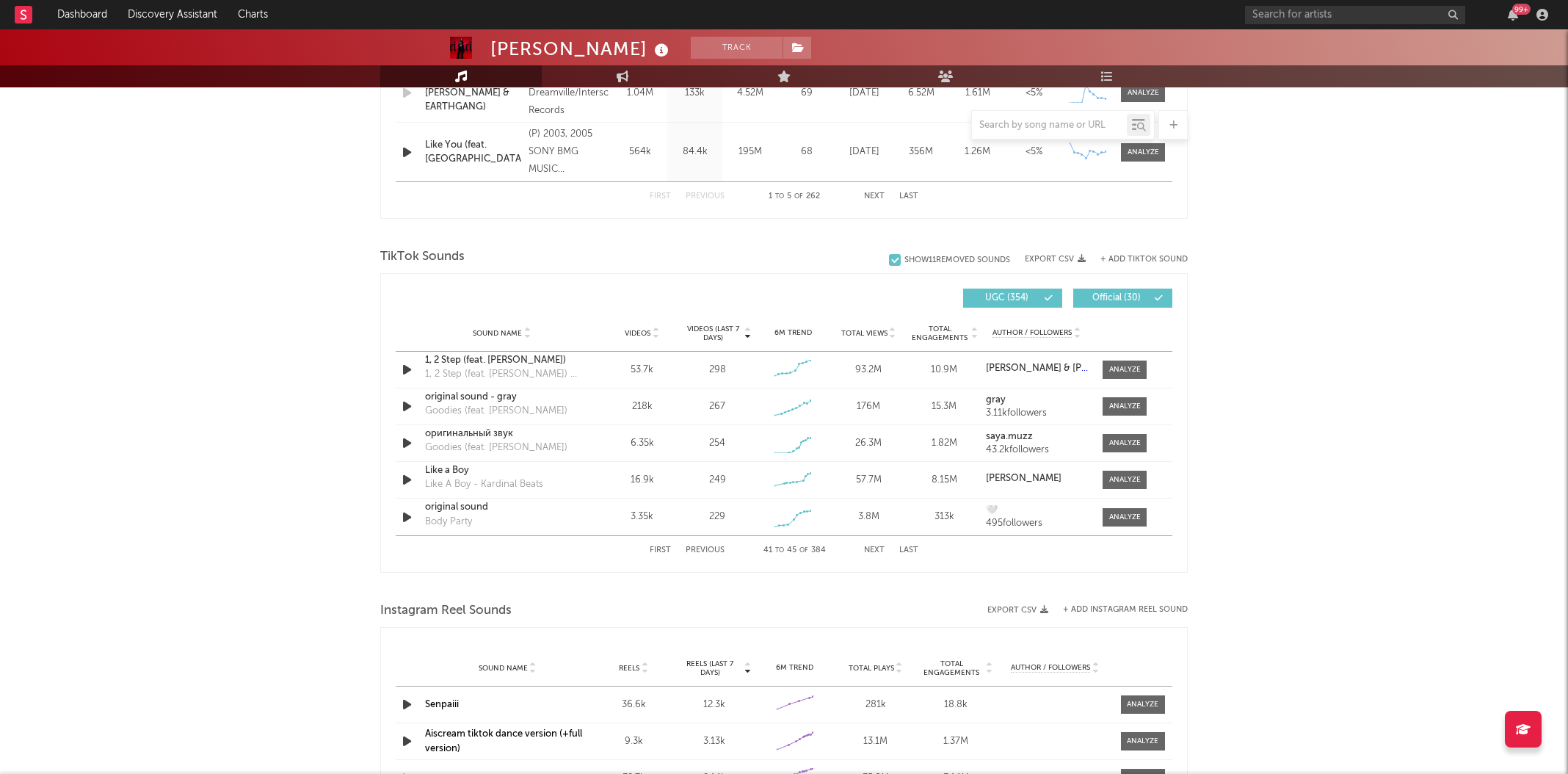
click at [868, 550] on button "Next" at bounding box center [874, 550] width 21 height 8
click at [869, 549] on button "Next" at bounding box center [874, 550] width 21 height 8
click at [869, 550] on button "Next" at bounding box center [874, 550] width 21 height 8
click at [870, 551] on button "Next" at bounding box center [874, 550] width 21 height 8
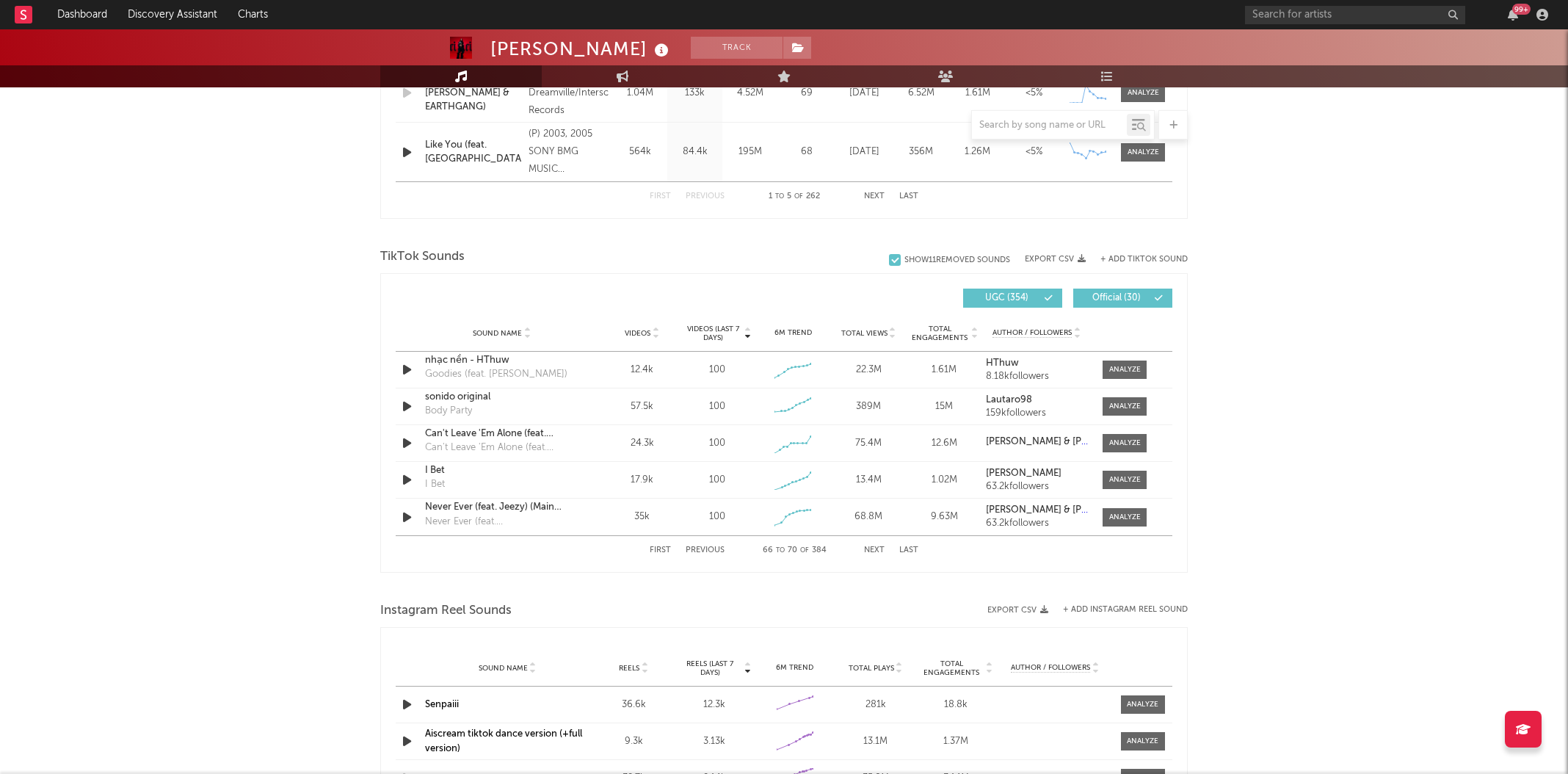
click at [870, 551] on button "Next" at bounding box center [874, 550] width 21 height 8
click at [1079, 123] on input "text" at bounding box center [1049, 125] width 155 height 11
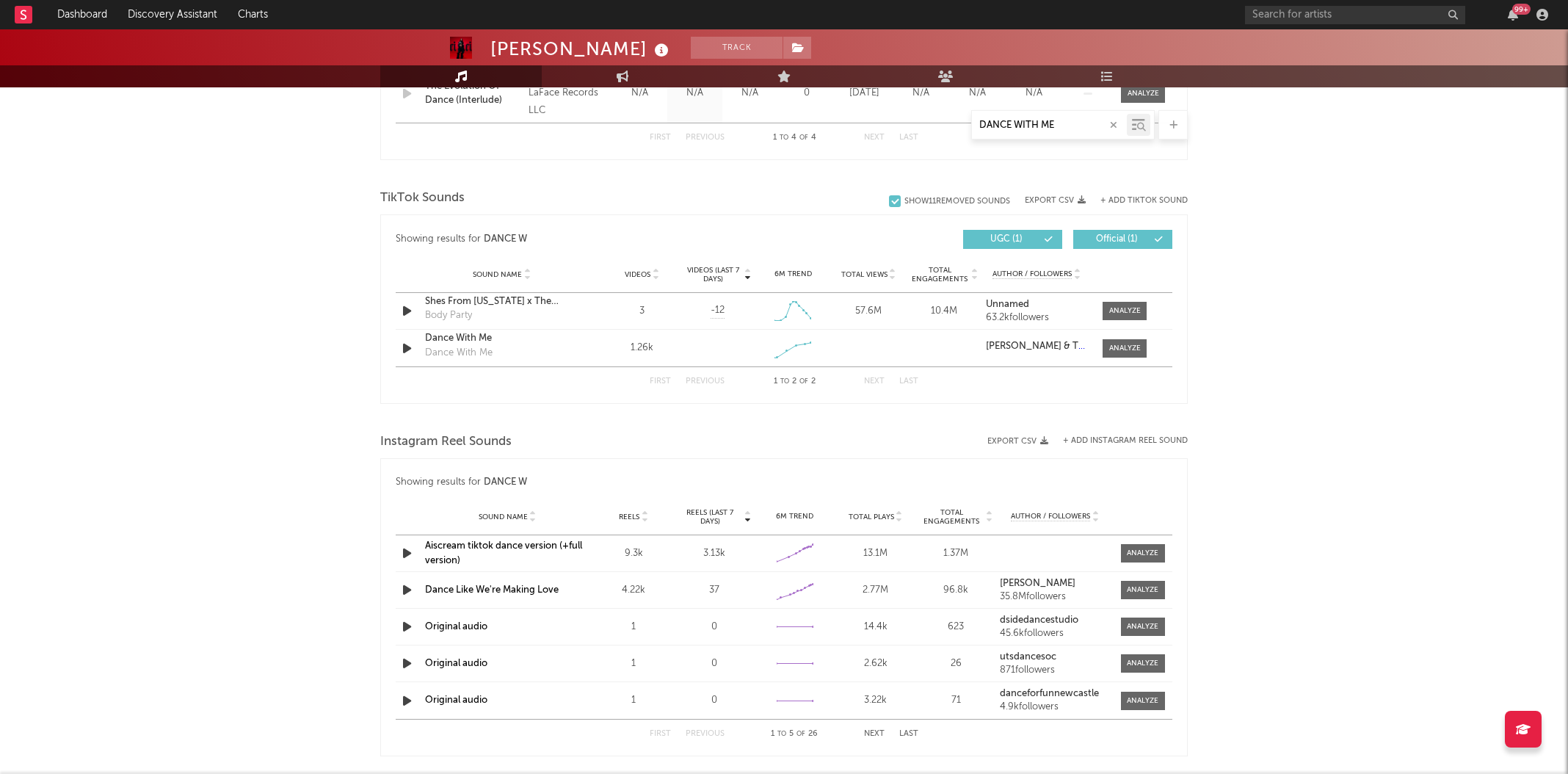
type input "DANCE WITH ME"
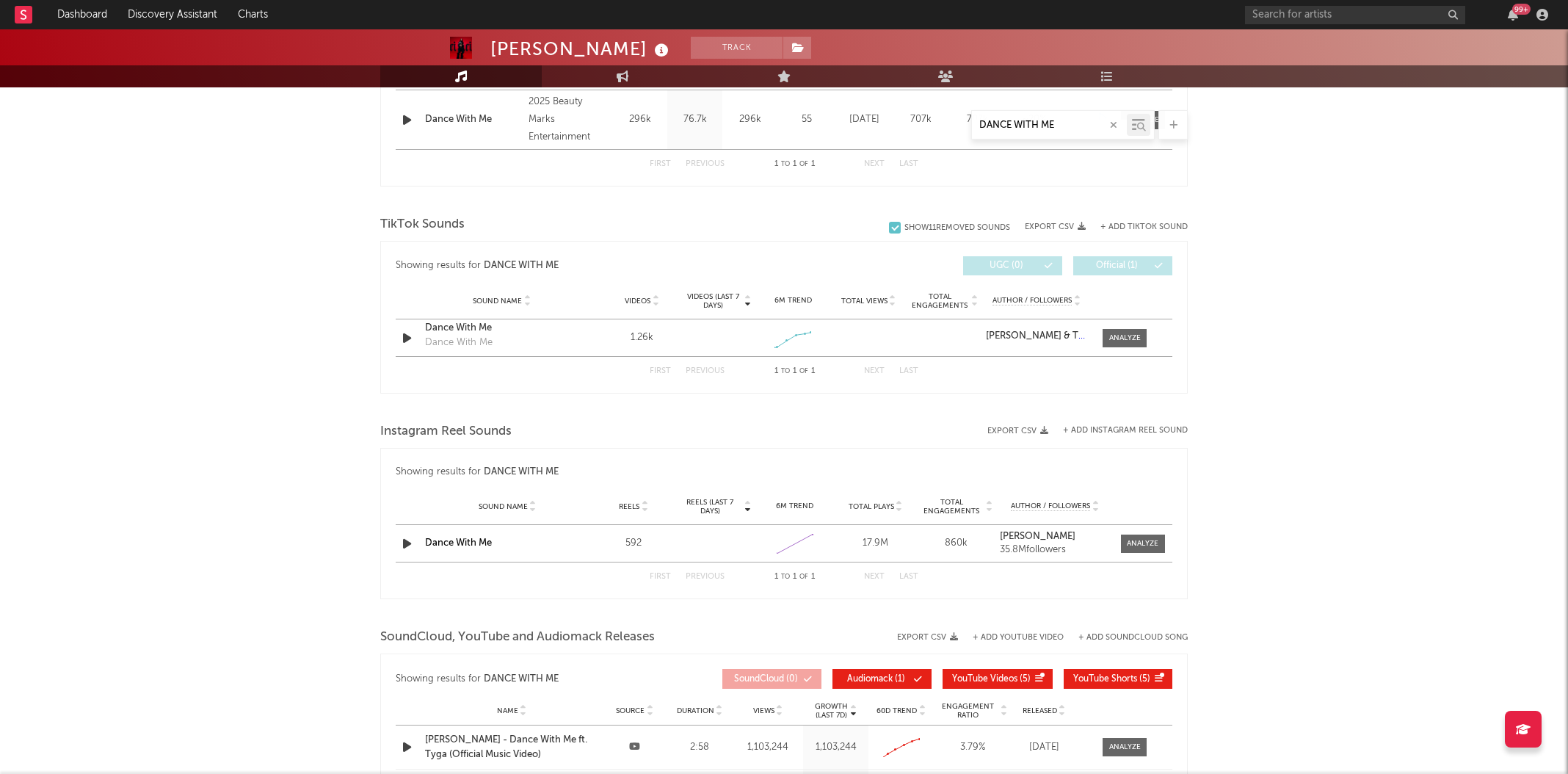
scroll to position [646, 0]
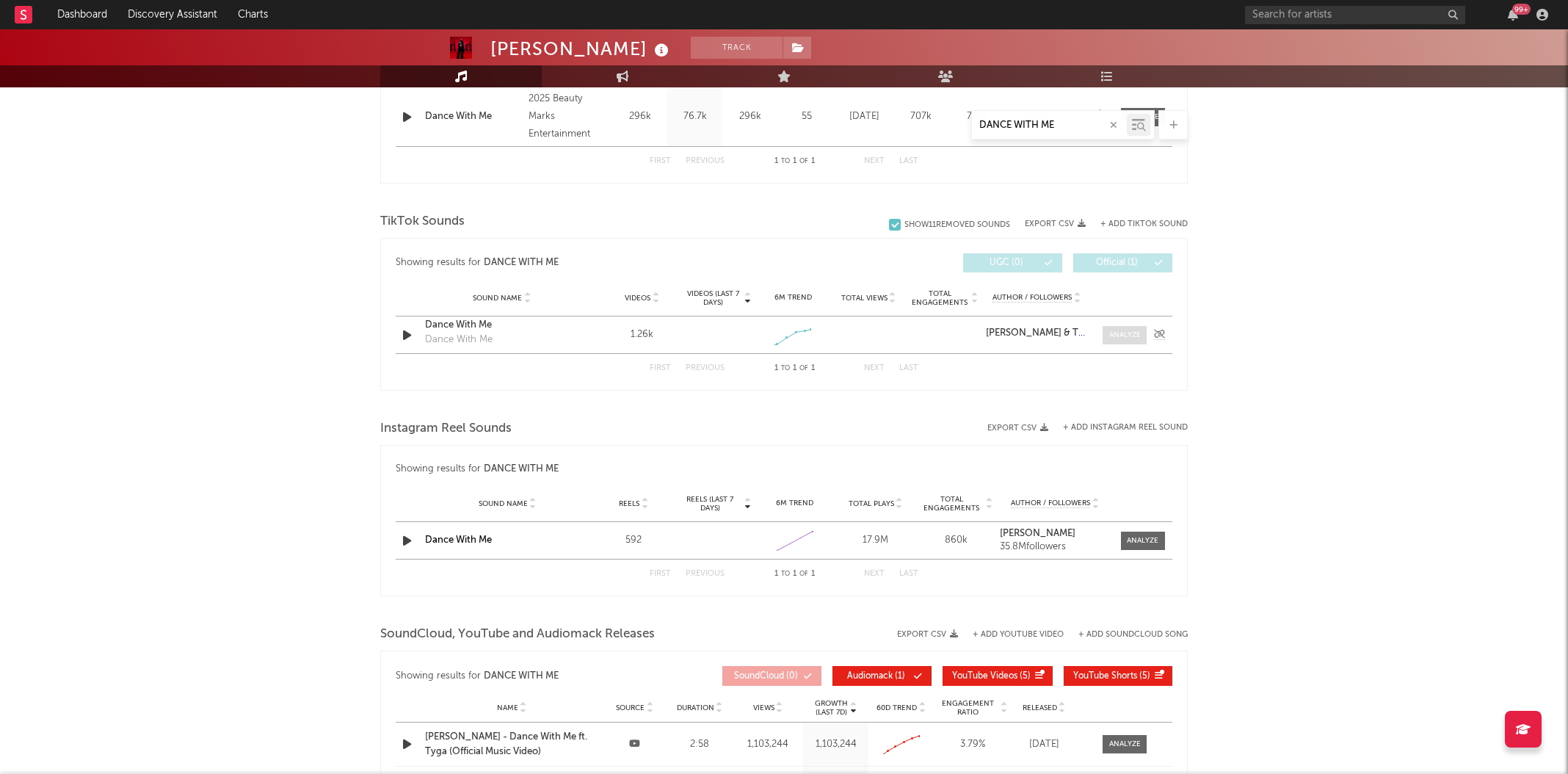
click at [1119, 330] on div at bounding box center [1125, 335] width 31 height 11
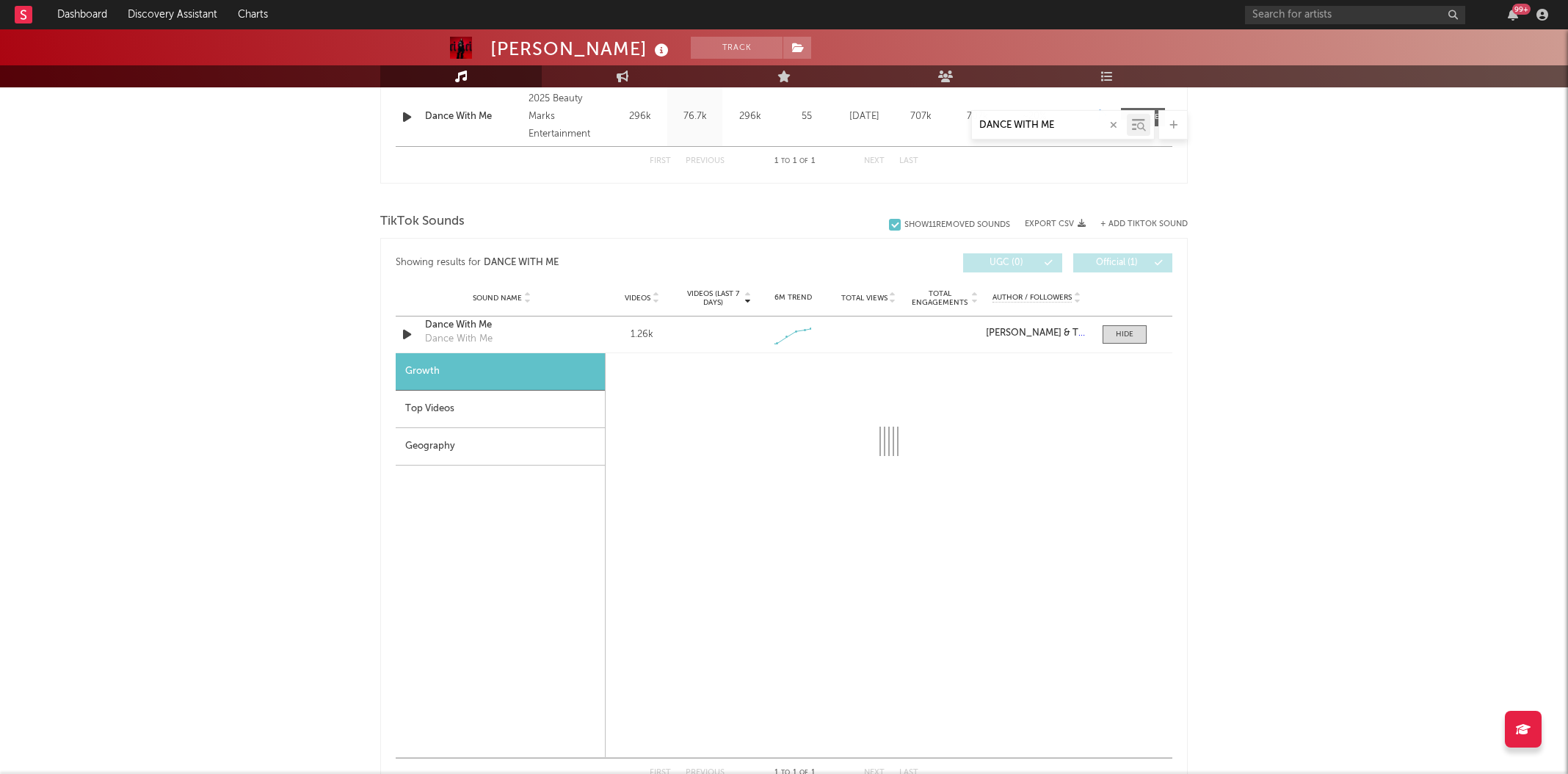
select select "1w"
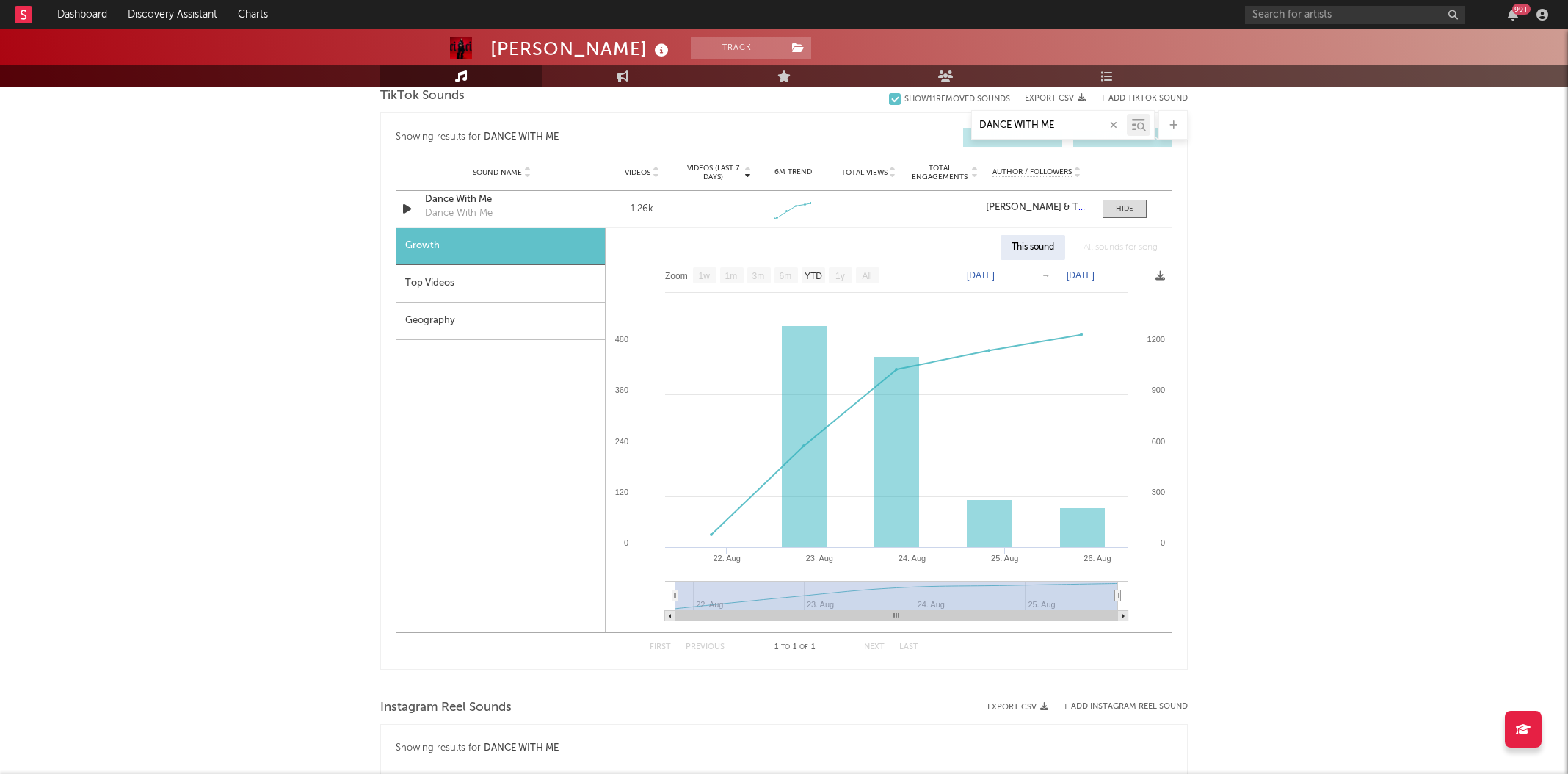
scroll to position [773, 0]
click at [431, 276] on div "Top Videos" at bounding box center [500, 282] width 209 height 38
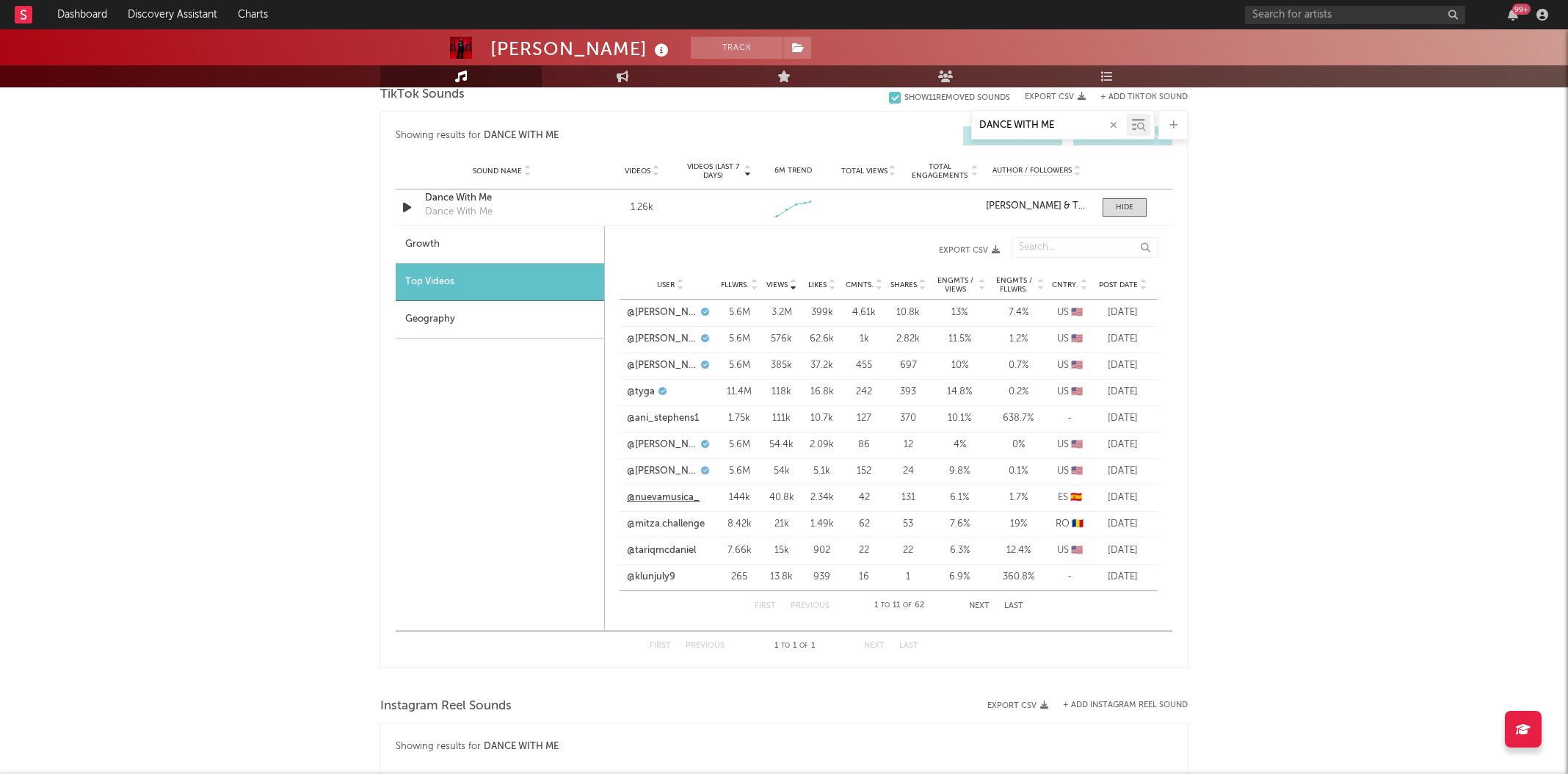
click at [635, 498] on link "@nuevamusica_" at bounding box center [663, 497] width 73 height 15
click at [669, 526] on link "@mitza.challenge" at bounding box center [666, 523] width 78 height 15
click at [678, 547] on link "@tariqmcdaniel" at bounding box center [661, 550] width 69 height 15
click at [664, 576] on link "@klunjuly9" at bounding box center [651, 576] width 48 height 15
click at [976, 605] on button "Next" at bounding box center [979, 606] width 21 height 8
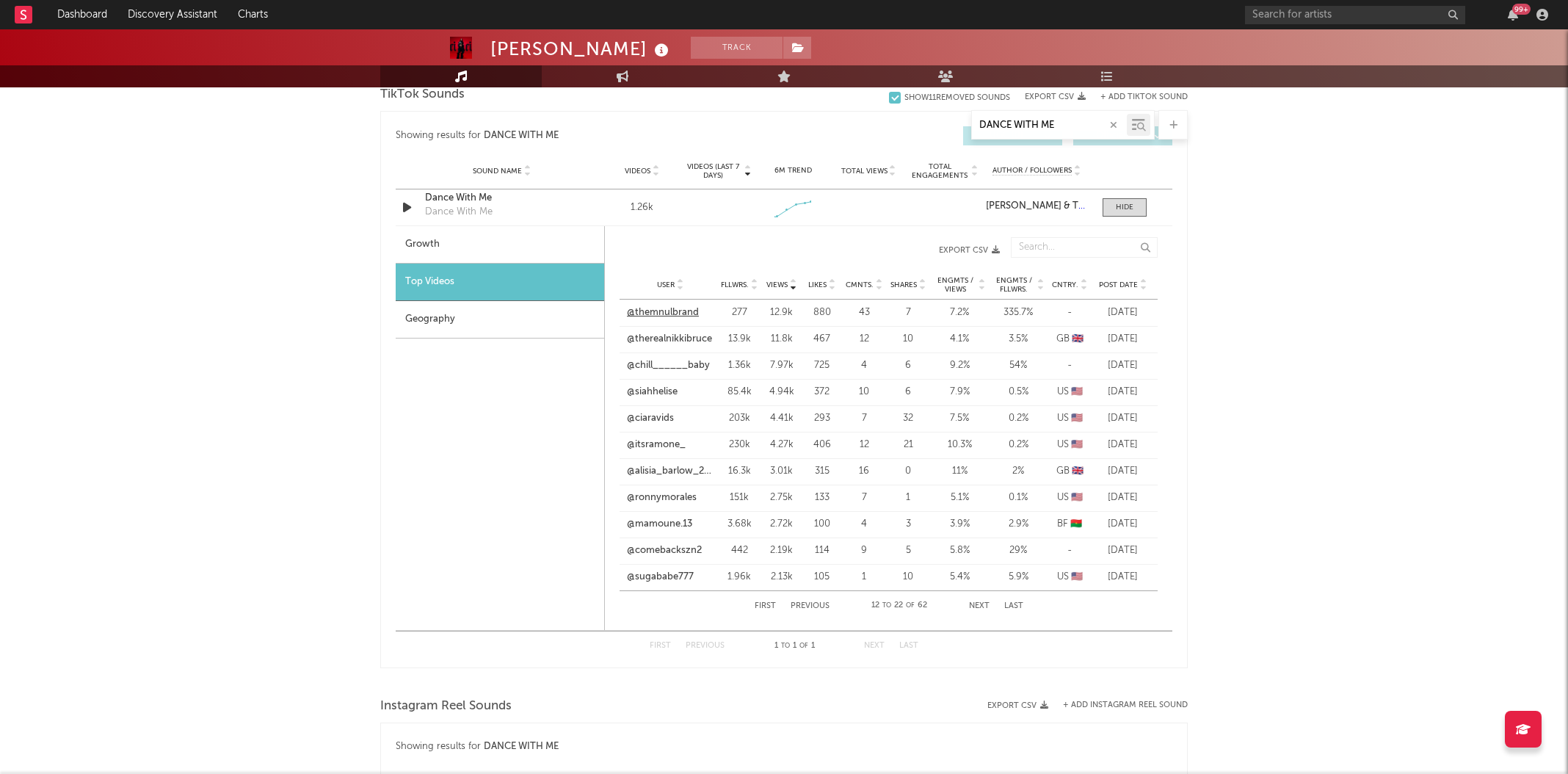
click at [674, 306] on link "@themnulbrand" at bounding box center [663, 313] width 72 height 15
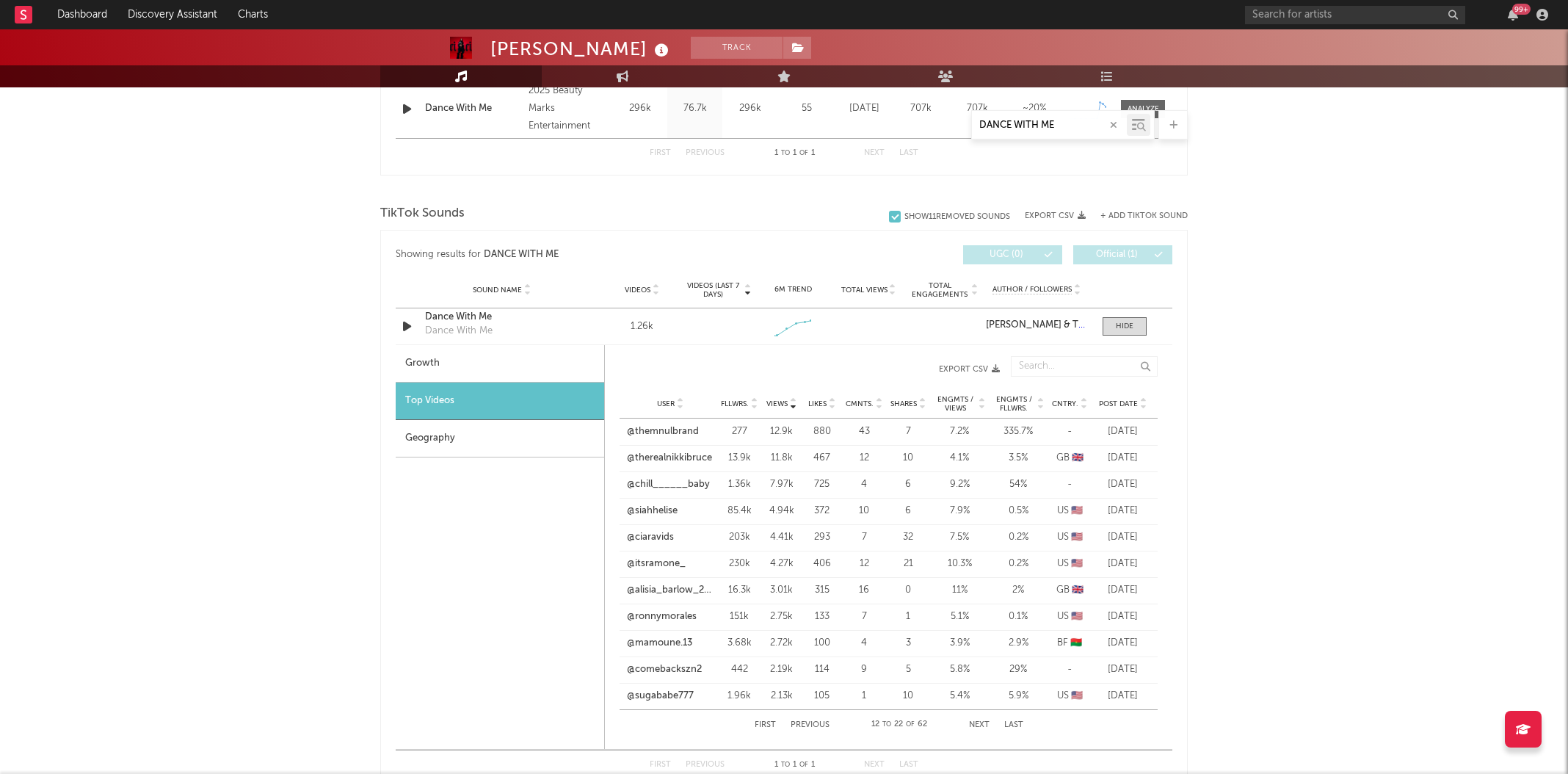
scroll to position [653, 0]
click at [469, 356] on div "Growth" at bounding box center [500, 365] width 208 height 38
select select "1w"
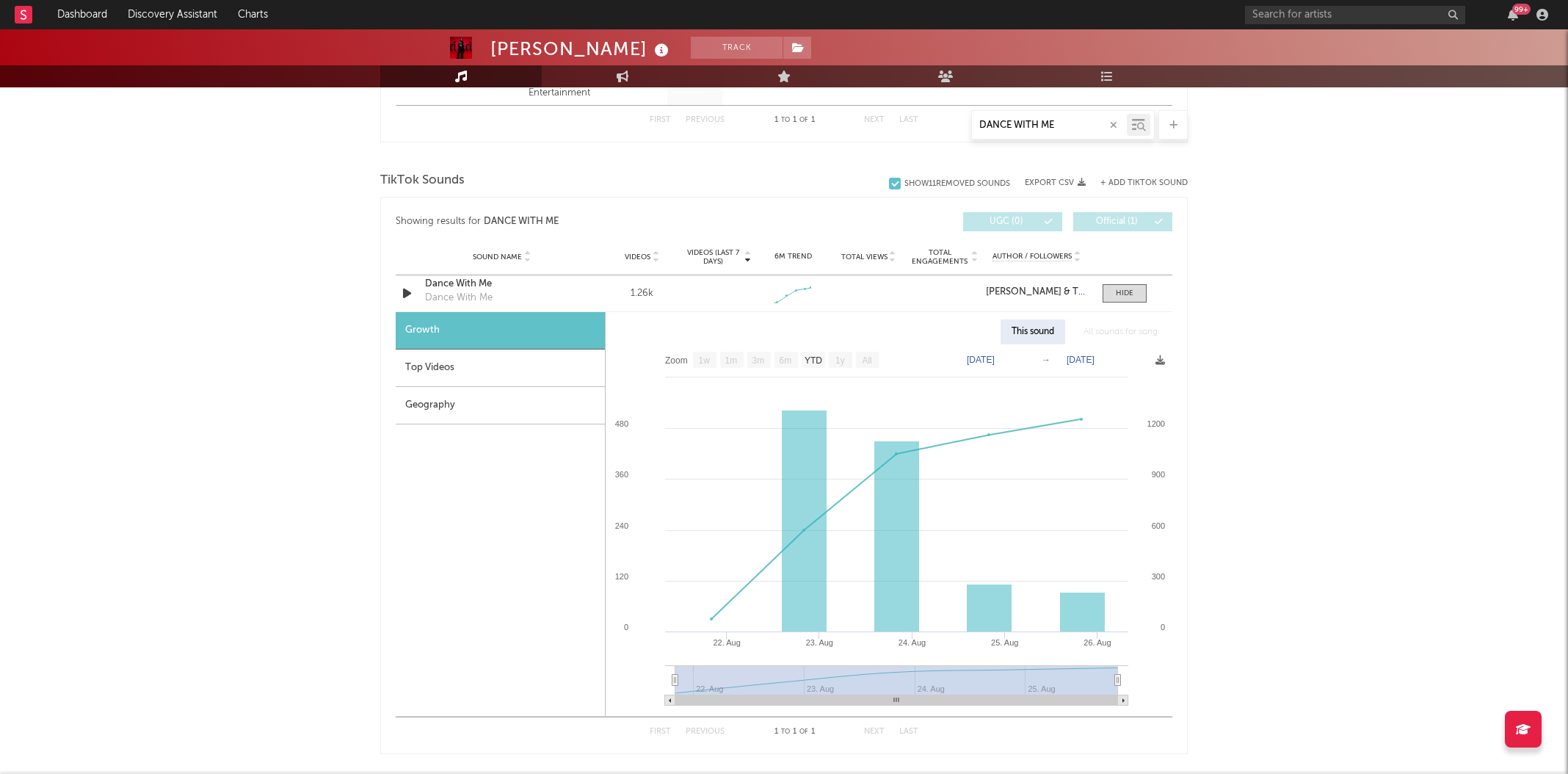
scroll to position [686, 0]
click at [433, 369] on div "Top Videos" at bounding box center [500, 369] width 209 height 38
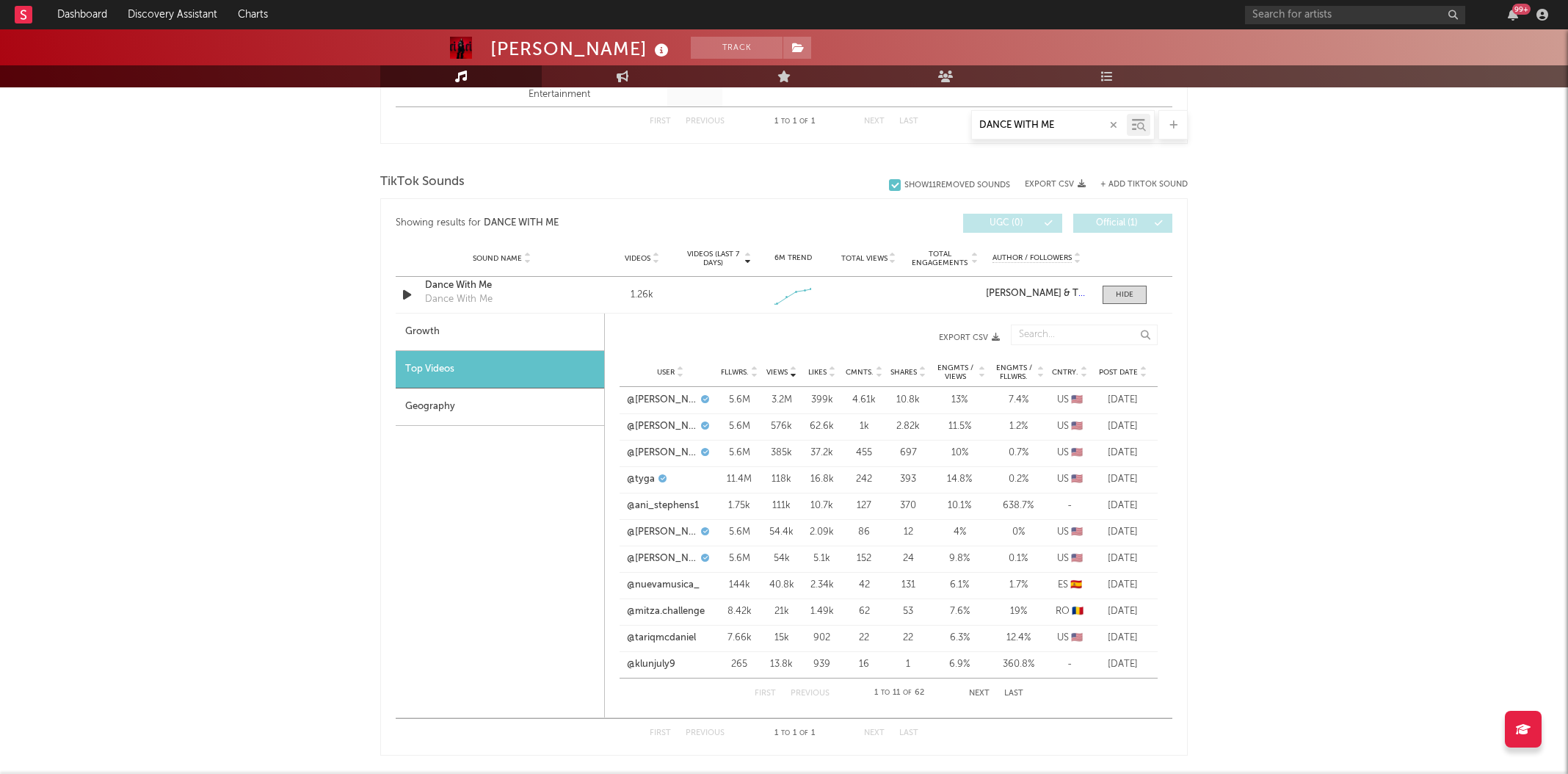
click at [775, 372] on span "Views" at bounding box center [777, 372] width 21 height 8
click at [904, 371] on span "Shares" at bounding box center [904, 372] width 26 height 8
click at [668, 663] on link "@itsramone_" at bounding box center [656, 664] width 59 height 15
